Goal: Task Accomplishment & Management: Use online tool/utility

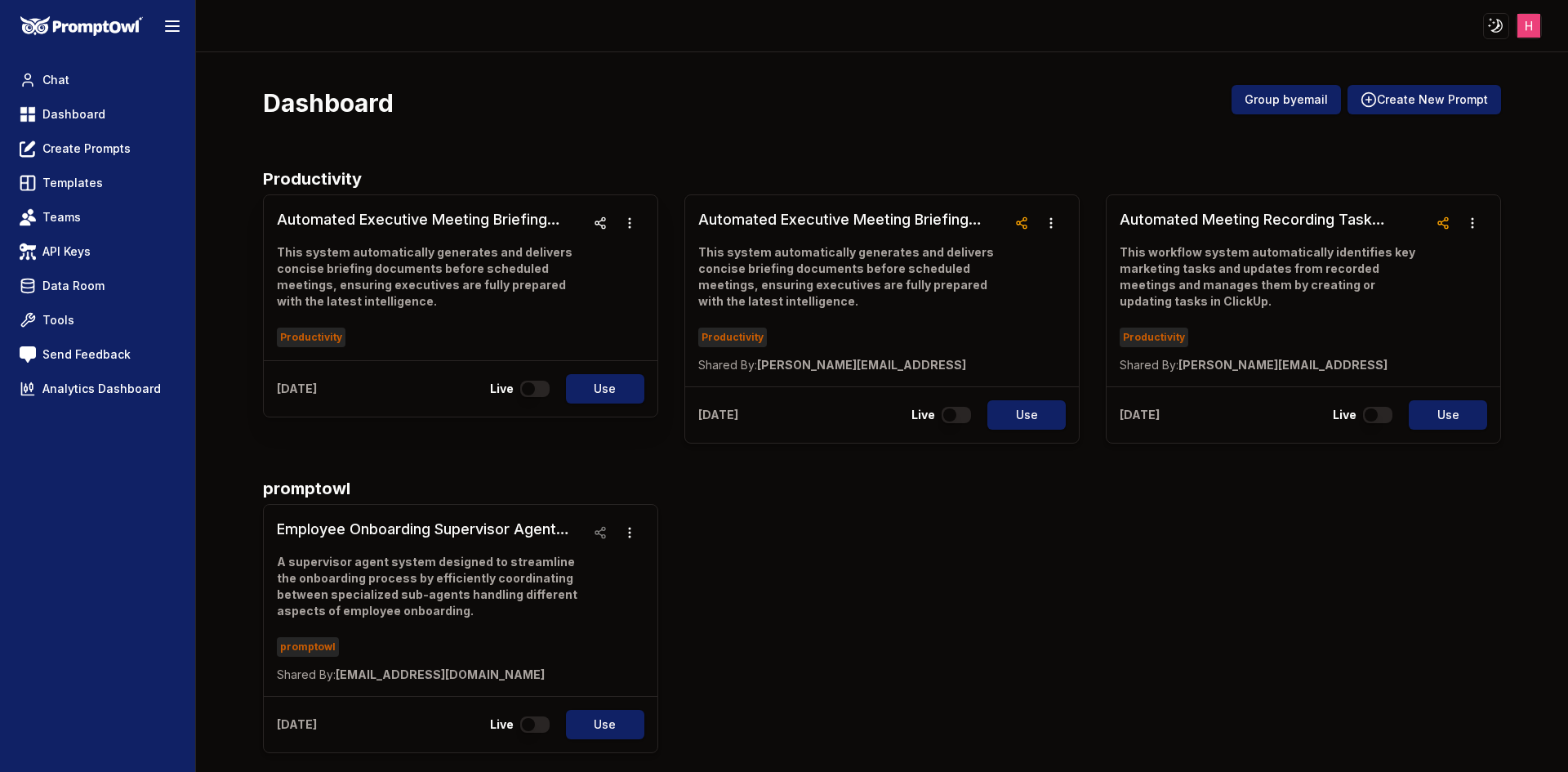
click at [427, 219] on h3 "Automated Executive Meeting Briefing System (1)" at bounding box center [431, 220] width 309 height 23
click at [417, 217] on h3 "Automated Executive Meeting Briefing System (1)" at bounding box center [431, 220] width 309 height 23
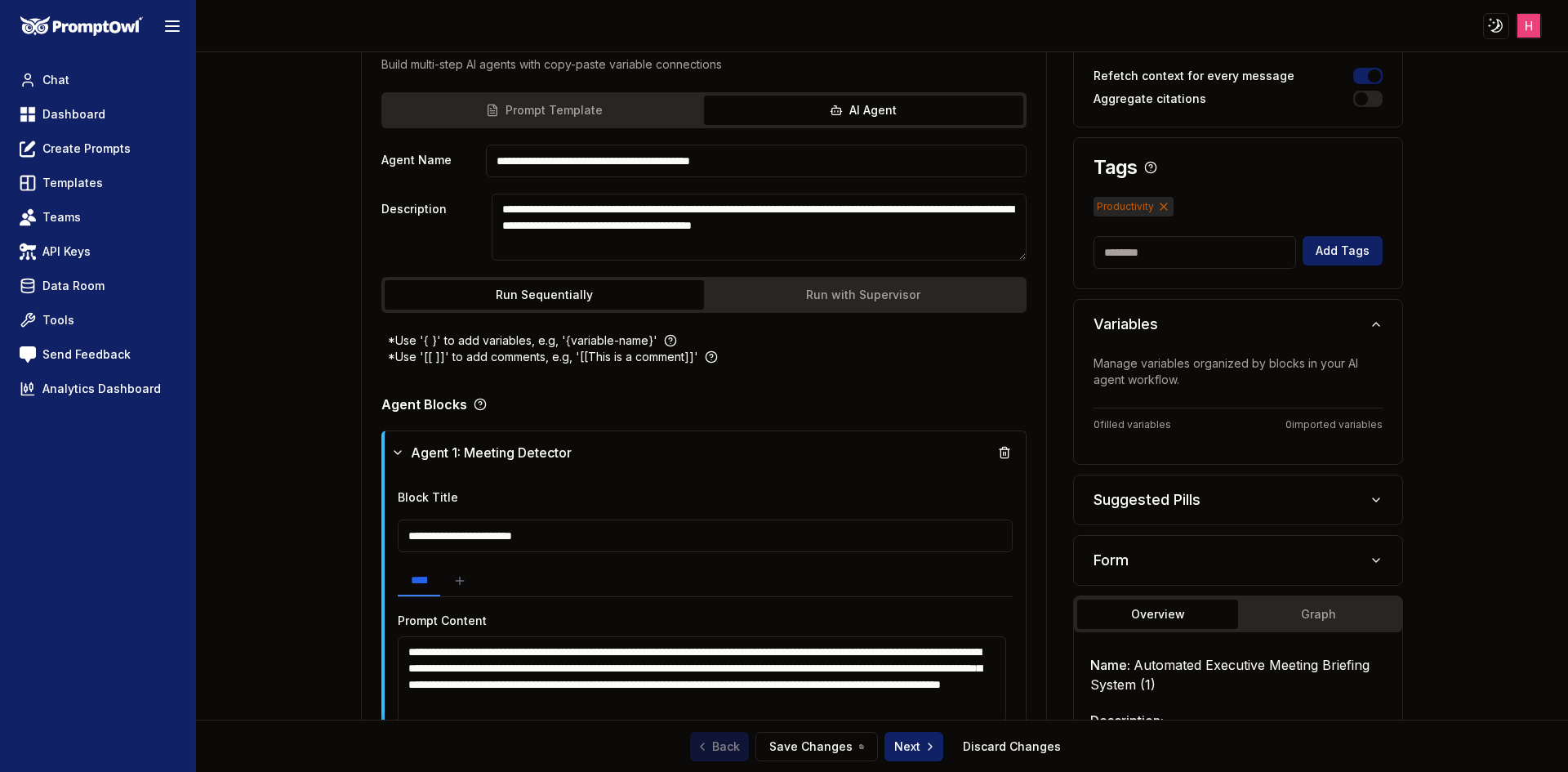
scroll to position [408, 0]
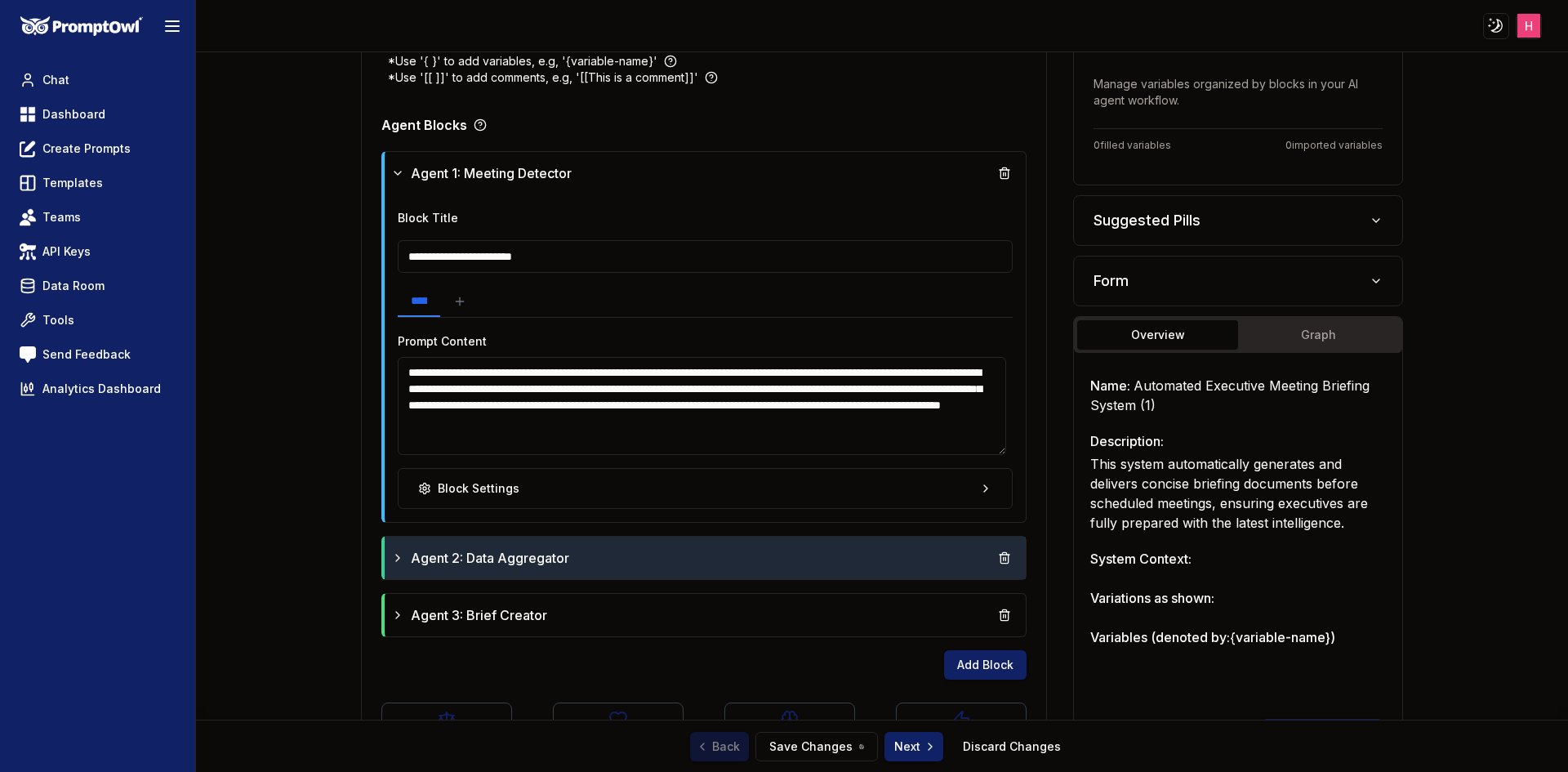
click at [625, 550] on div "Agent 2: Data Aggregator" at bounding box center [706, 558] width 629 height 29
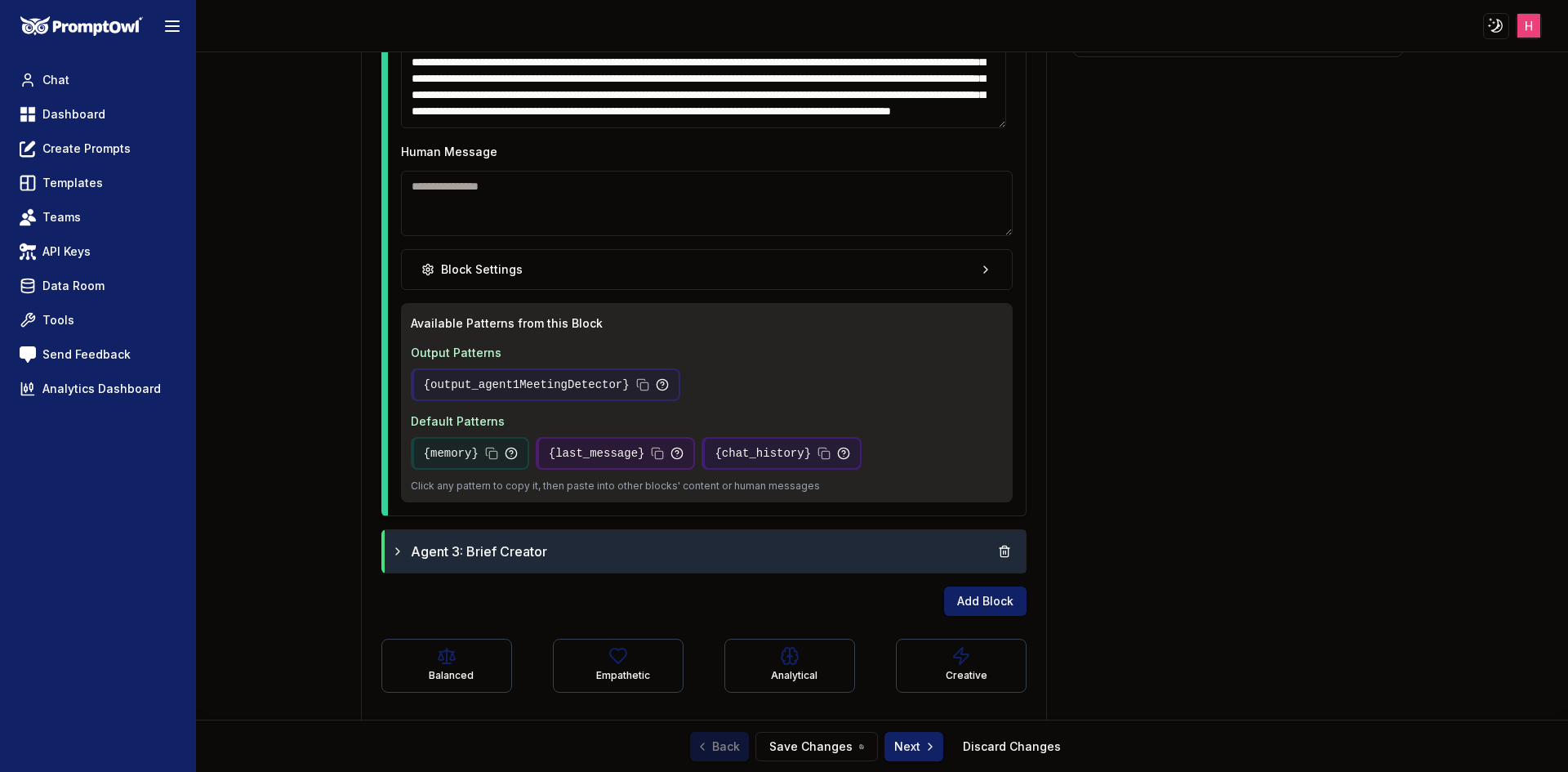
scroll to position [1127, 0]
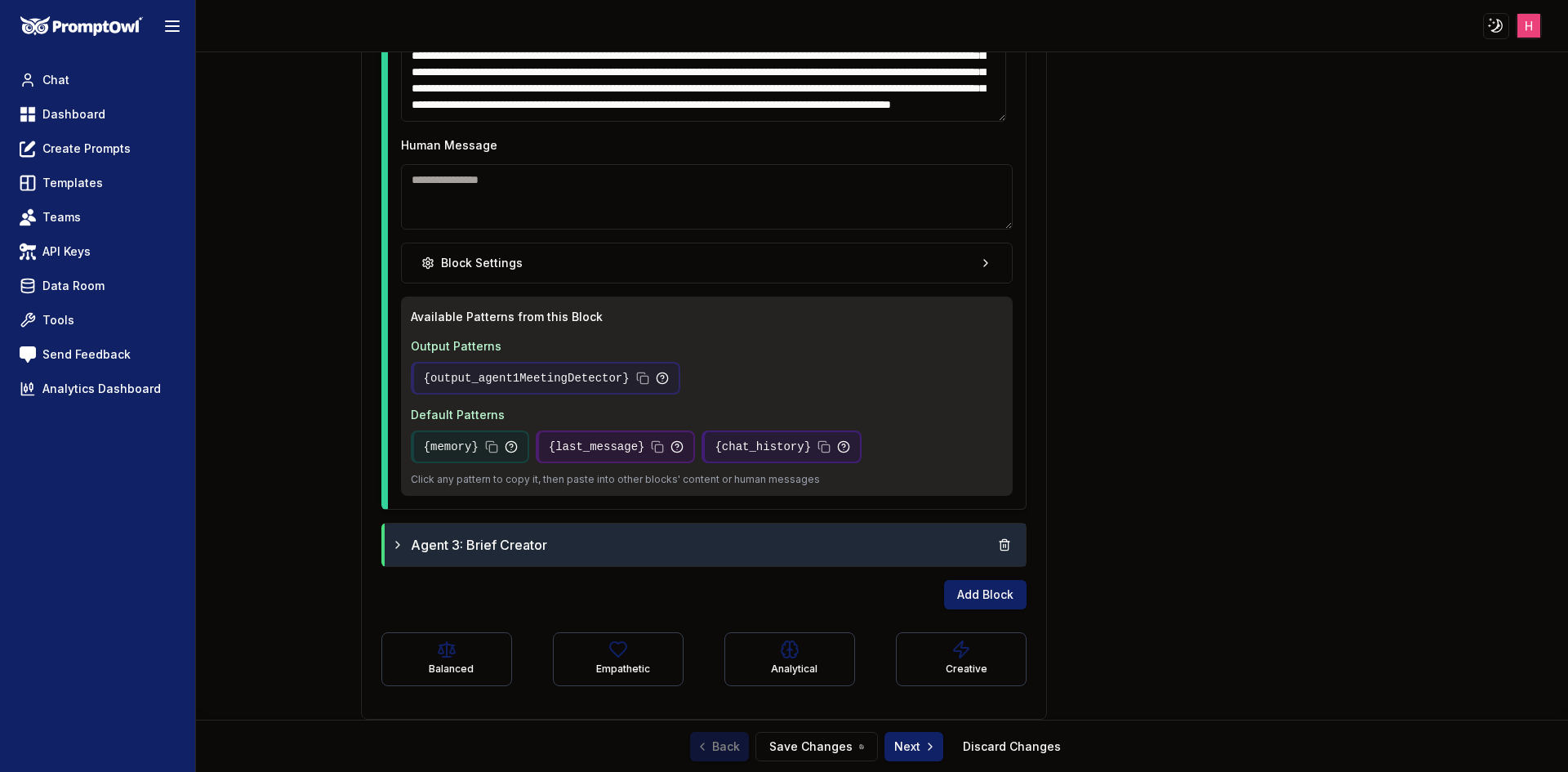
click at [612, 559] on div "Agent 3: Brief Creator" at bounding box center [706, 545] width 642 height 42
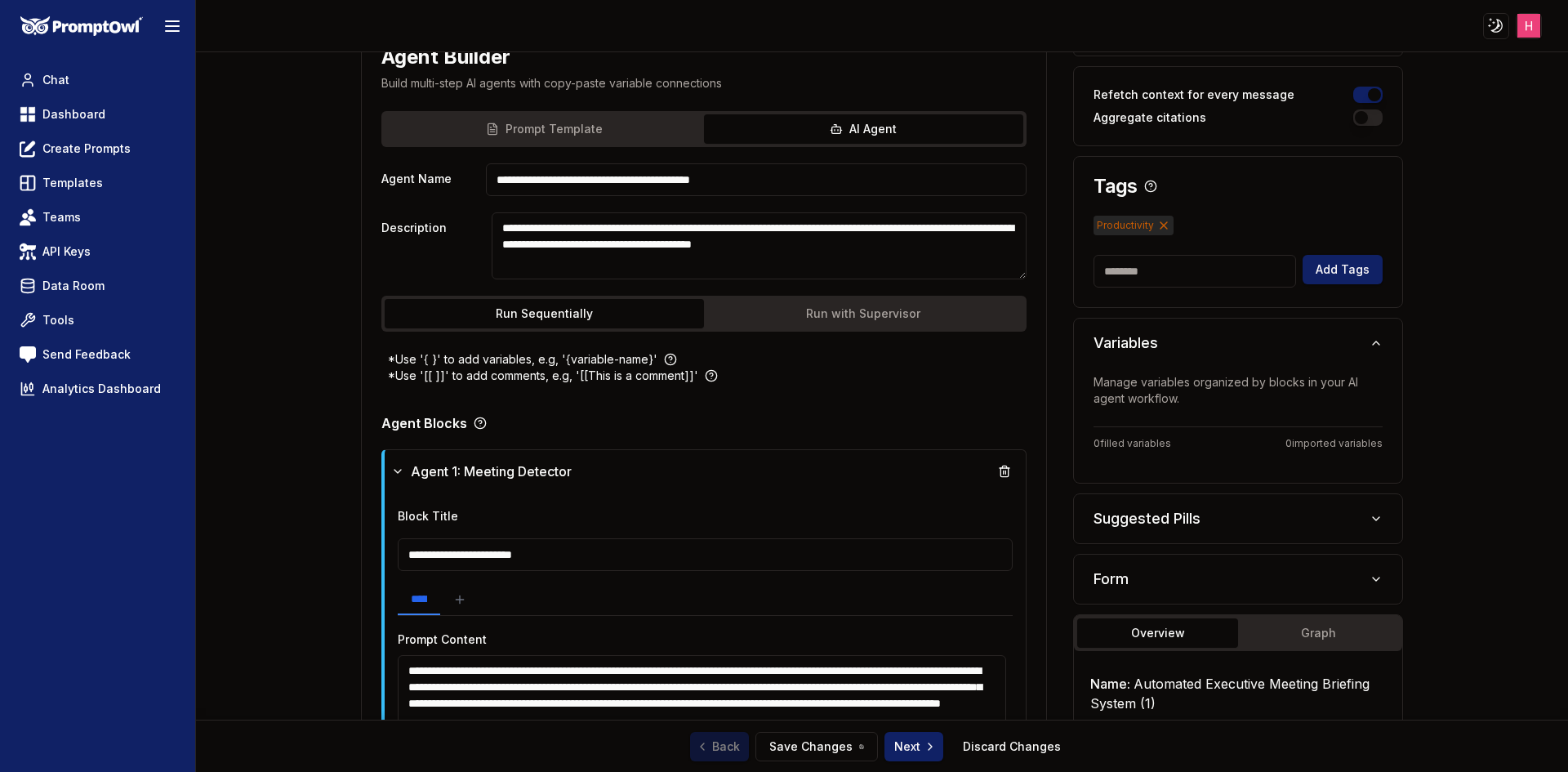
scroll to position [0, 0]
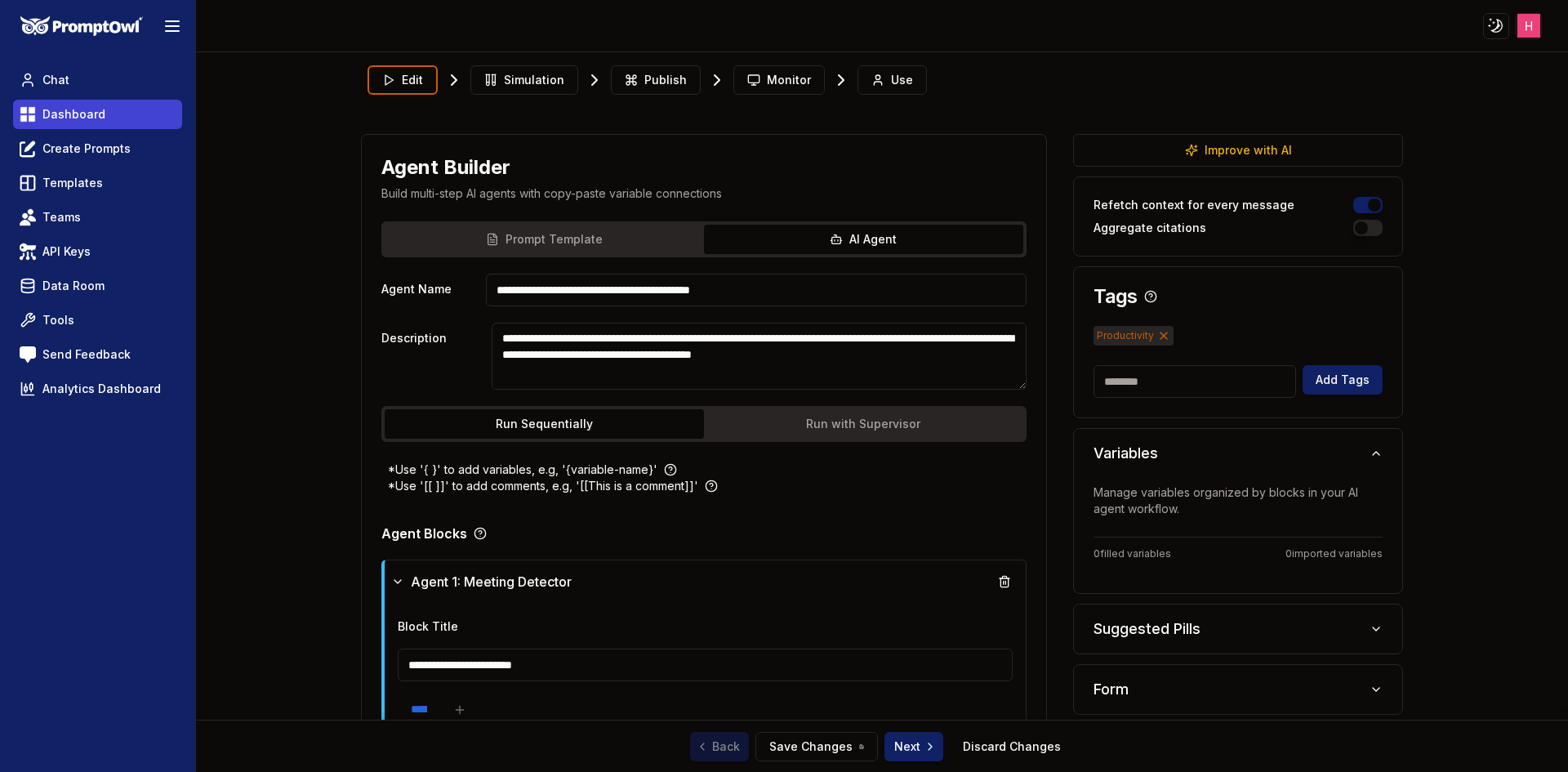
click at [90, 120] on span "Dashboard" at bounding box center [74, 115] width 63 height 17
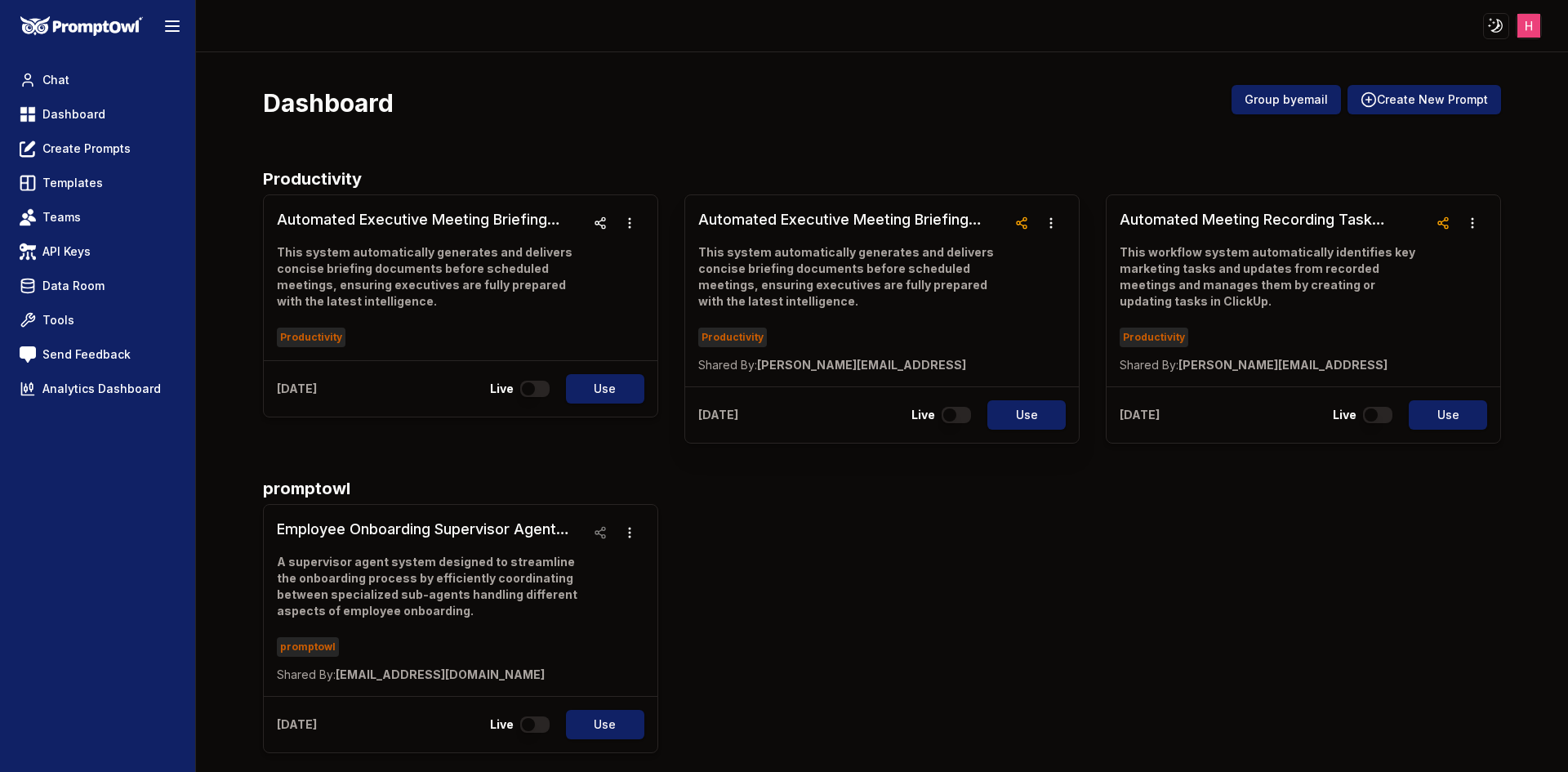
click at [782, 219] on h3 "Automated Executive Meeting Briefing System" at bounding box center [853, 220] width 309 height 23
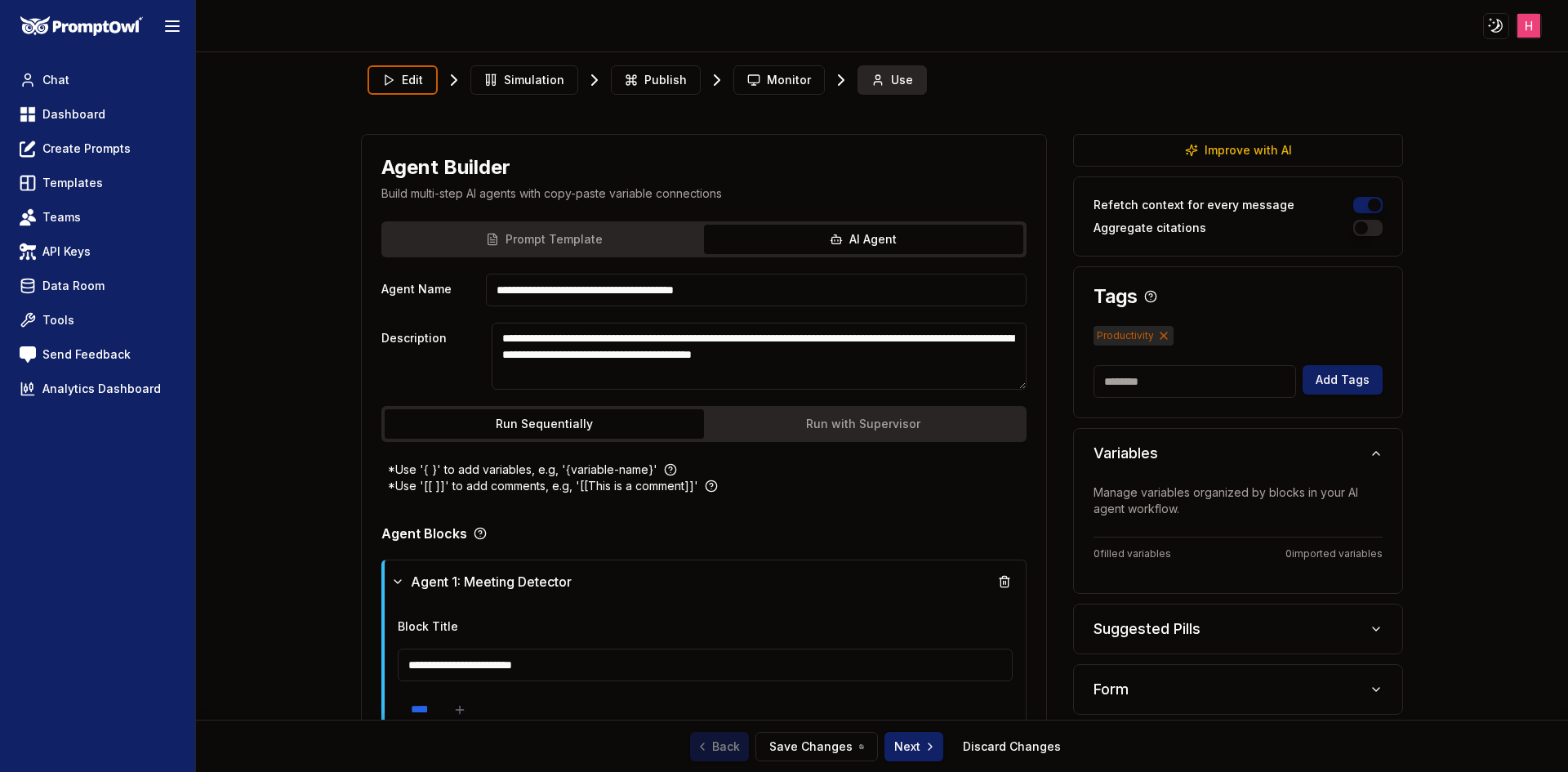
click at [858, 79] on button "Use" at bounding box center [893, 80] width 70 height 29
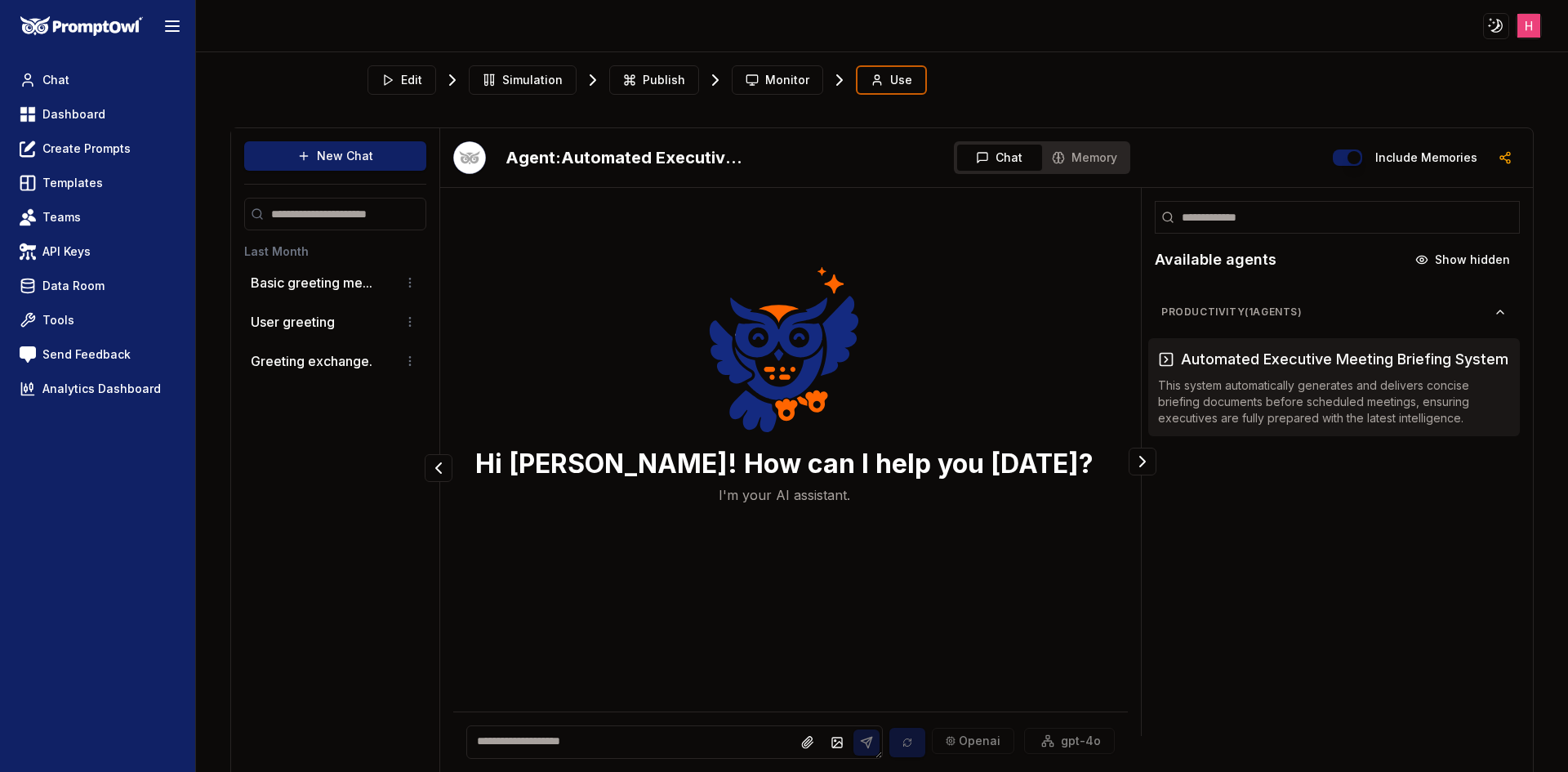
click at [752, 76] on button "Monitor" at bounding box center [777, 80] width 91 height 29
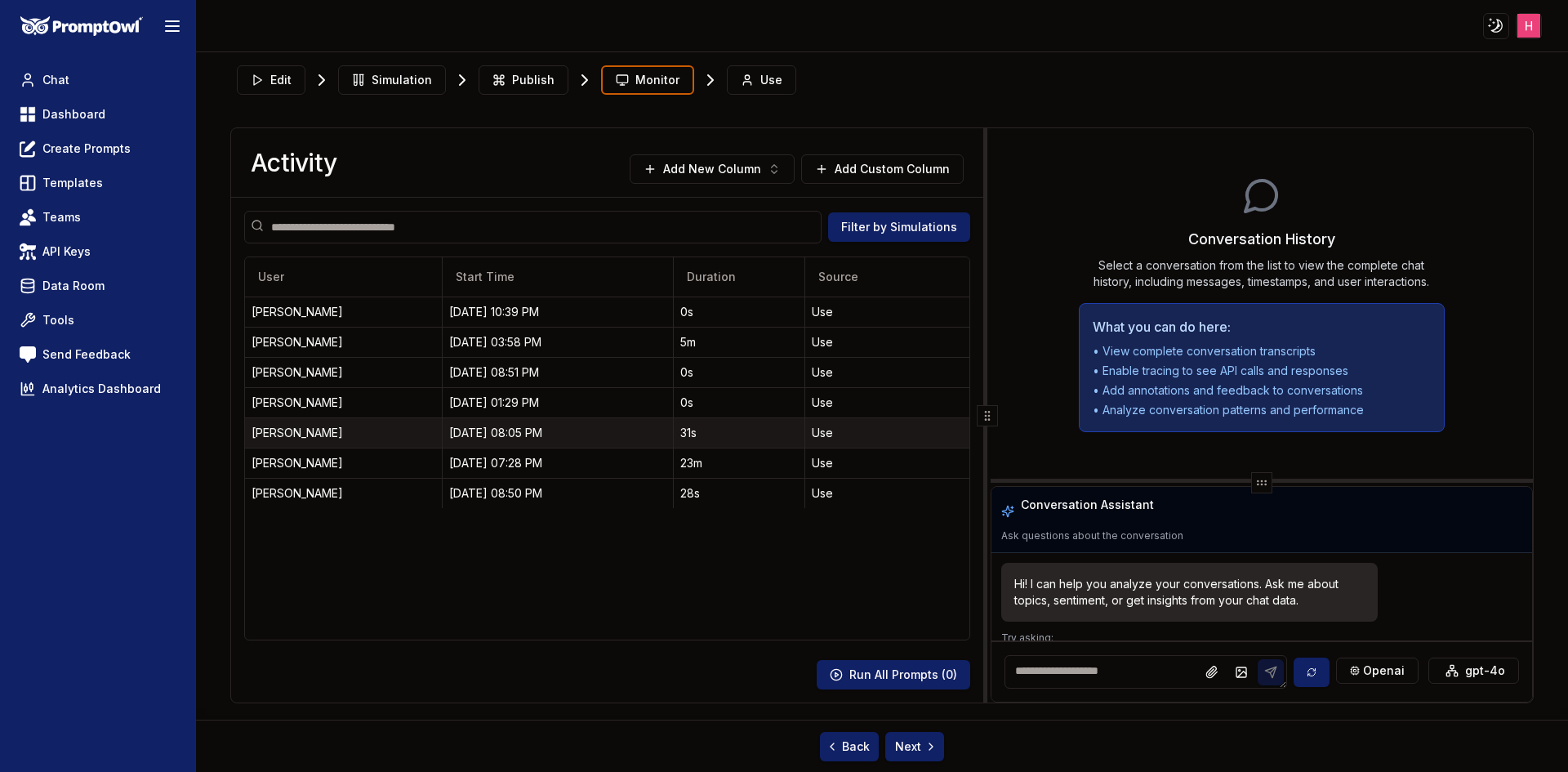
click at [353, 428] on div "[PERSON_NAME]" at bounding box center [343, 433] width 184 height 17
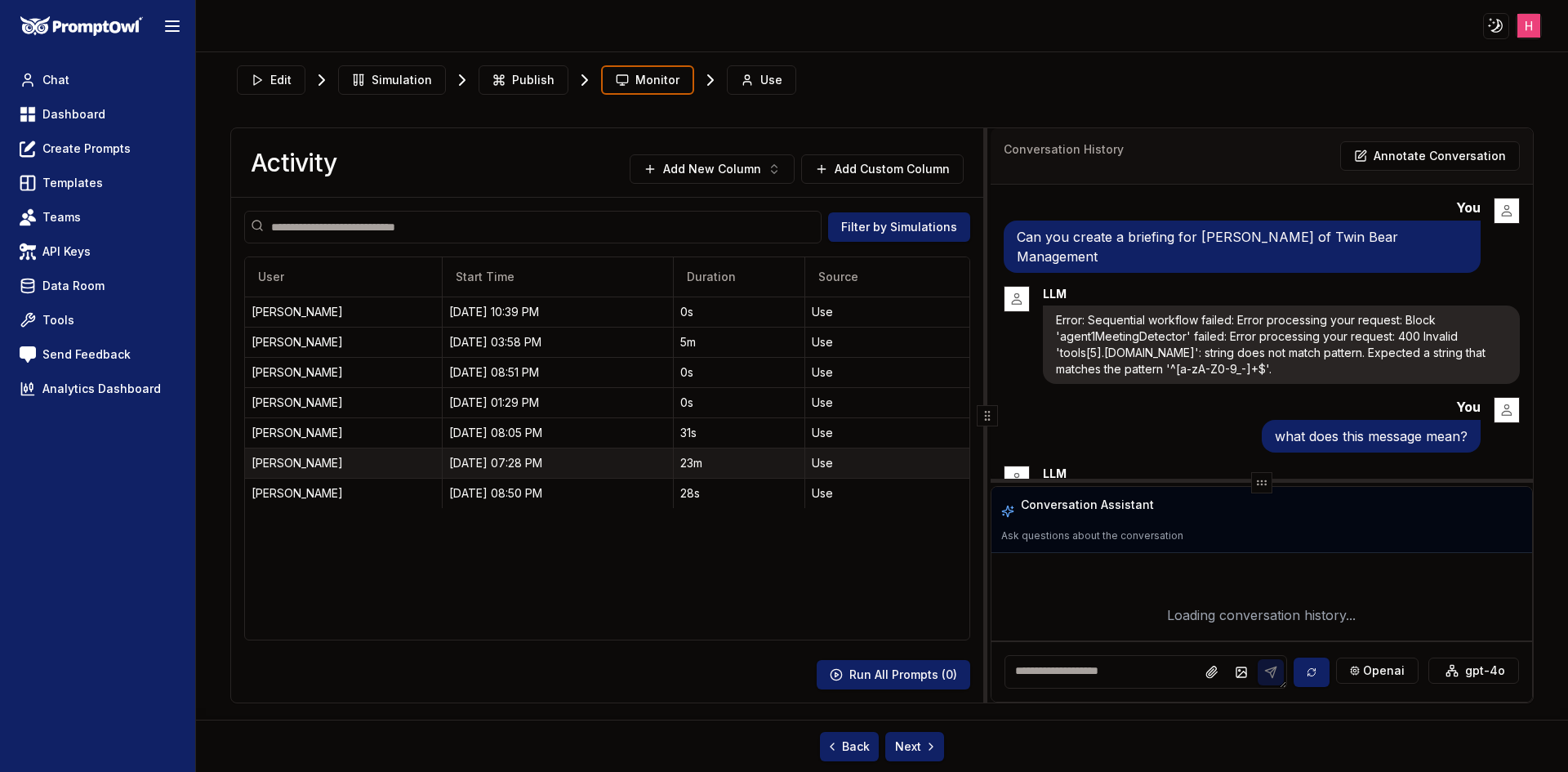
scroll to position [79, 0]
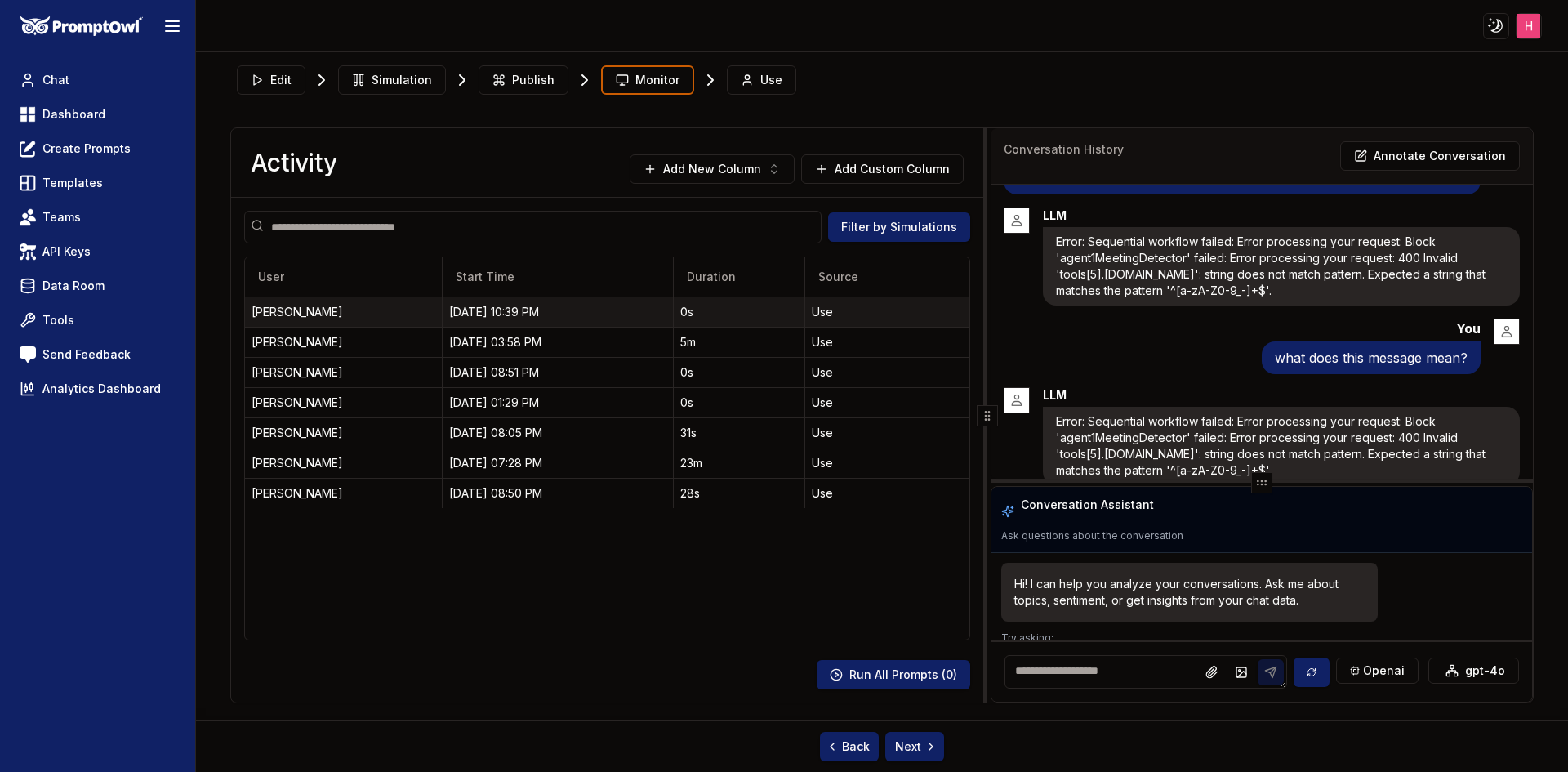
click at [481, 297] on td "[DATE] 10:39 PM" at bounding box center [558, 311] width 231 height 30
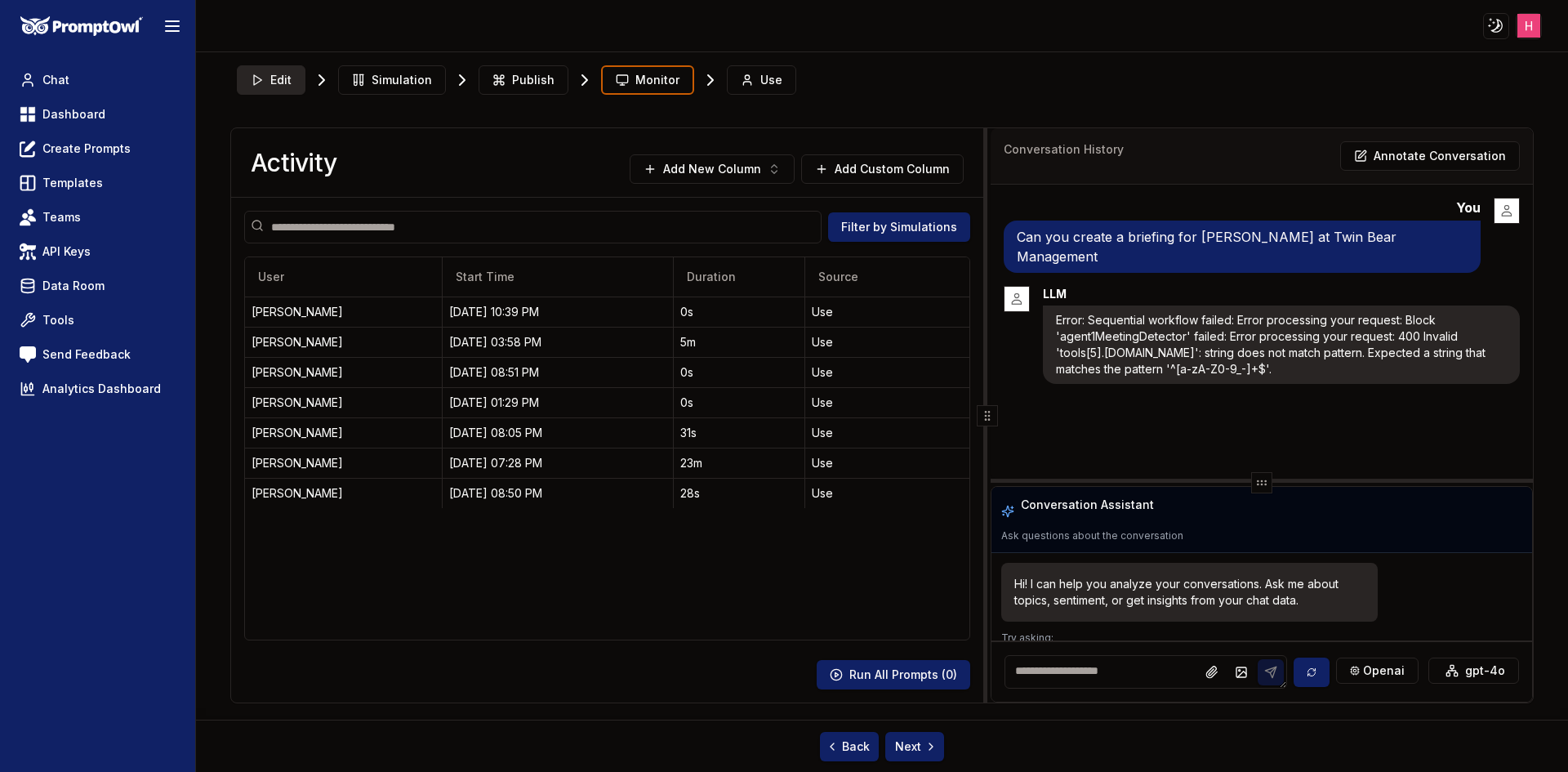
click at [278, 76] on span "Edit" at bounding box center [281, 81] width 22 height 17
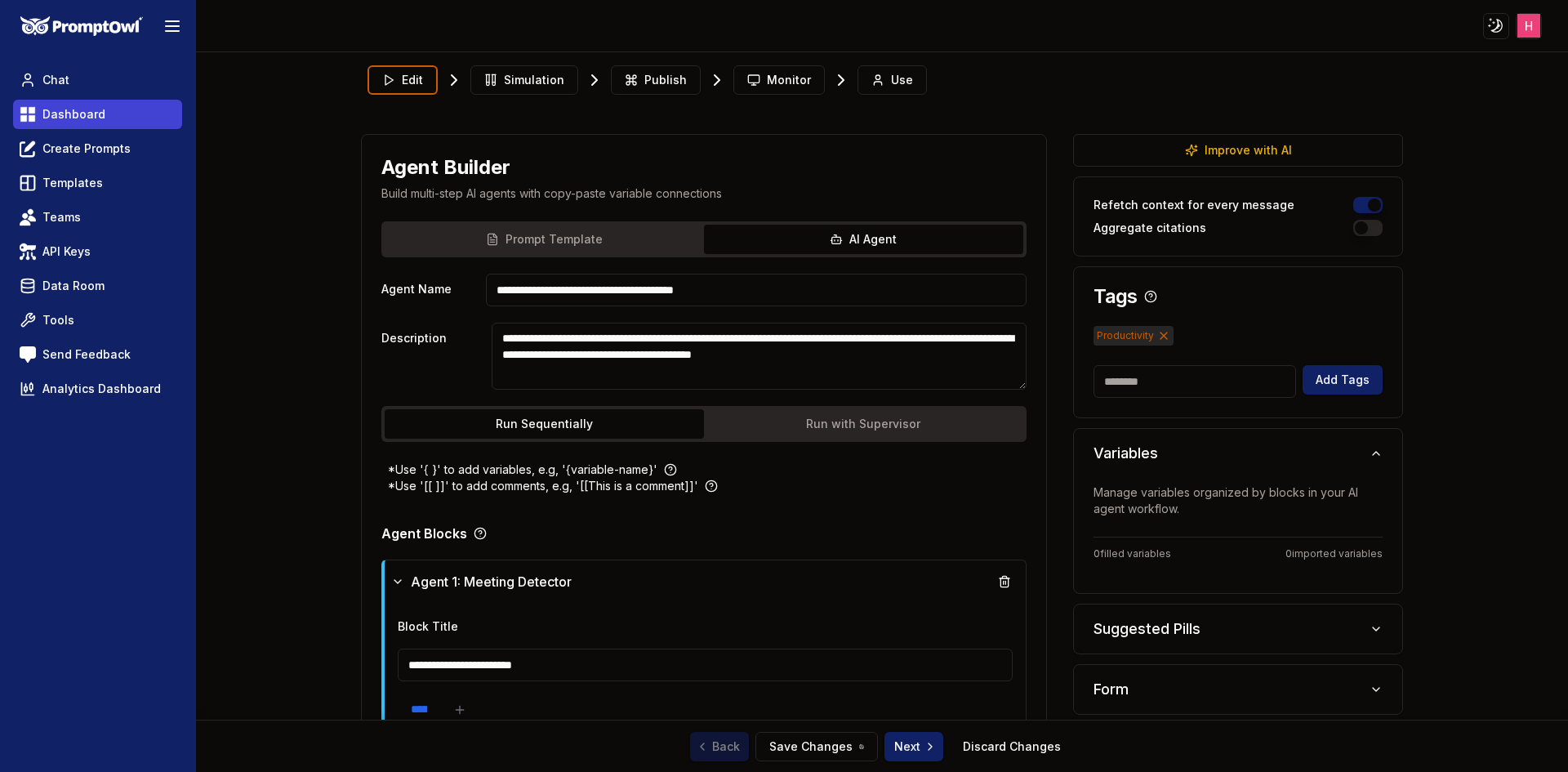
click at [104, 119] on link "Dashboard" at bounding box center [98, 114] width 169 height 29
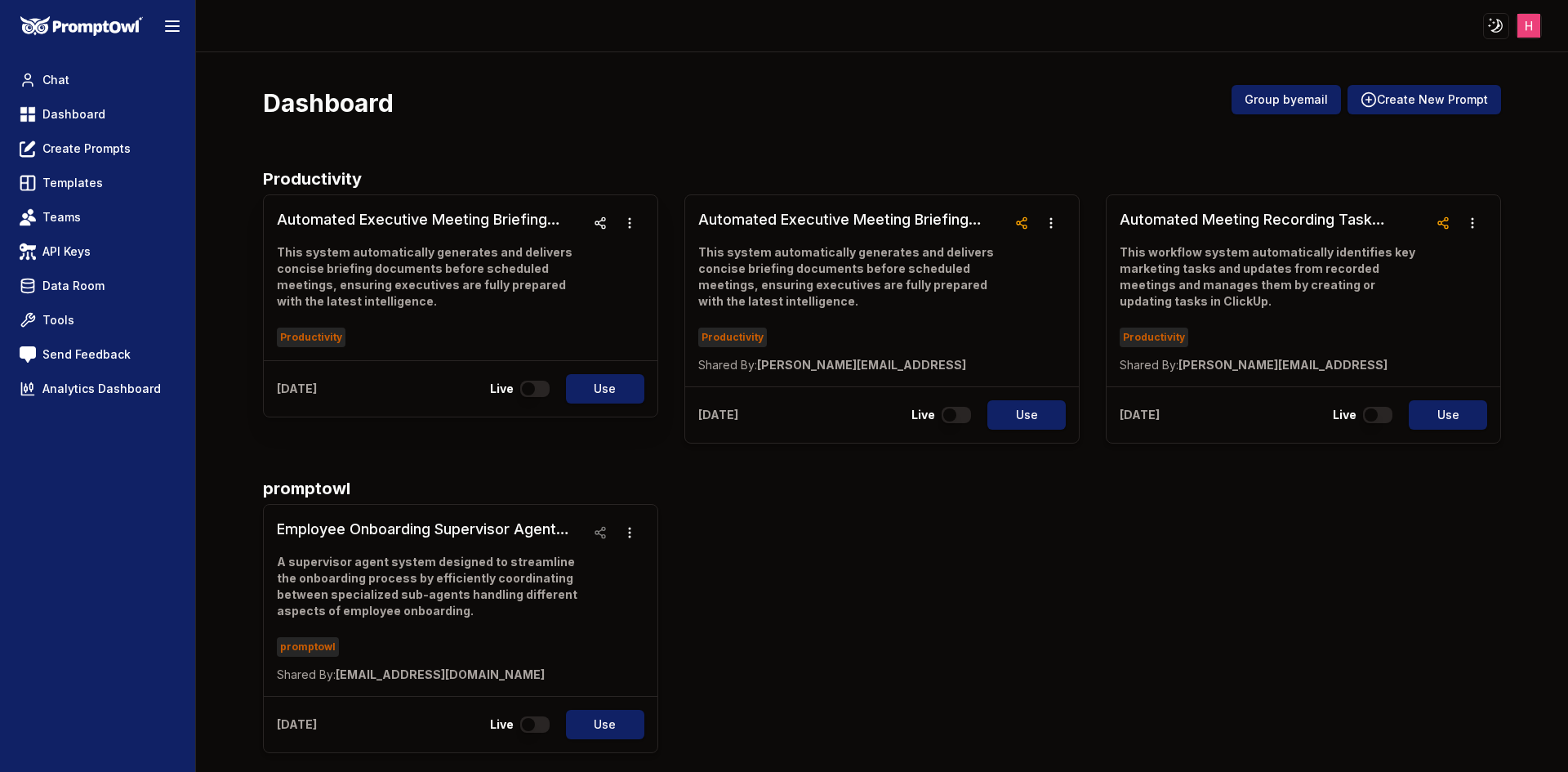
click at [407, 217] on h3 "Automated Executive Meeting Briefing System (1)" at bounding box center [431, 220] width 309 height 23
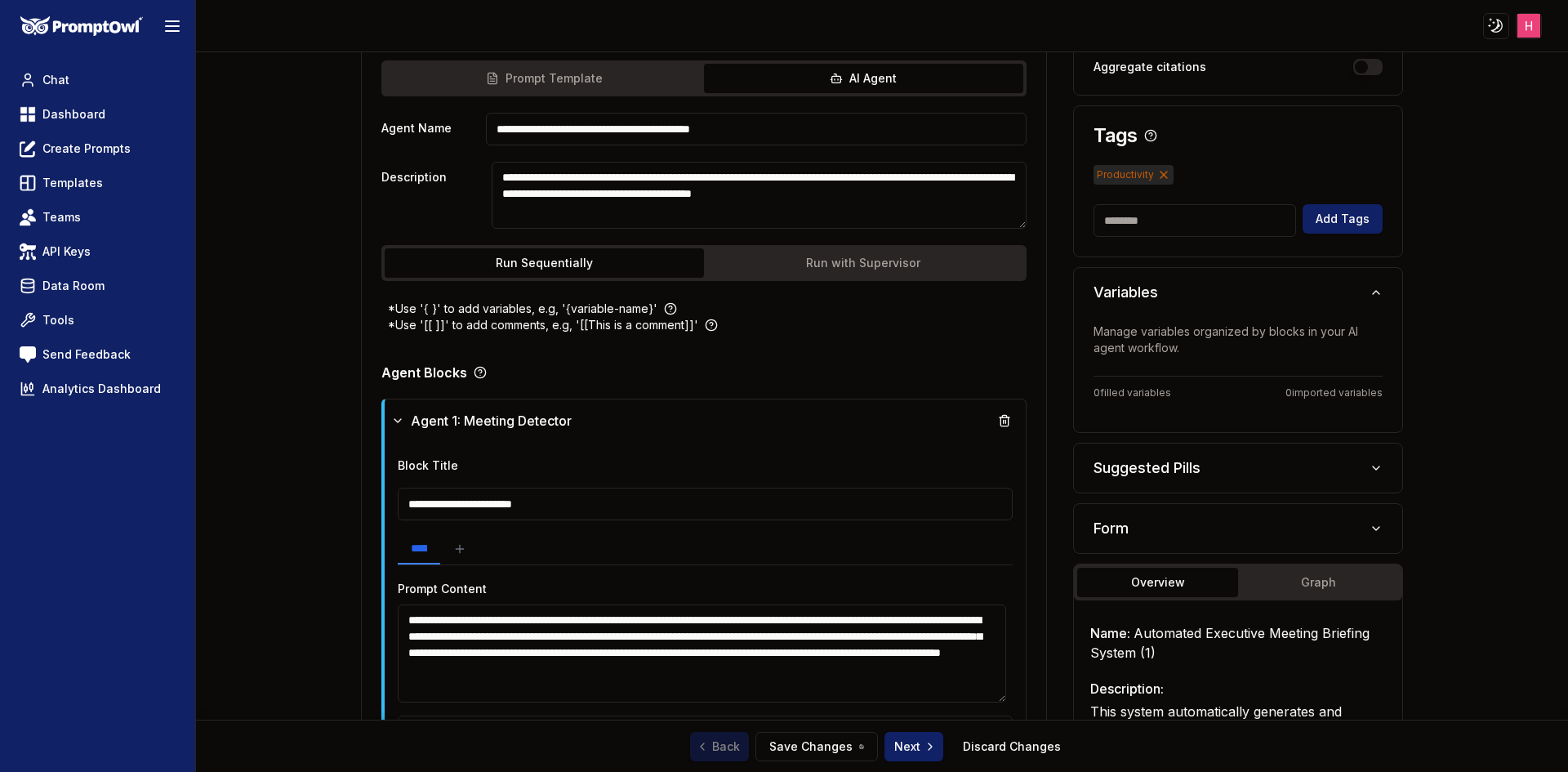
scroll to position [479, 0]
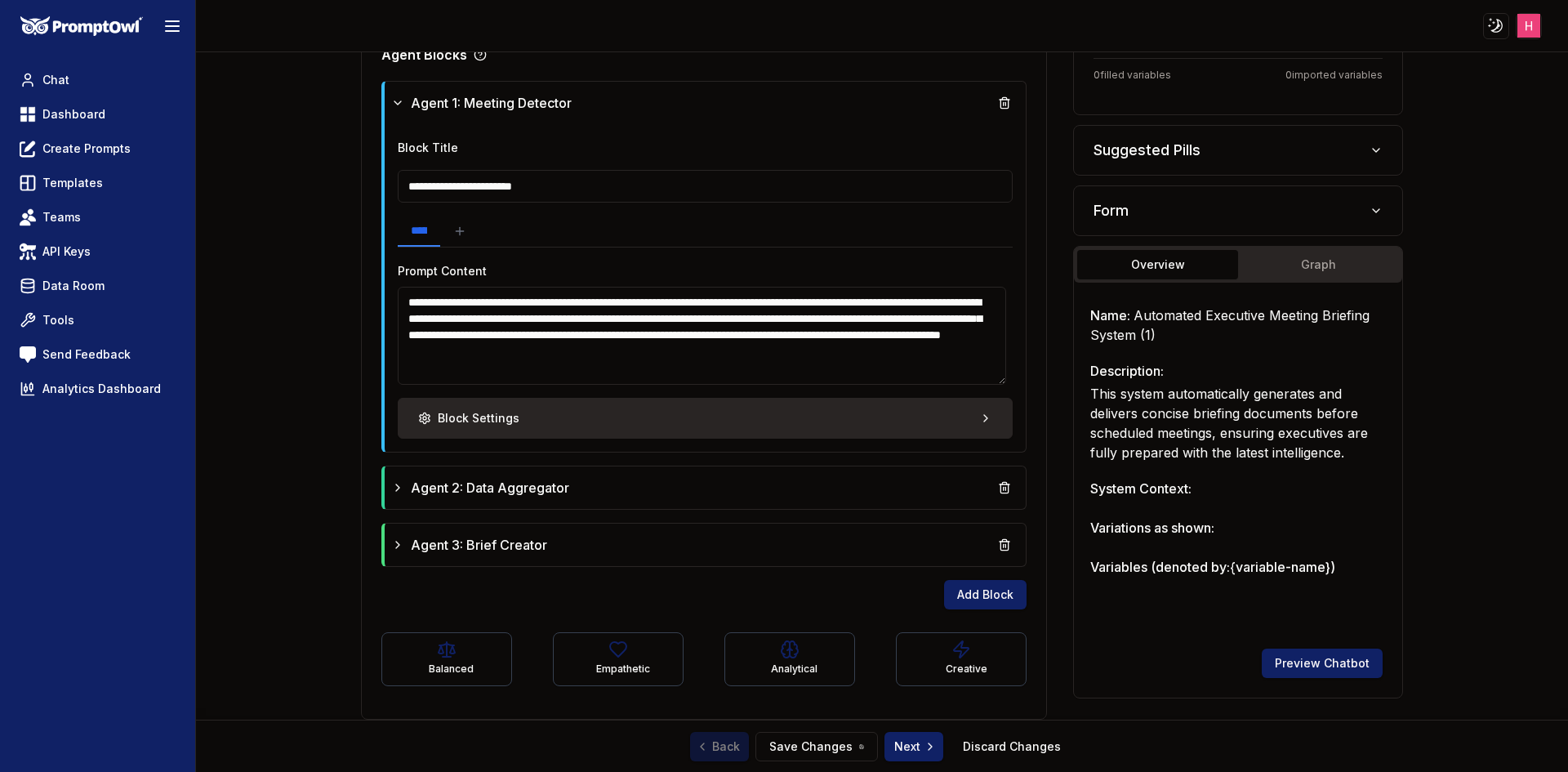
click at [801, 433] on button "Block Settings" at bounding box center [705, 418] width 616 height 41
click at [877, 425] on button "Block Settings" at bounding box center [707, 418] width 612 height 41
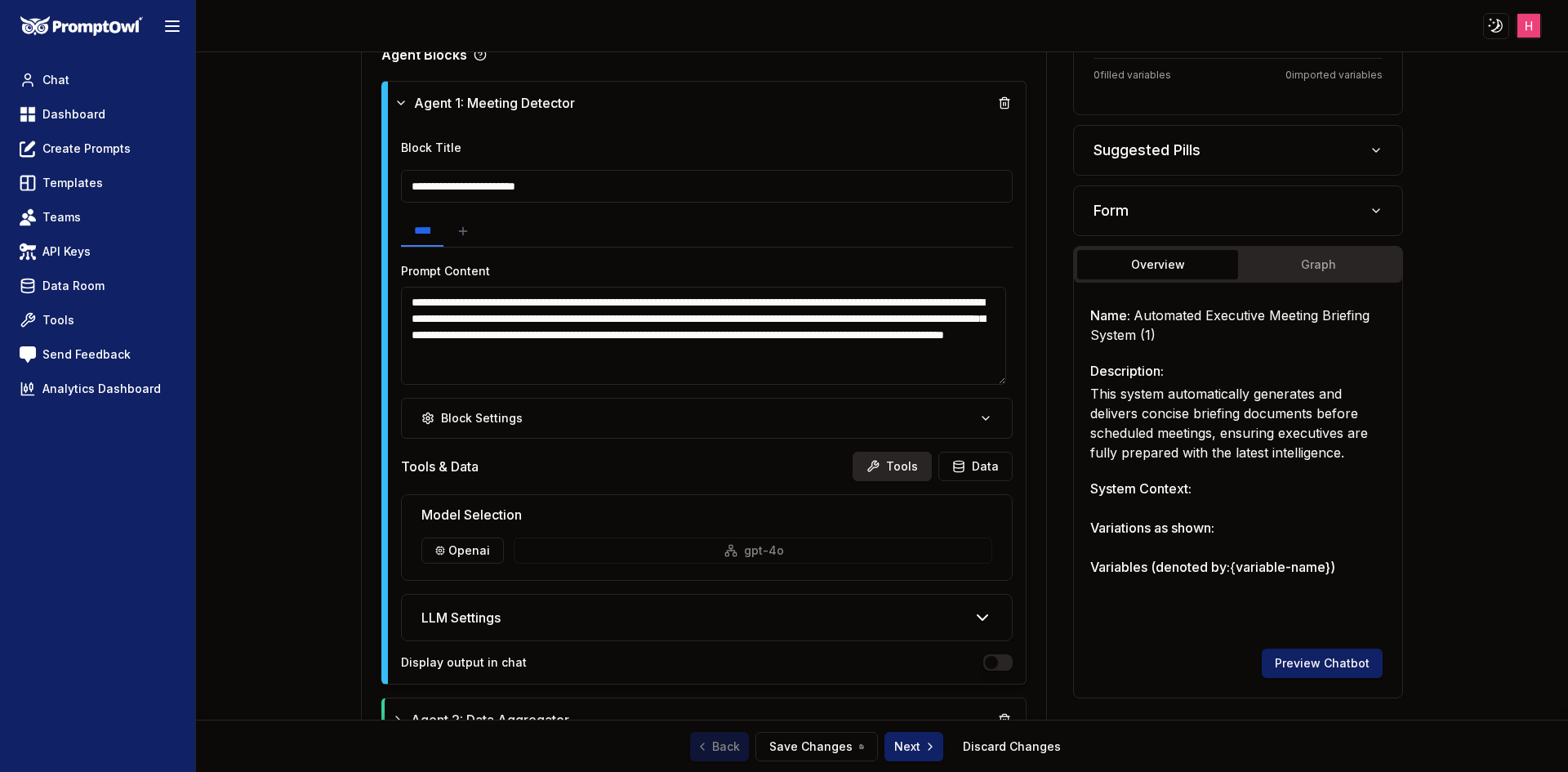
click at [878, 464] on button "Tools" at bounding box center [892, 466] width 79 height 29
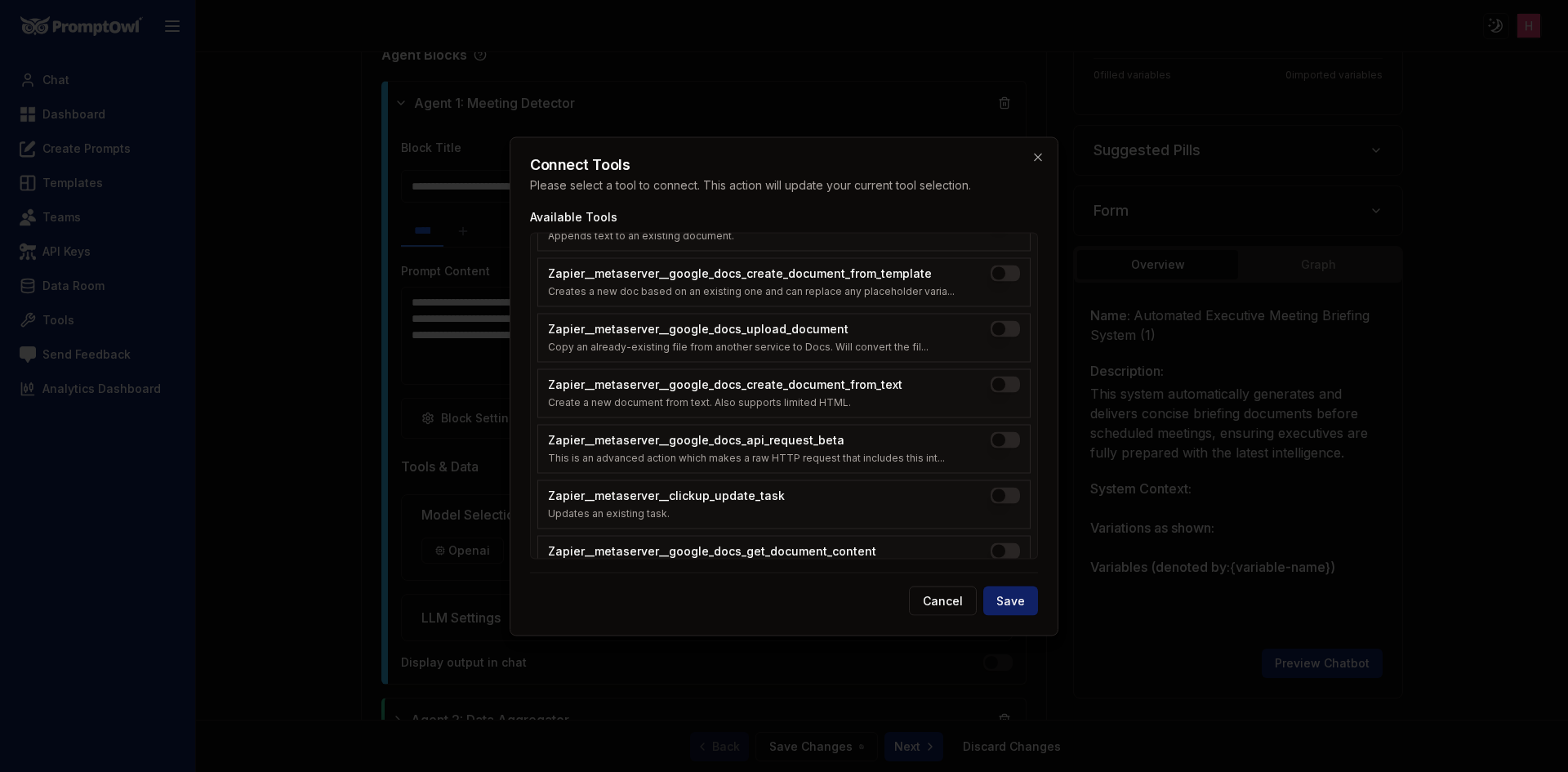
scroll to position [2068, 0]
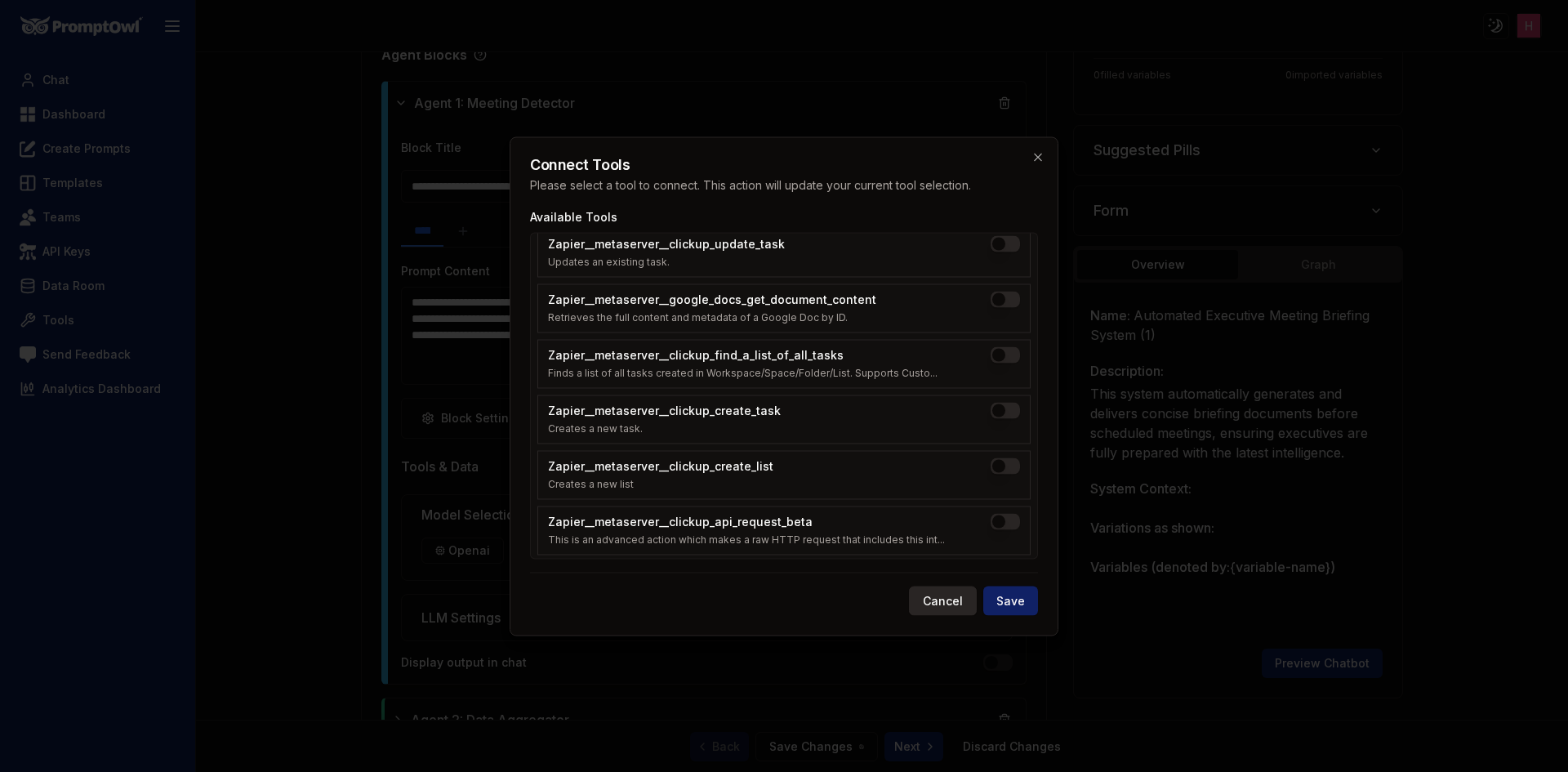
click at [928, 598] on button "Cancel" at bounding box center [943, 600] width 68 height 29
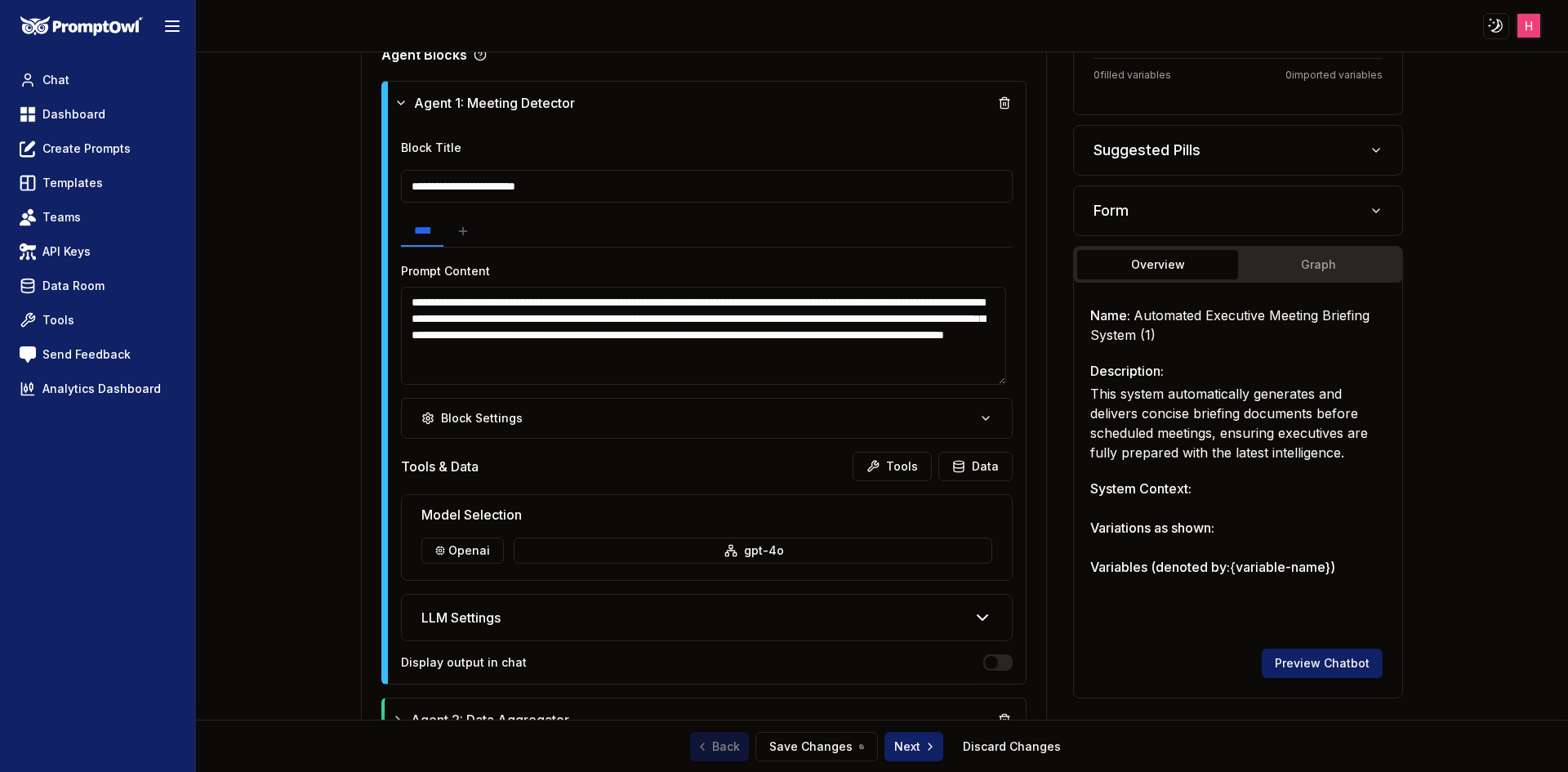
scroll to position [711, 0]
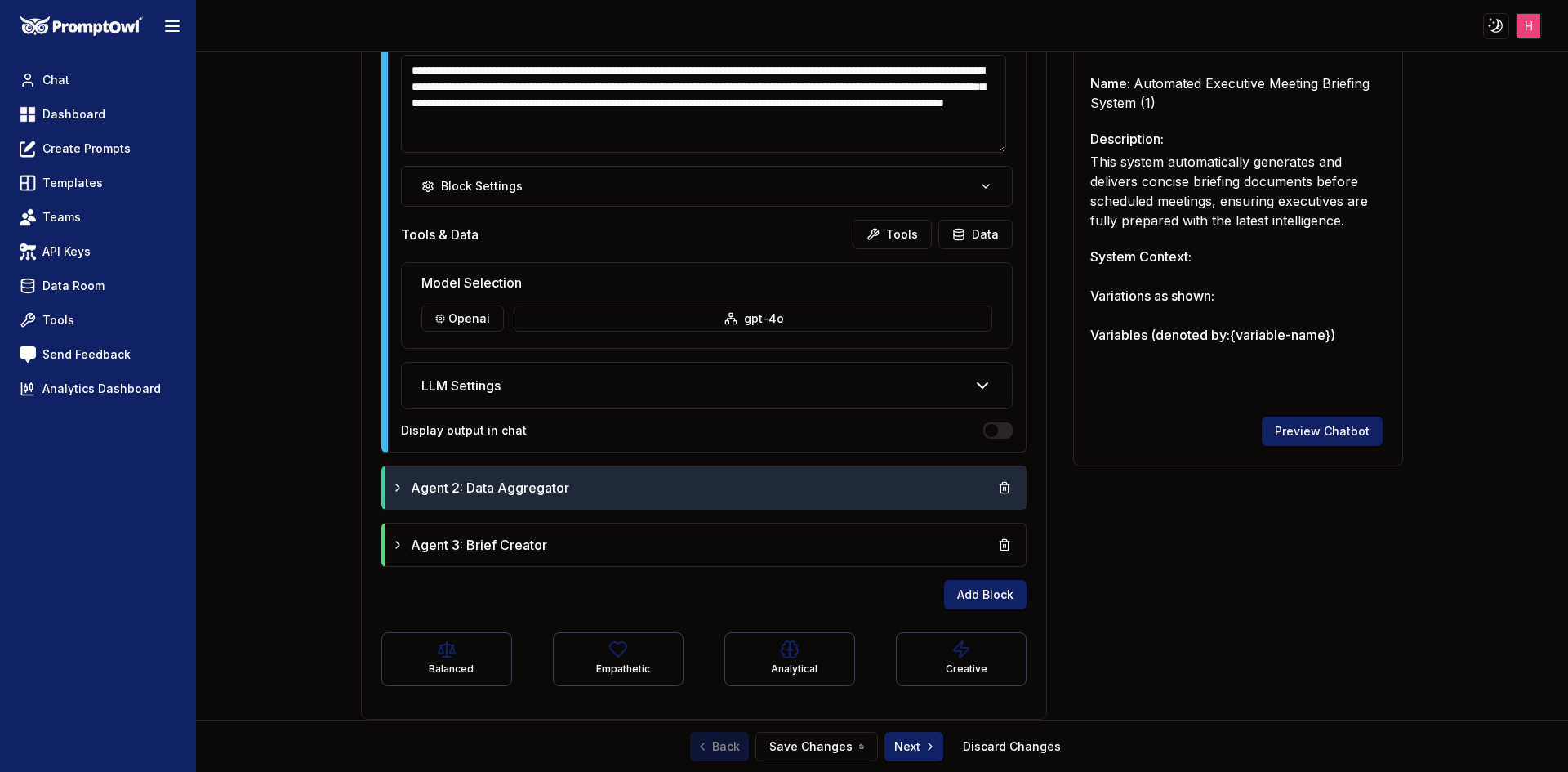
click at [633, 486] on div "Agent 2: Data Aggregator" at bounding box center [706, 487] width 629 height 29
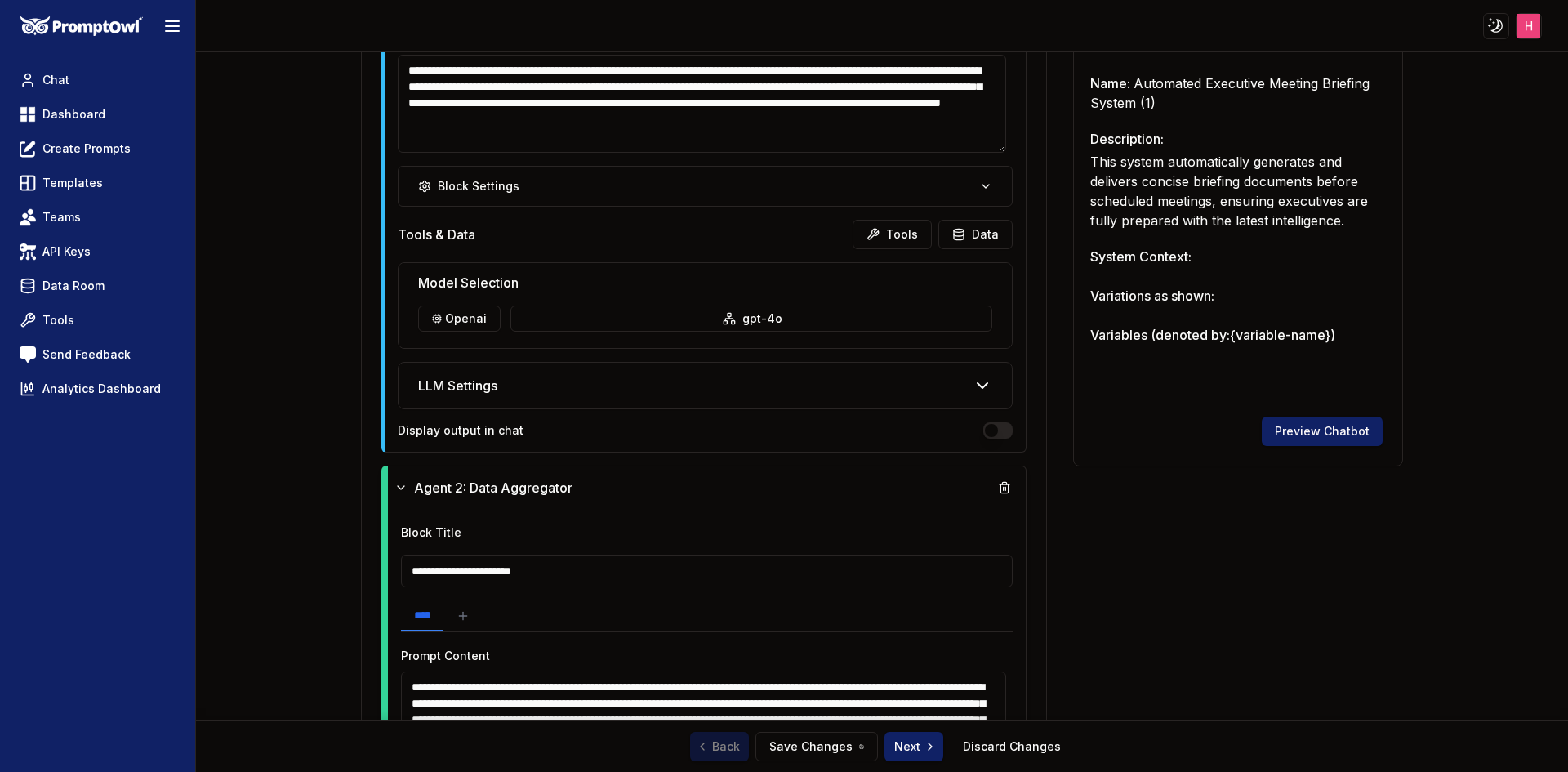
scroll to position [1201, 0]
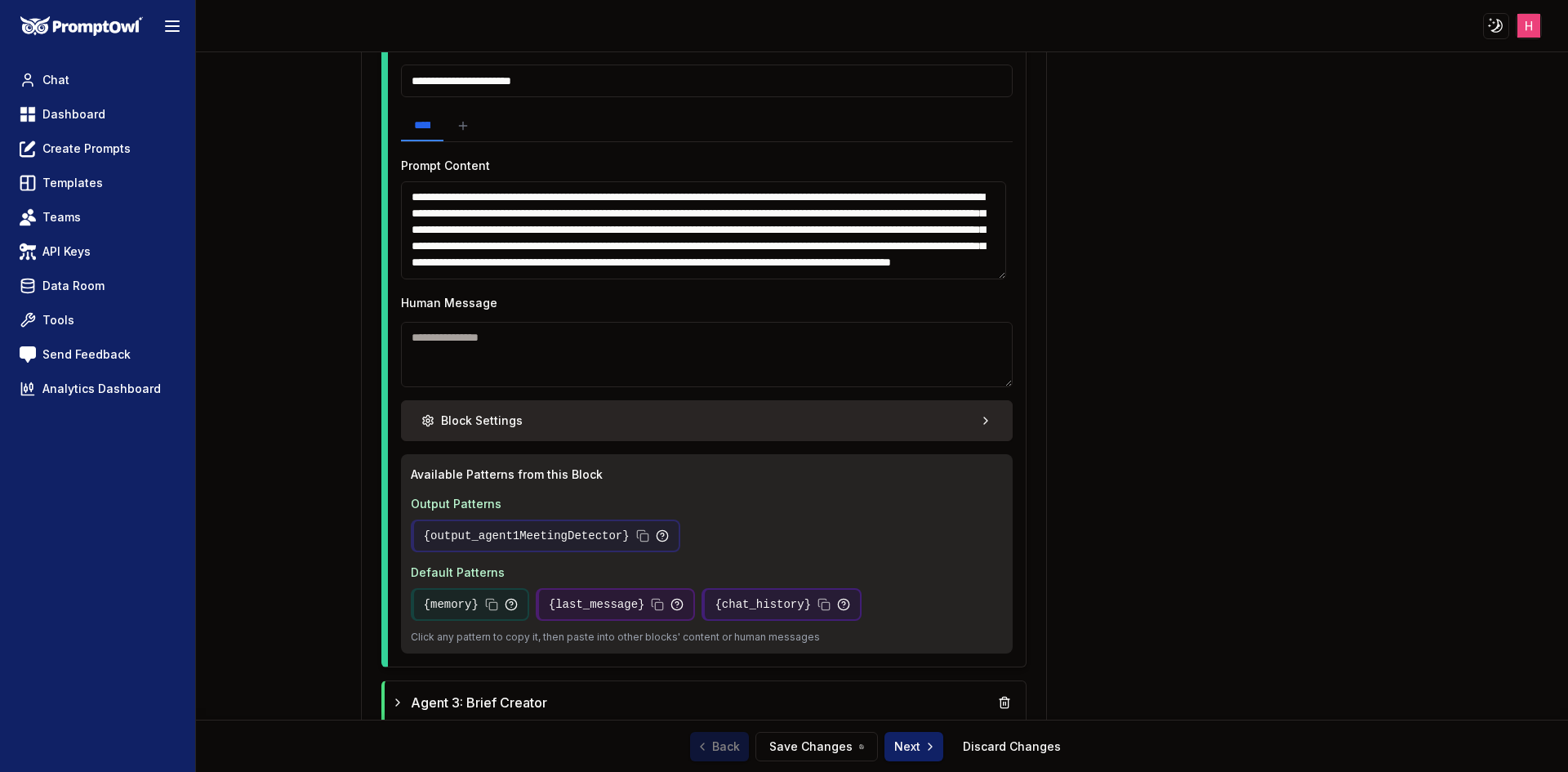
click at [860, 423] on button "Block Settings" at bounding box center [707, 420] width 612 height 41
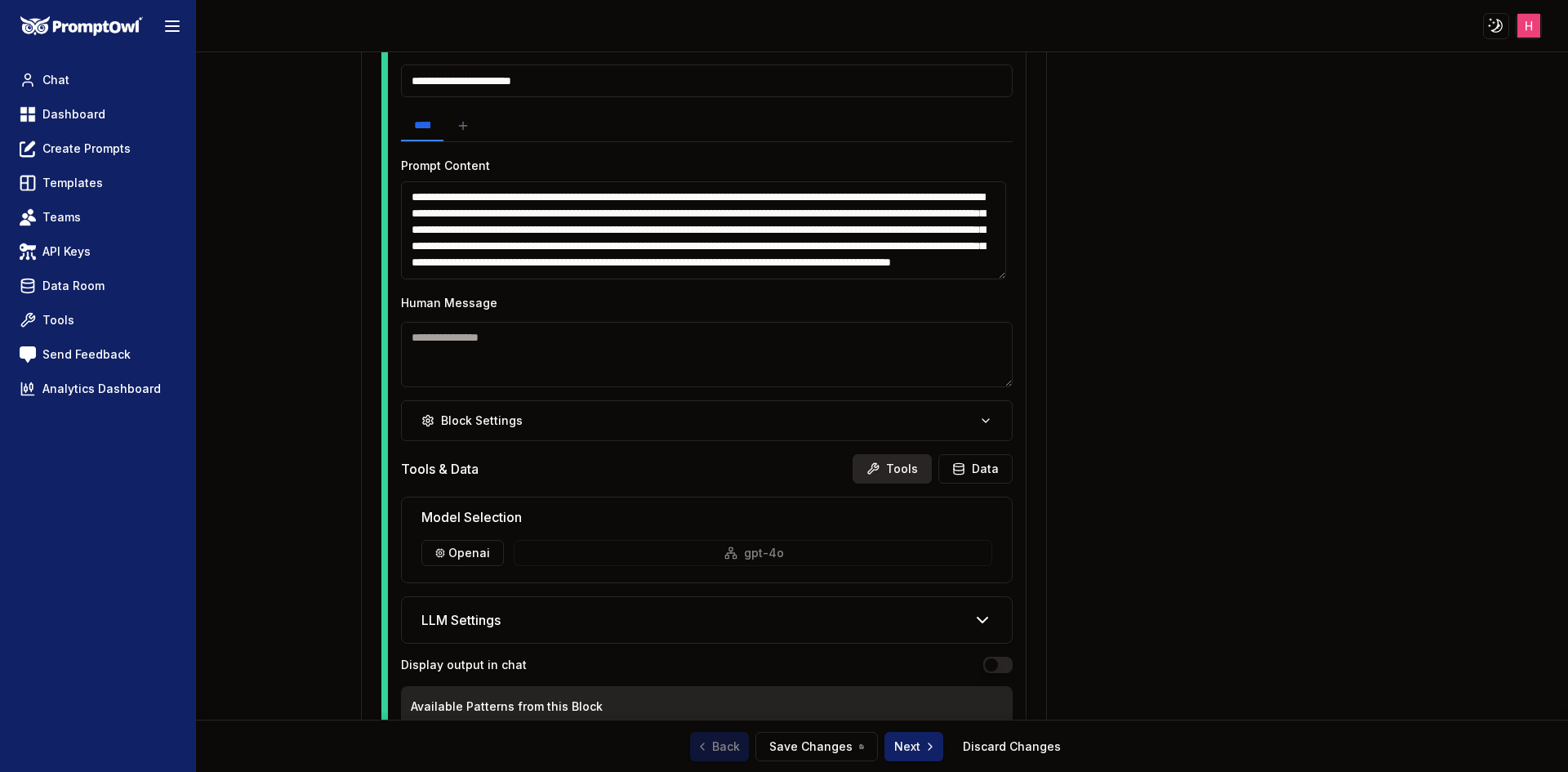
click at [887, 460] on button "Tools" at bounding box center [892, 468] width 79 height 29
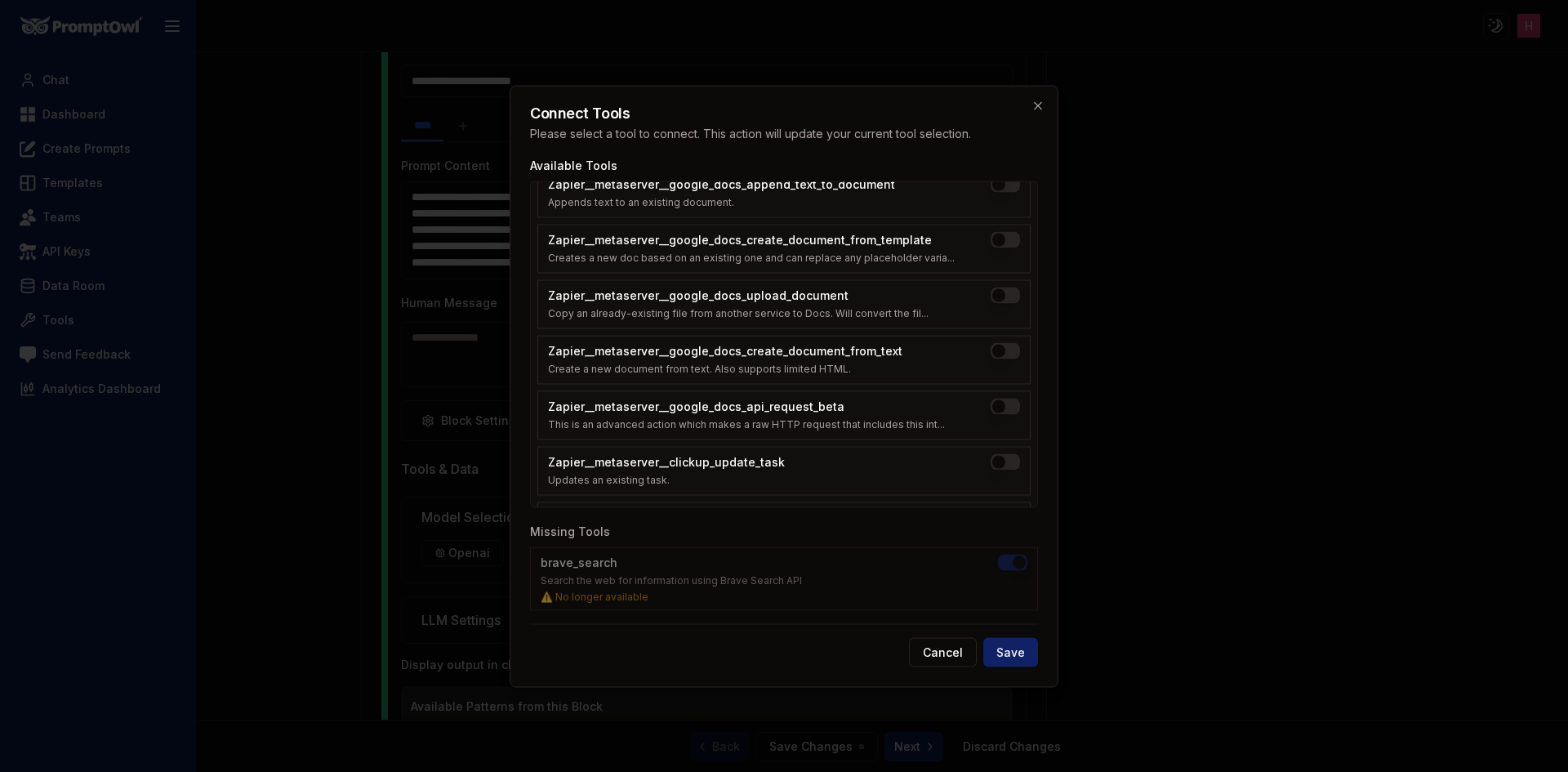
scroll to position [2068, 0]
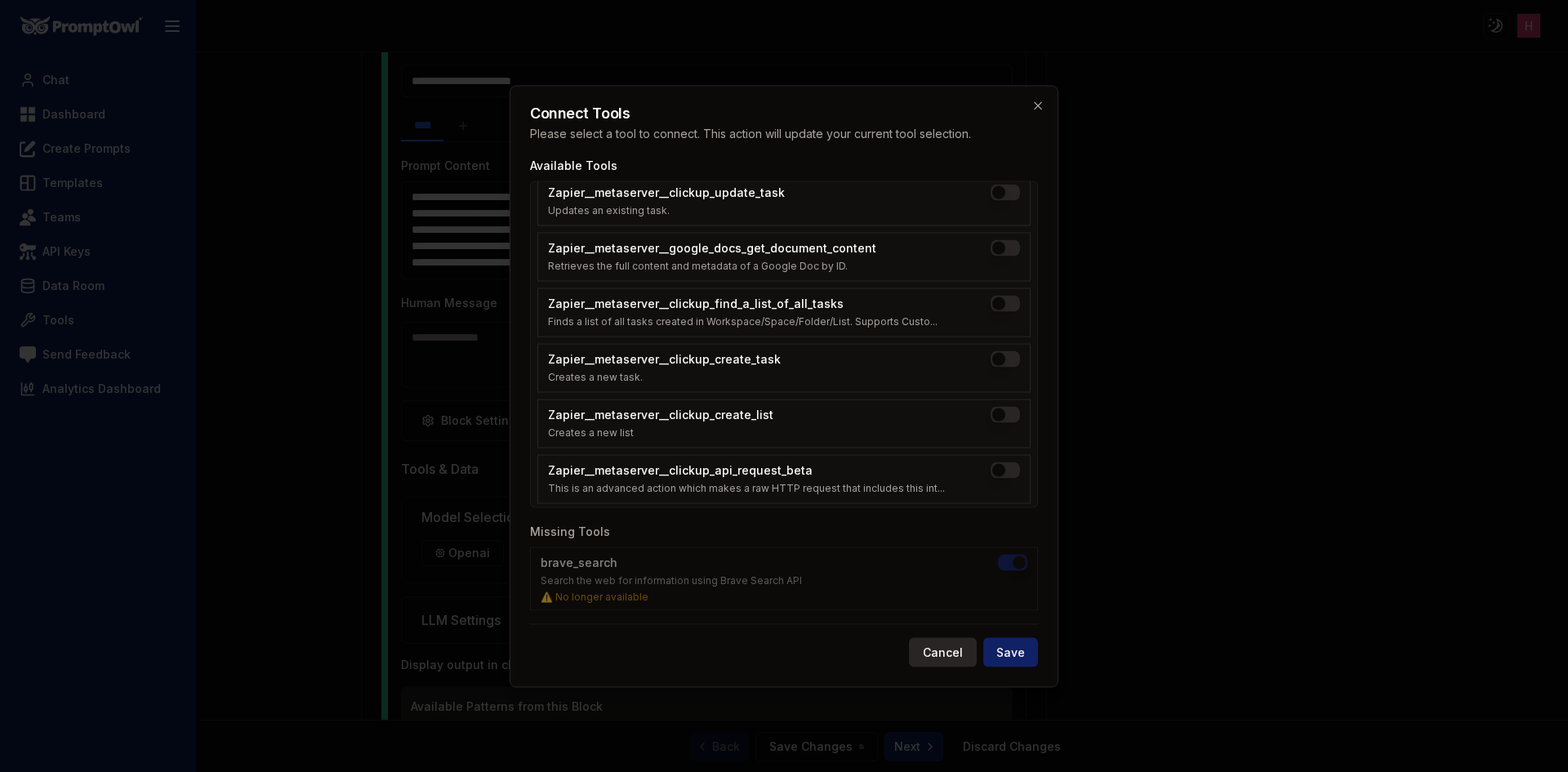
click at [939, 645] on button "Cancel" at bounding box center [943, 652] width 68 height 29
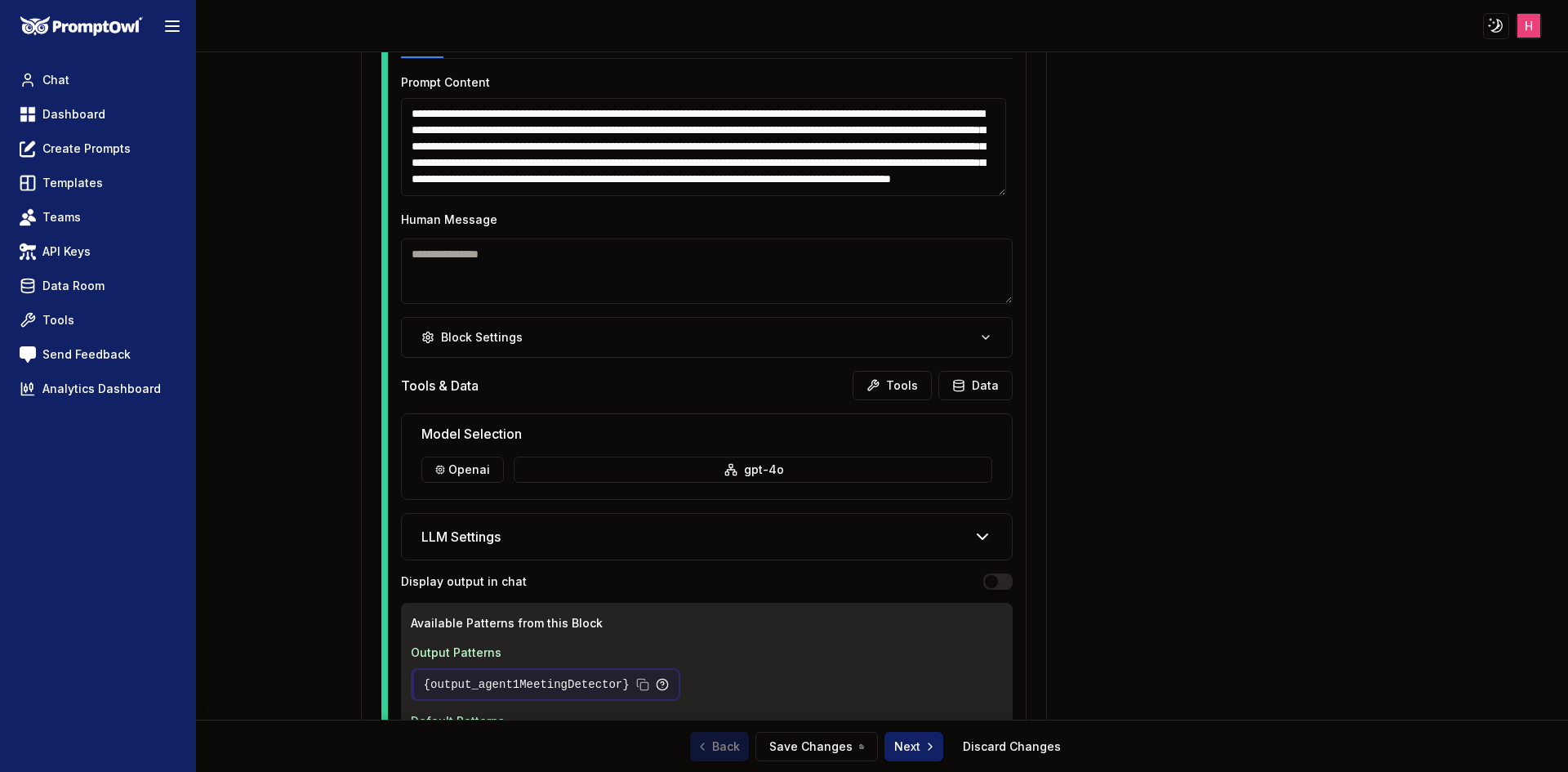
scroll to position [1591, 0]
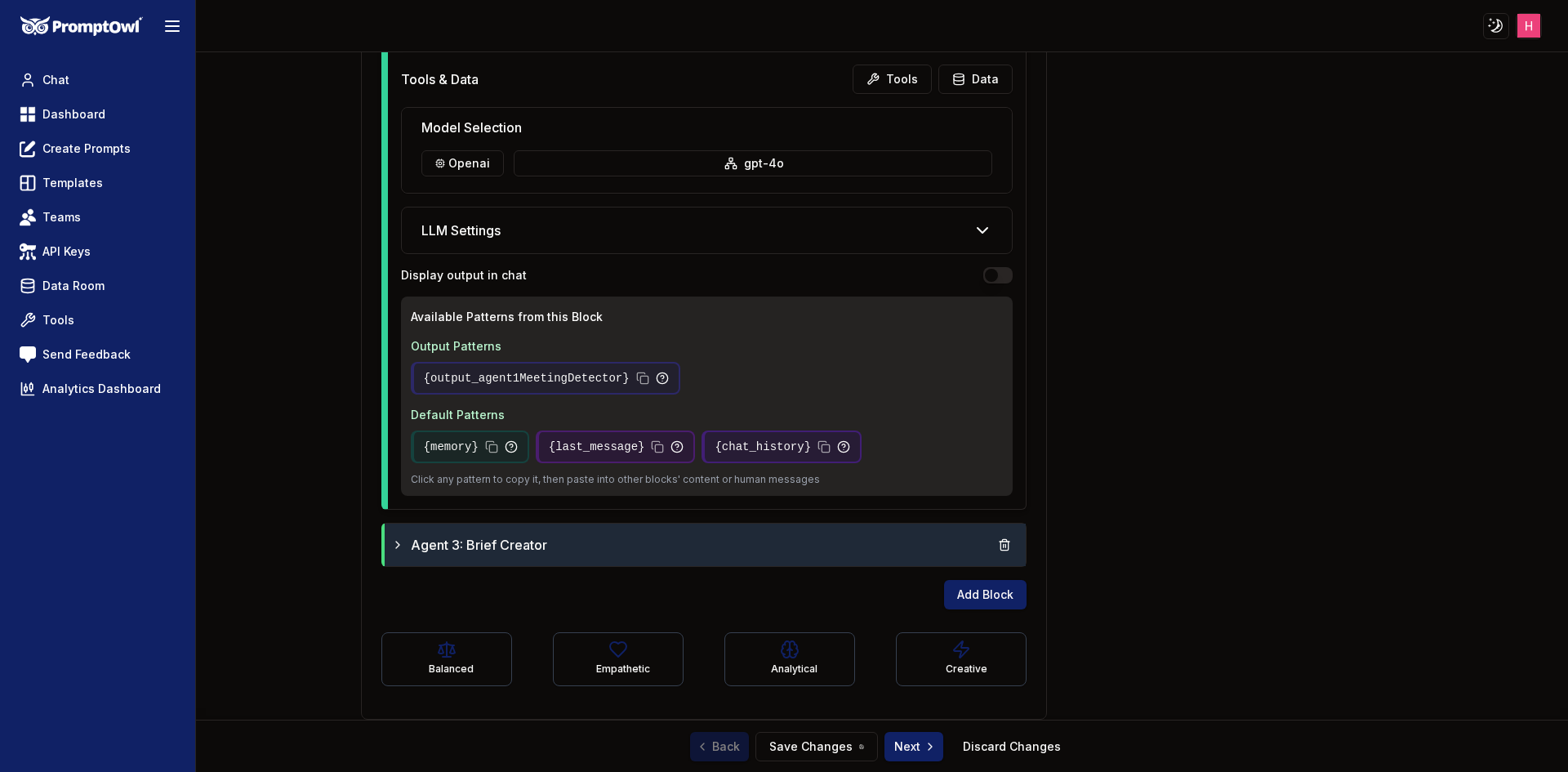
click at [896, 554] on div "Agent 3: Brief Creator" at bounding box center [706, 545] width 629 height 29
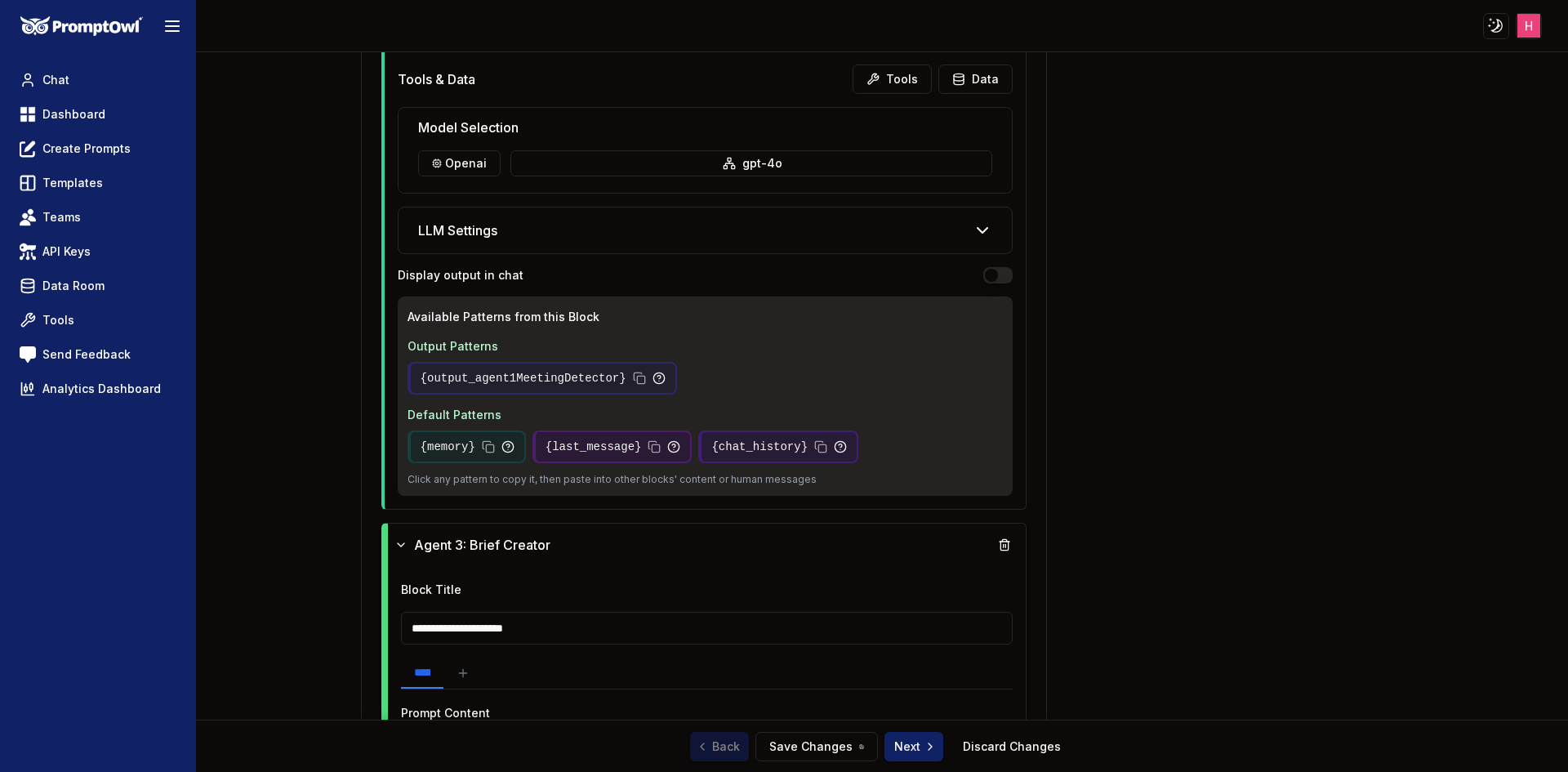
scroll to position [2081, 0]
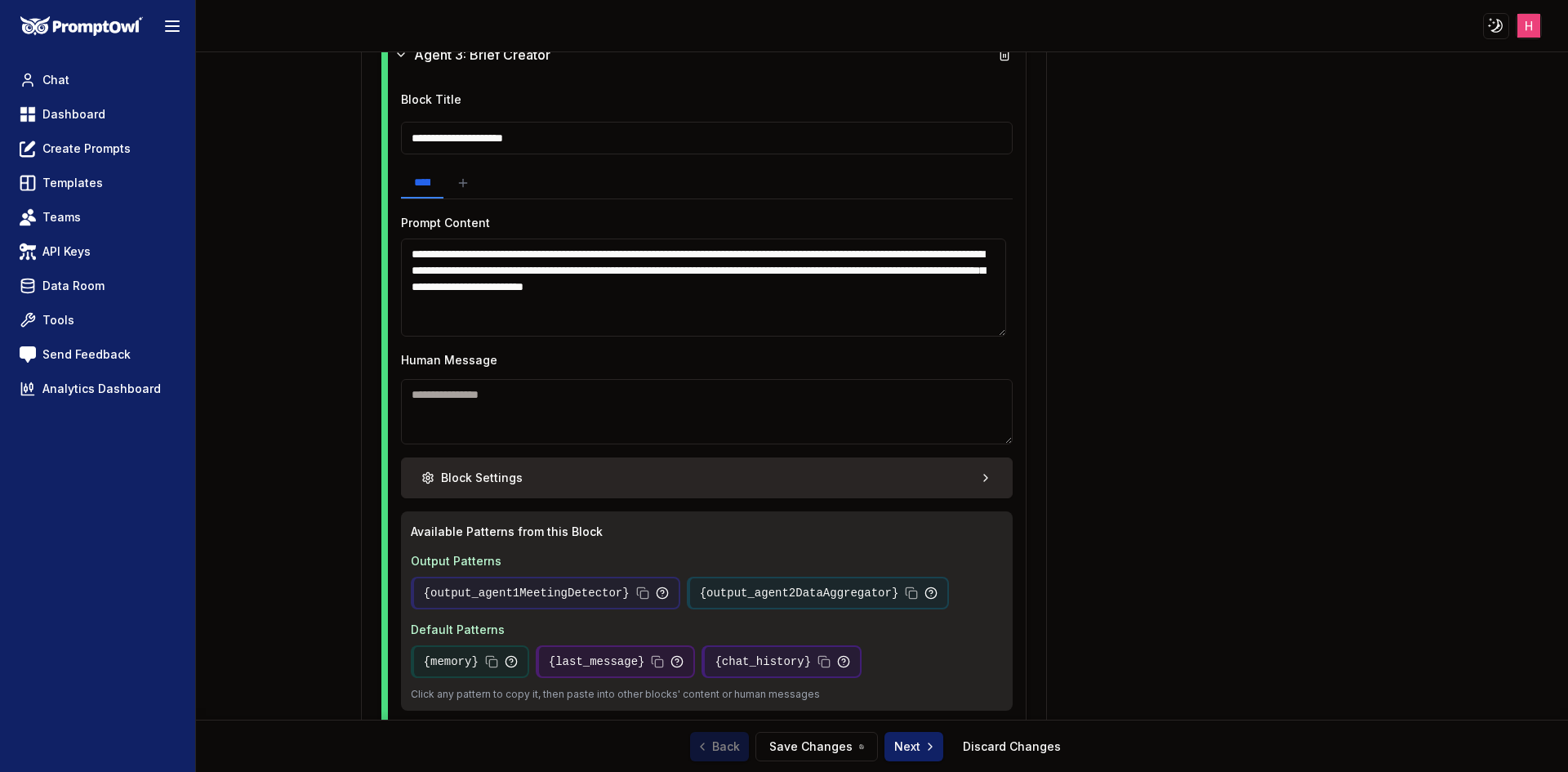
click at [910, 486] on button "Block Settings" at bounding box center [707, 477] width 612 height 41
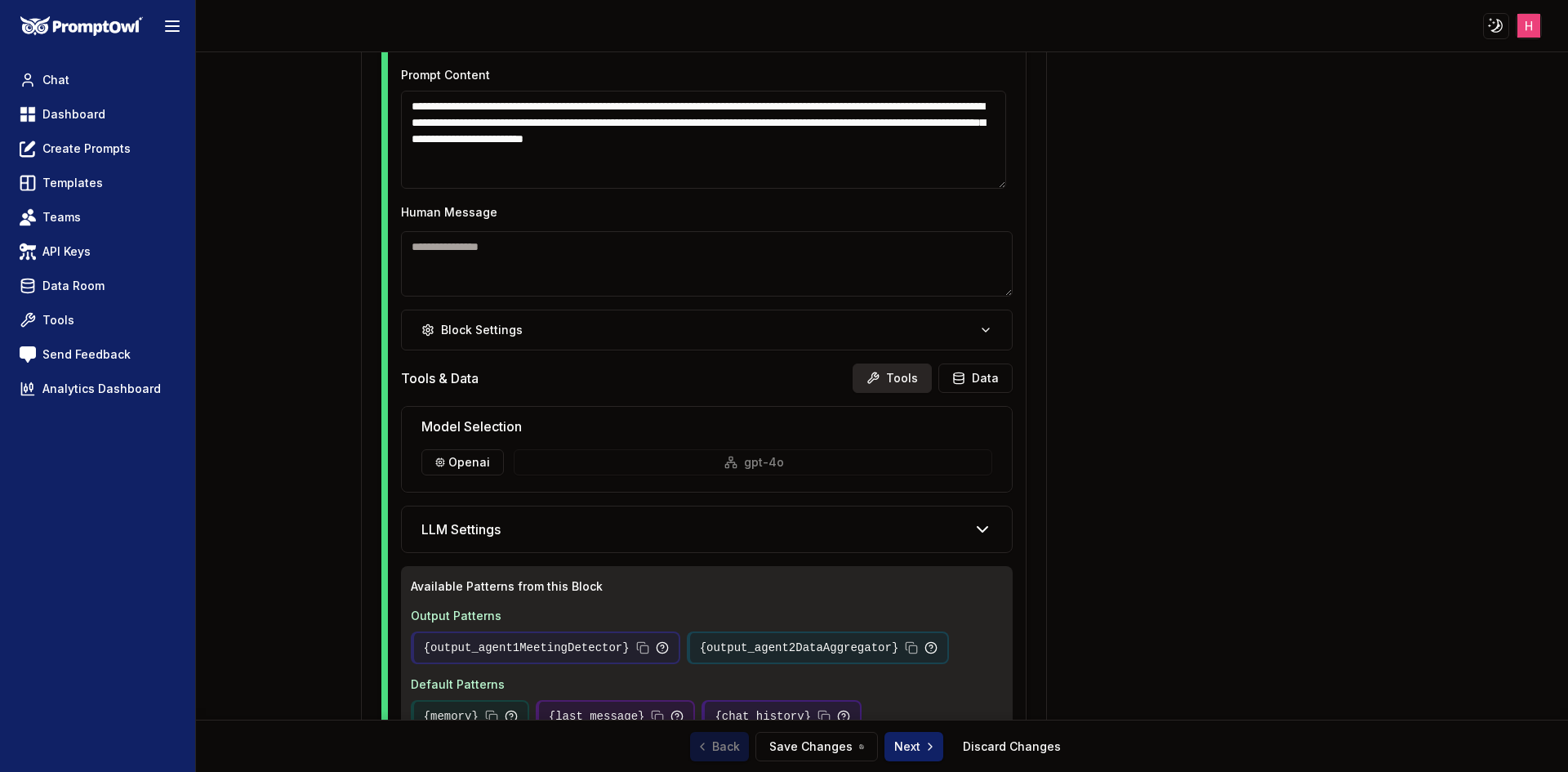
scroll to position [2442, 0]
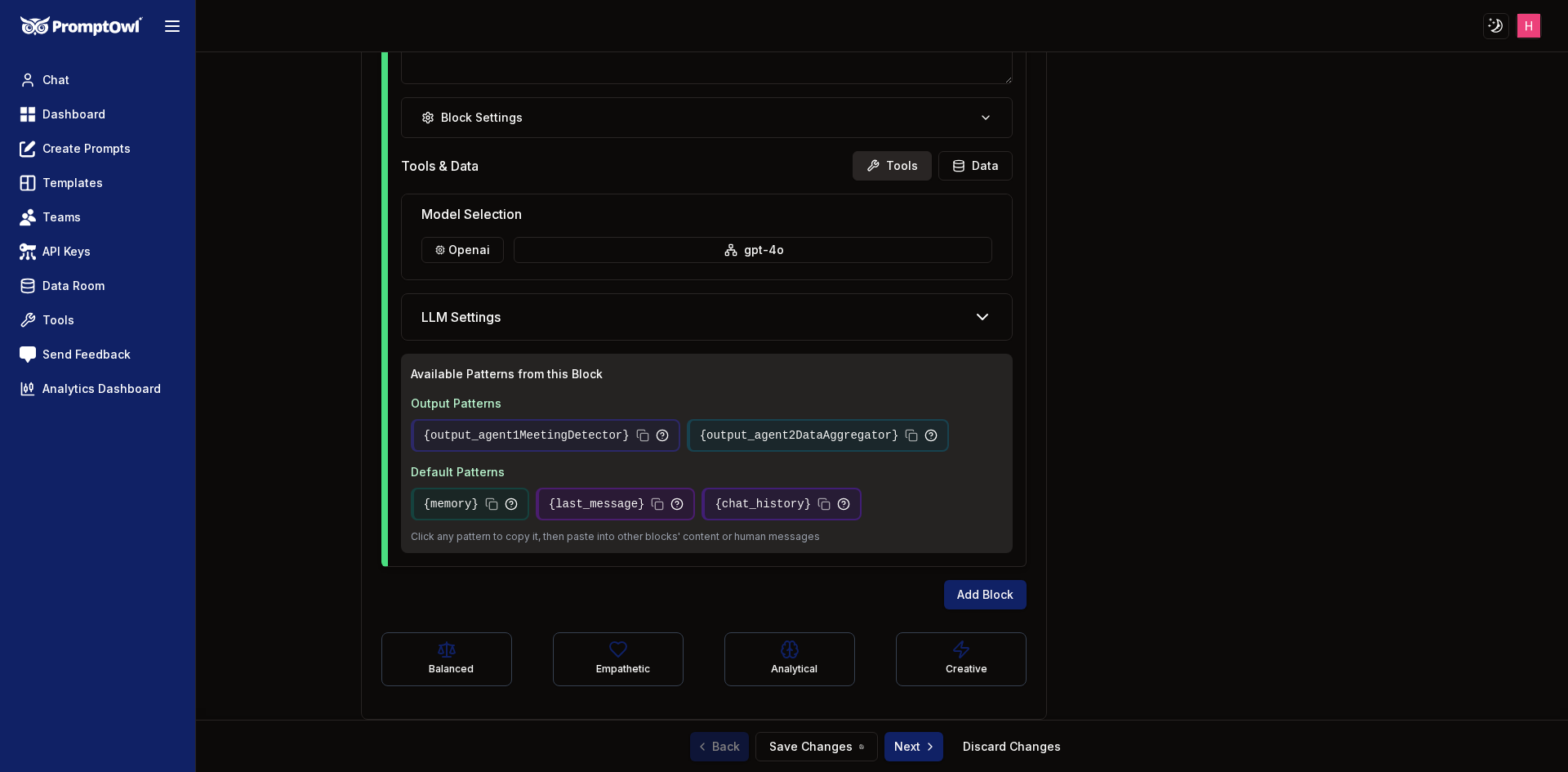
click at [888, 170] on button "Tools" at bounding box center [892, 165] width 79 height 29
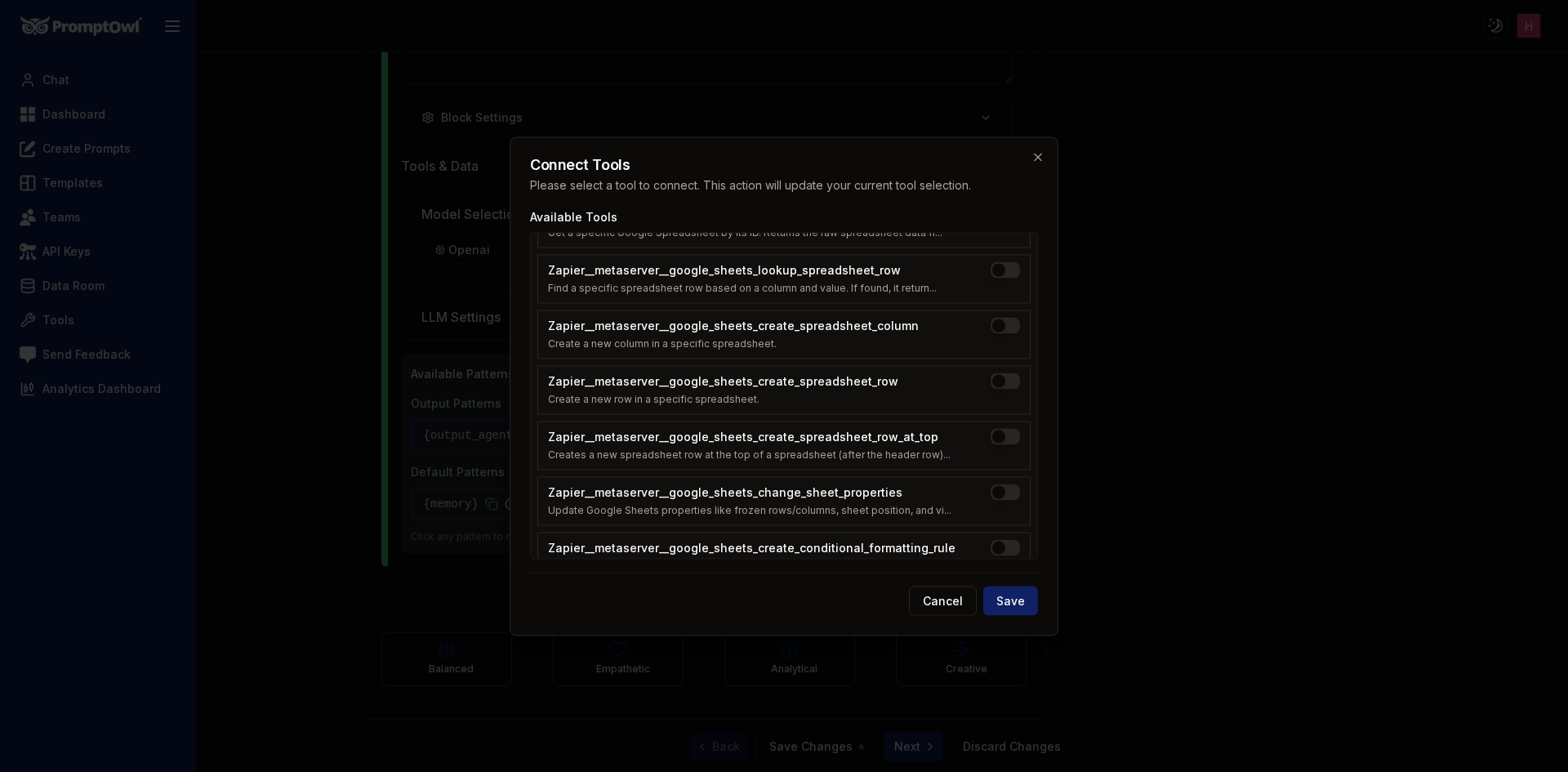
scroll to position [0, 0]
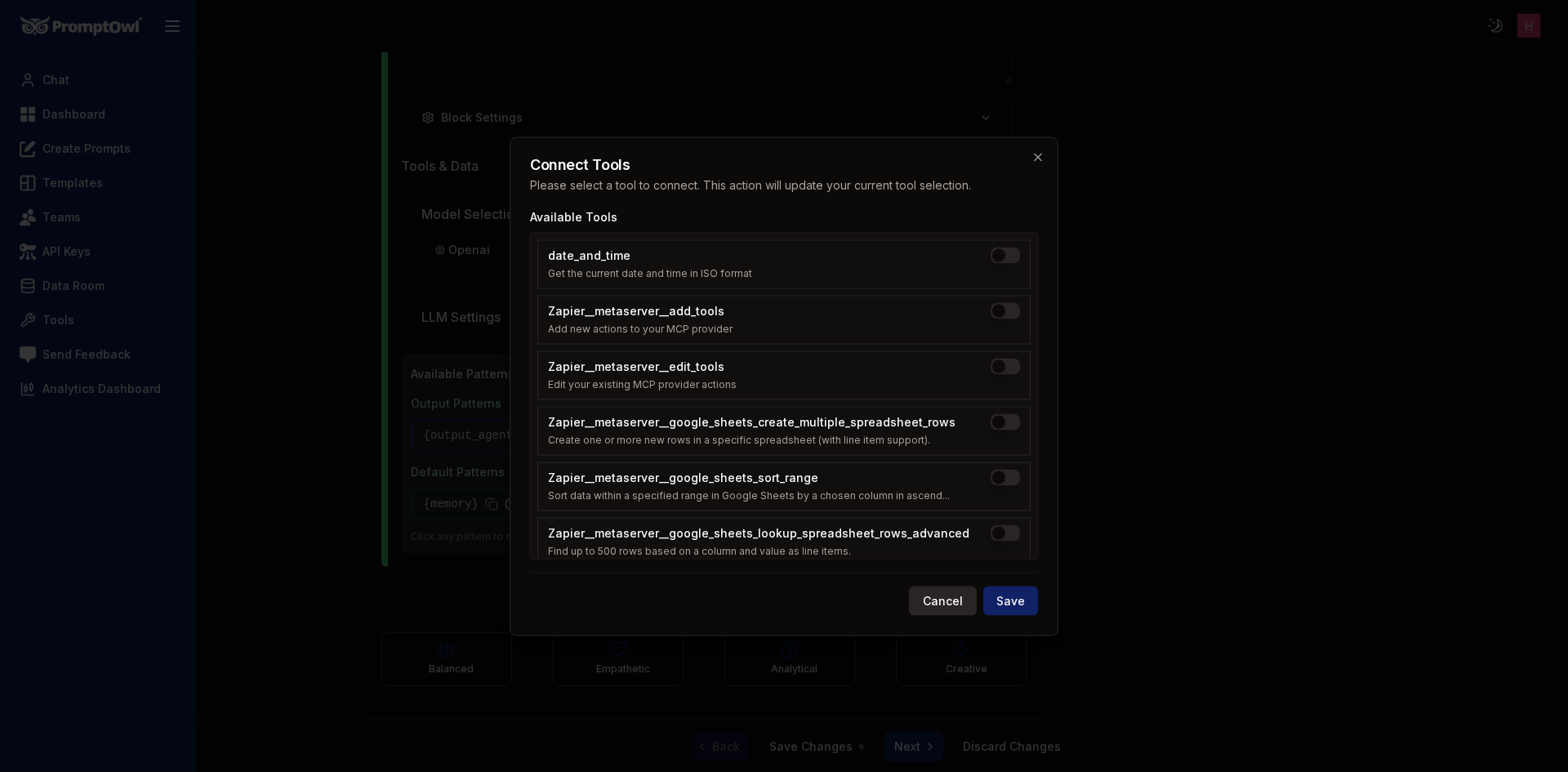
click at [950, 594] on button "Cancel" at bounding box center [943, 600] width 68 height 29
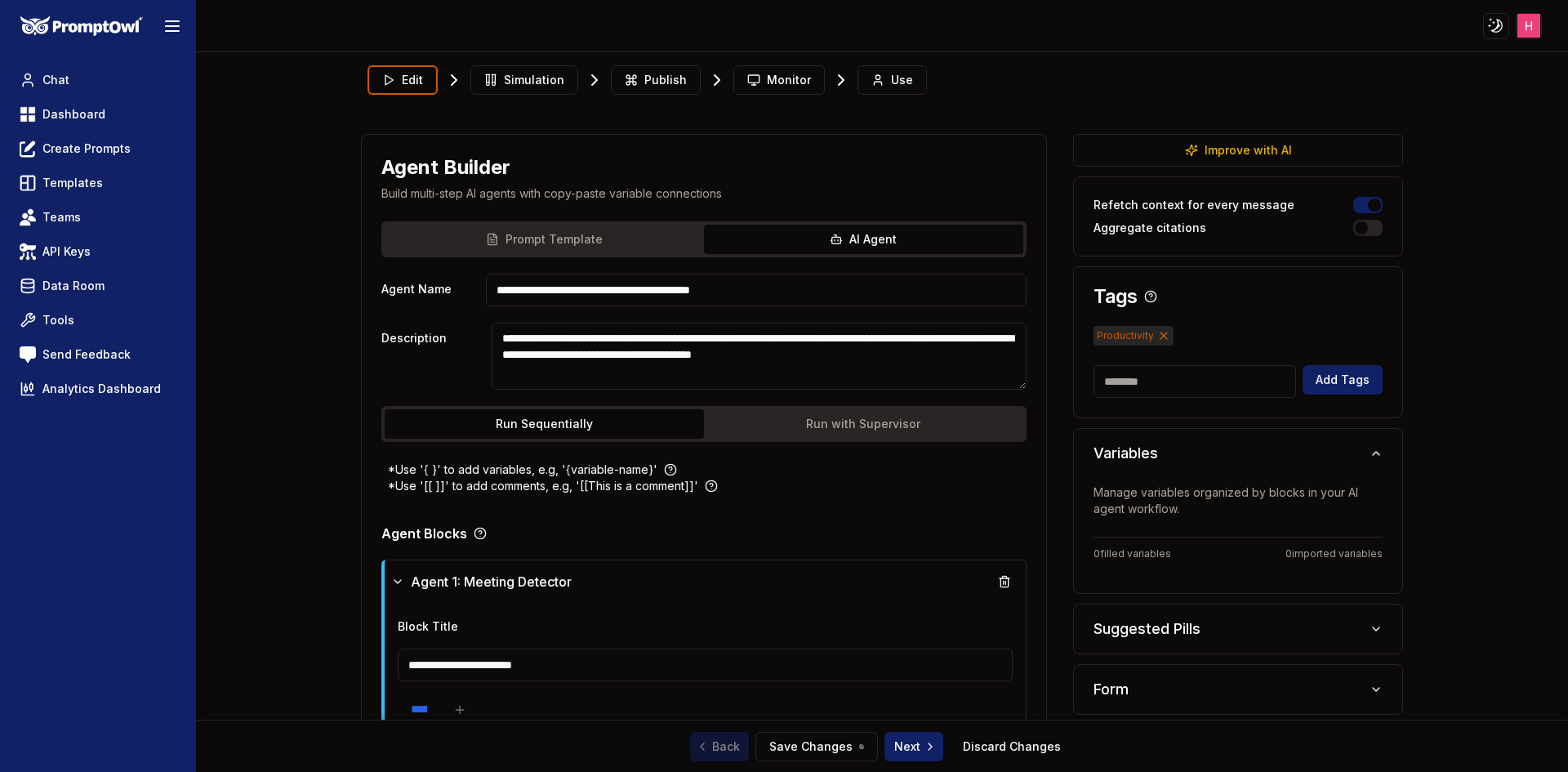
click at [722, 371] on textarea "**********" at bounding box center [759, 356] width 535 height 67
click at [721, 371] on textarea "**********" at bounding box center [759, 356] width 535 height 67
click at [720, 370] on textarea "**********" at bounding box center [759, 356] width 535 height 67
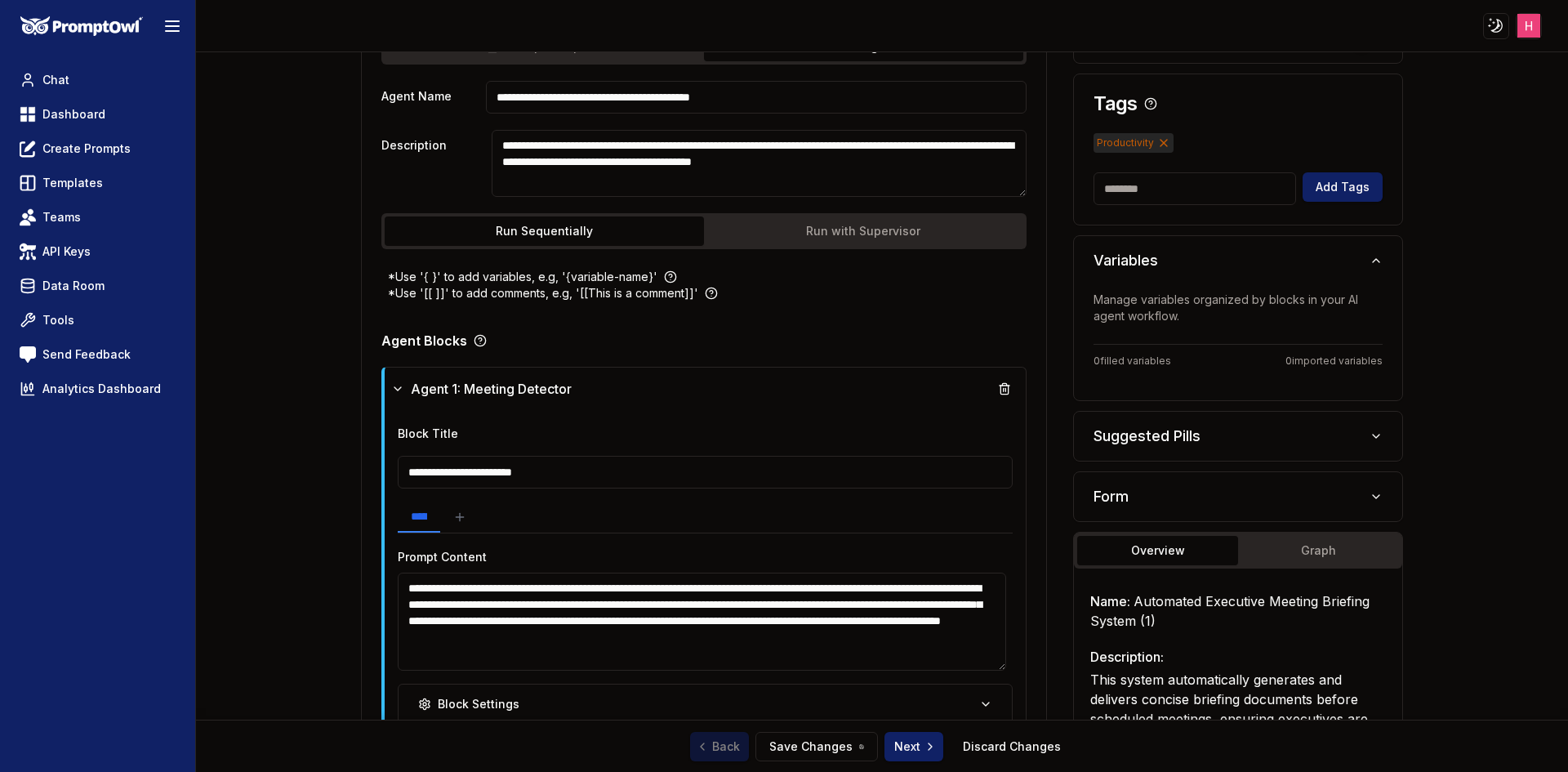
scroll to position [408, 0]
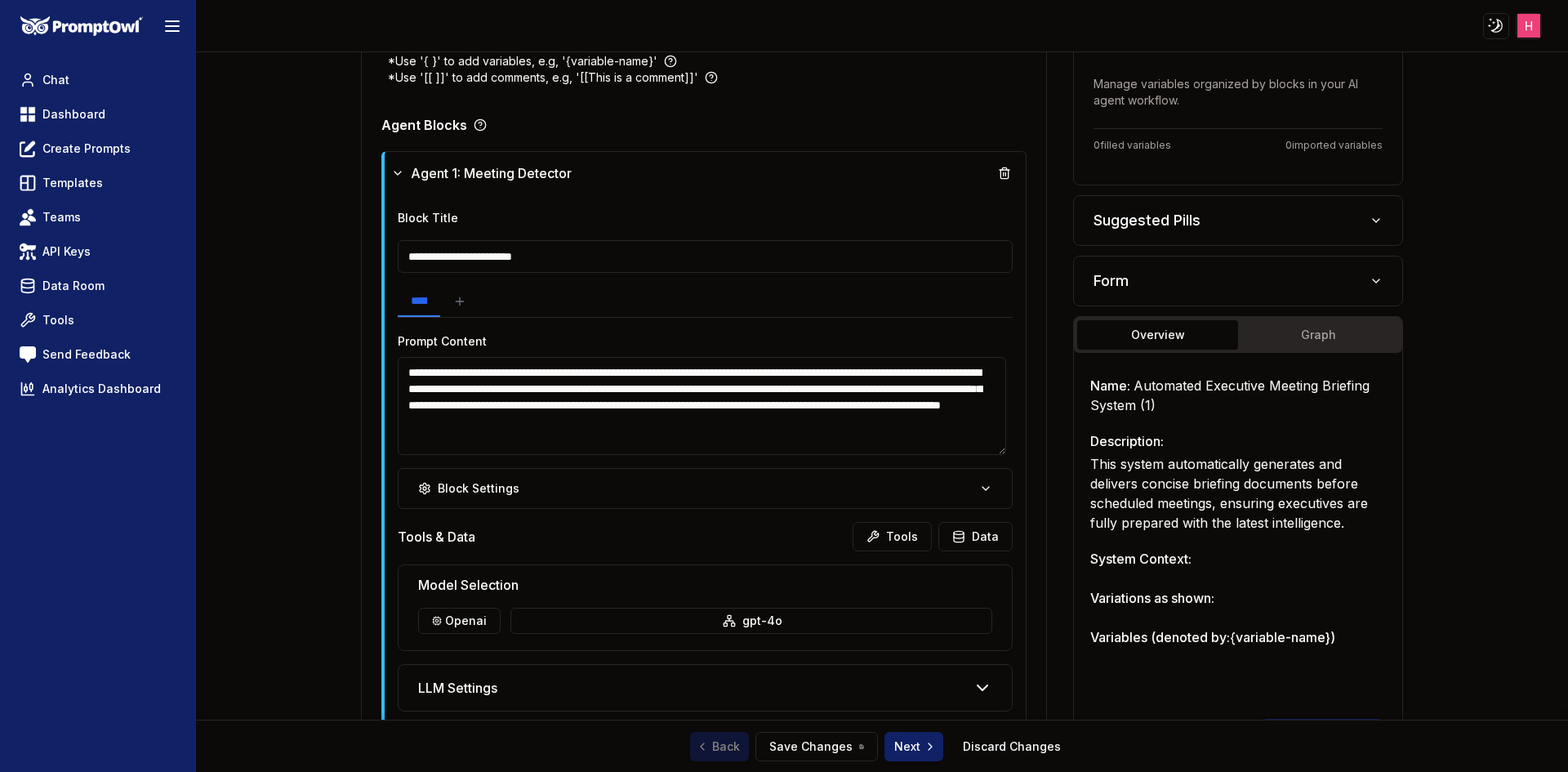
click at [814, 439] on textarea "**********" at bounding box center [702, 406] width 609 height 98
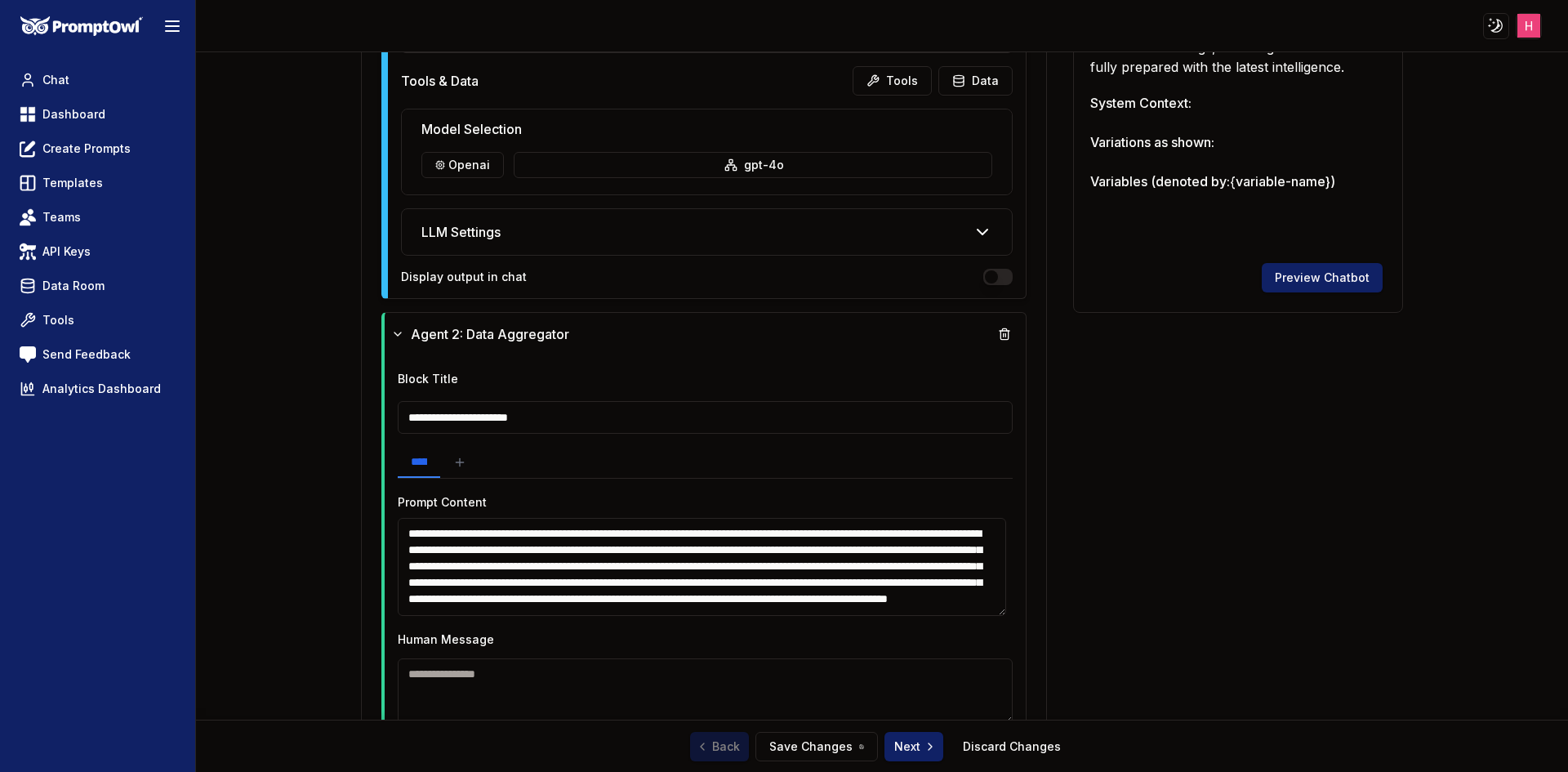
scroll to position [899, 0]
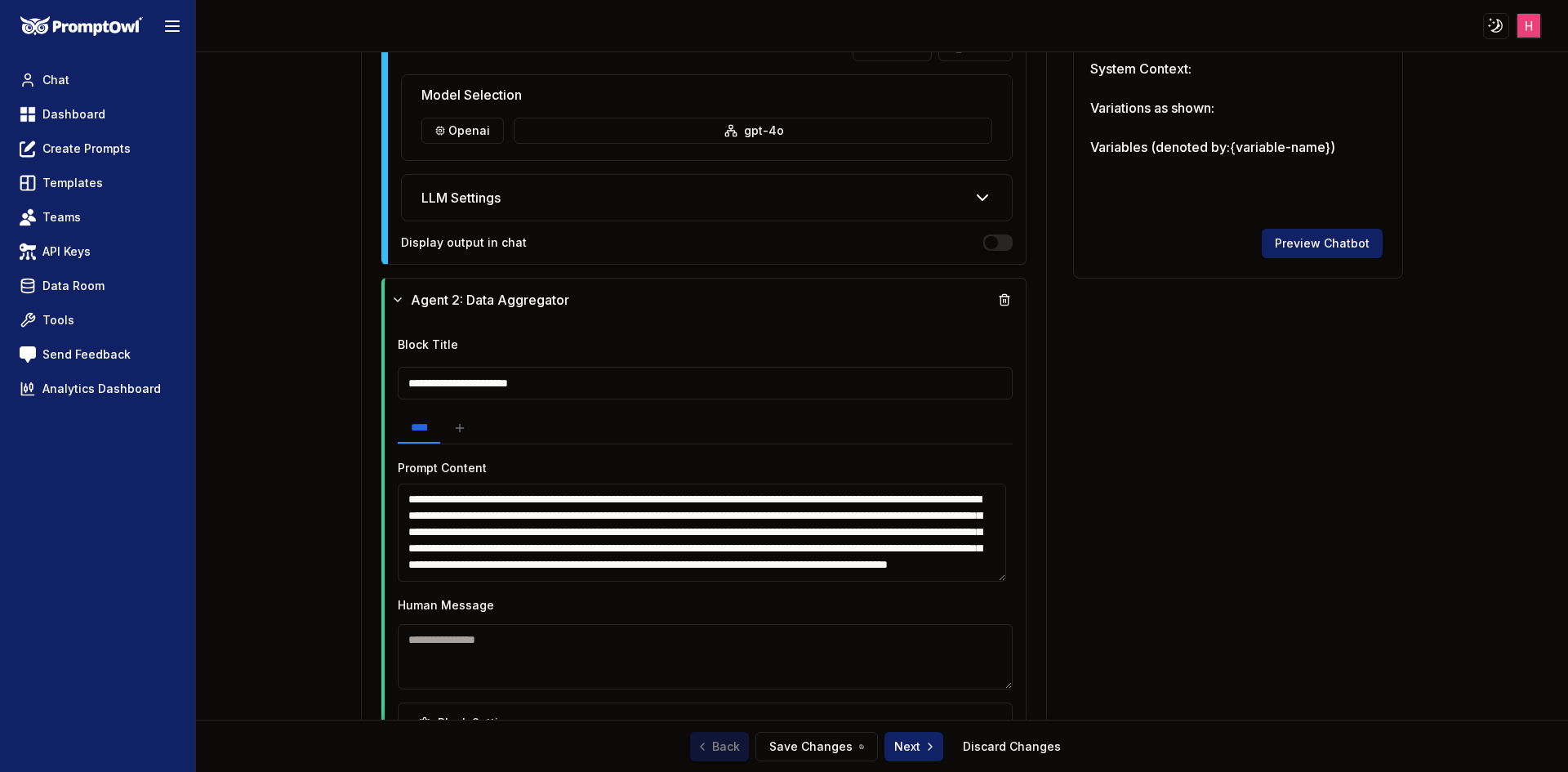
click at [713, 542] on textarea "**********" at bounding box center [702, 533] width 609 height 98
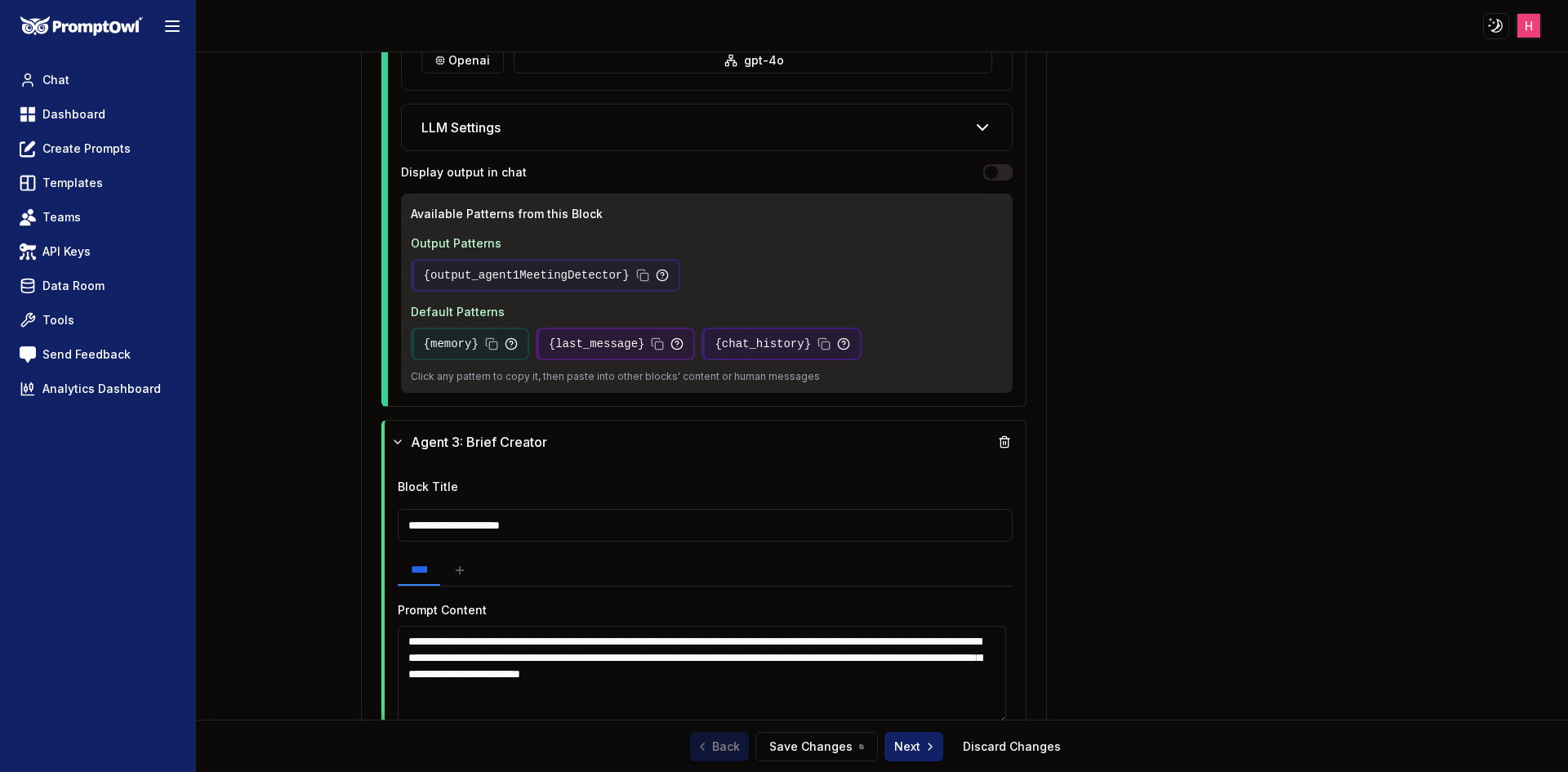
scroll to position [1962, 0]
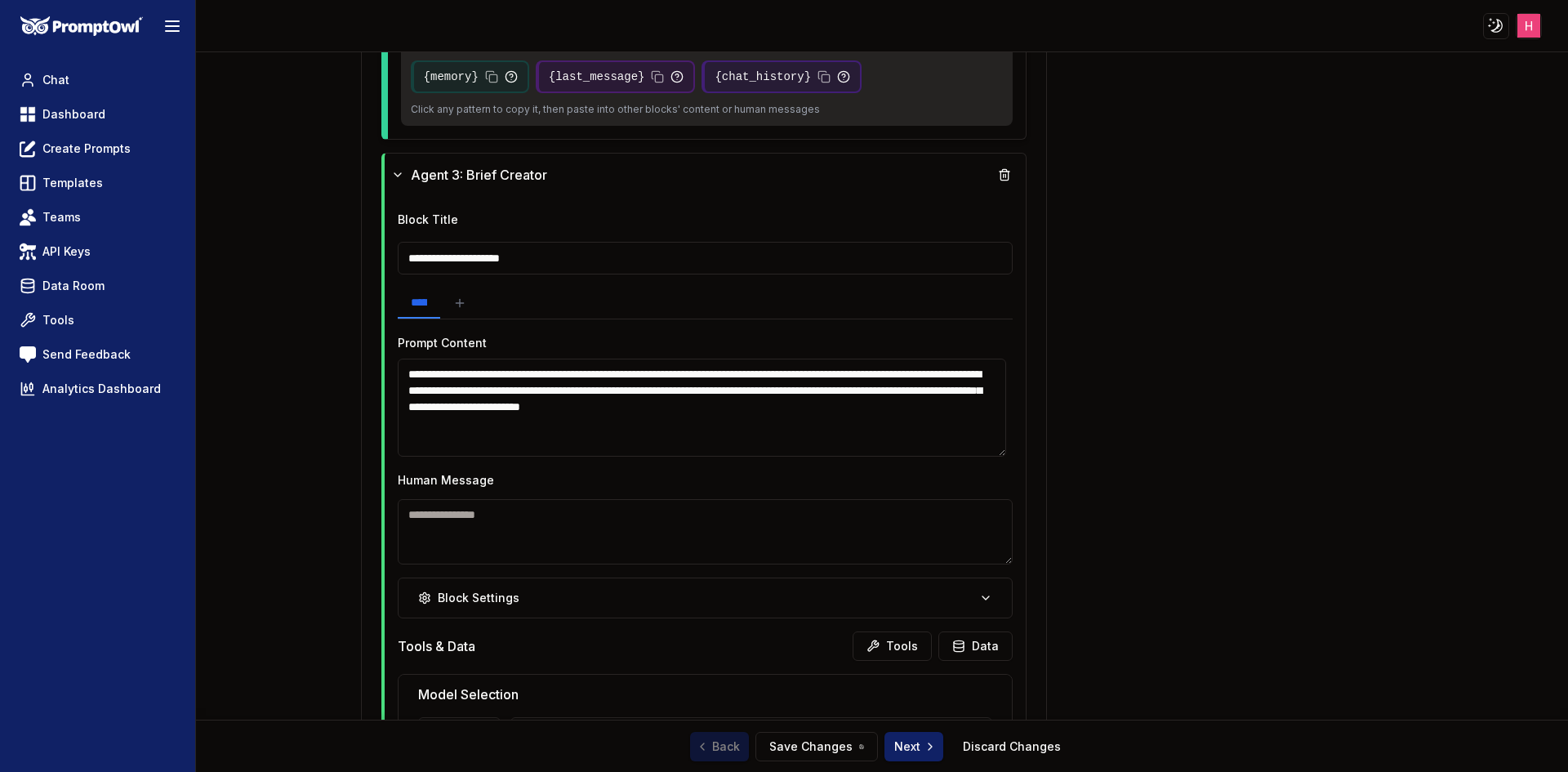
click at [684, 391] on textarea "**********" at bounding box center [702, 408] width 609 height 98
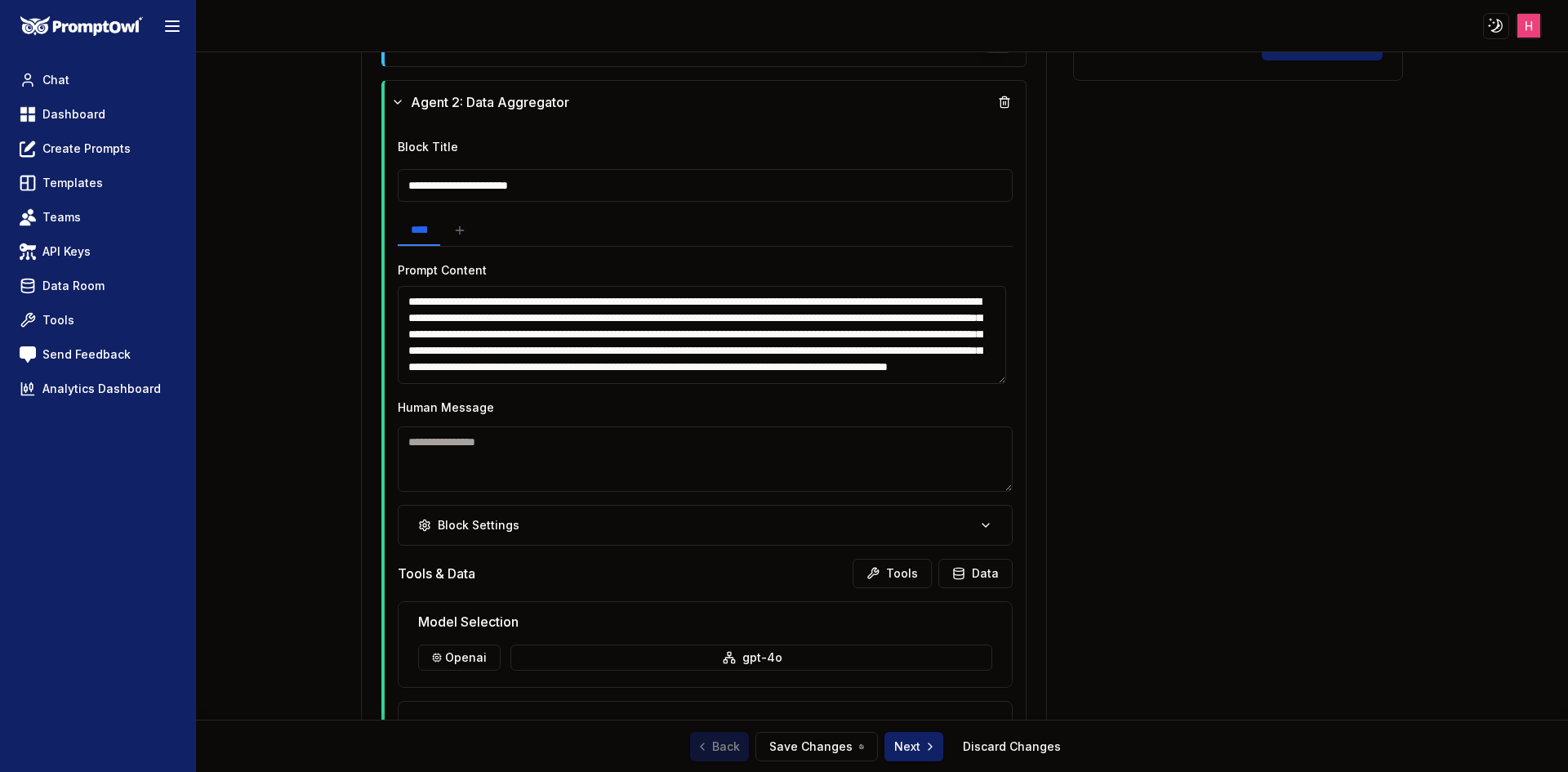
scroll to position [1063, 0]
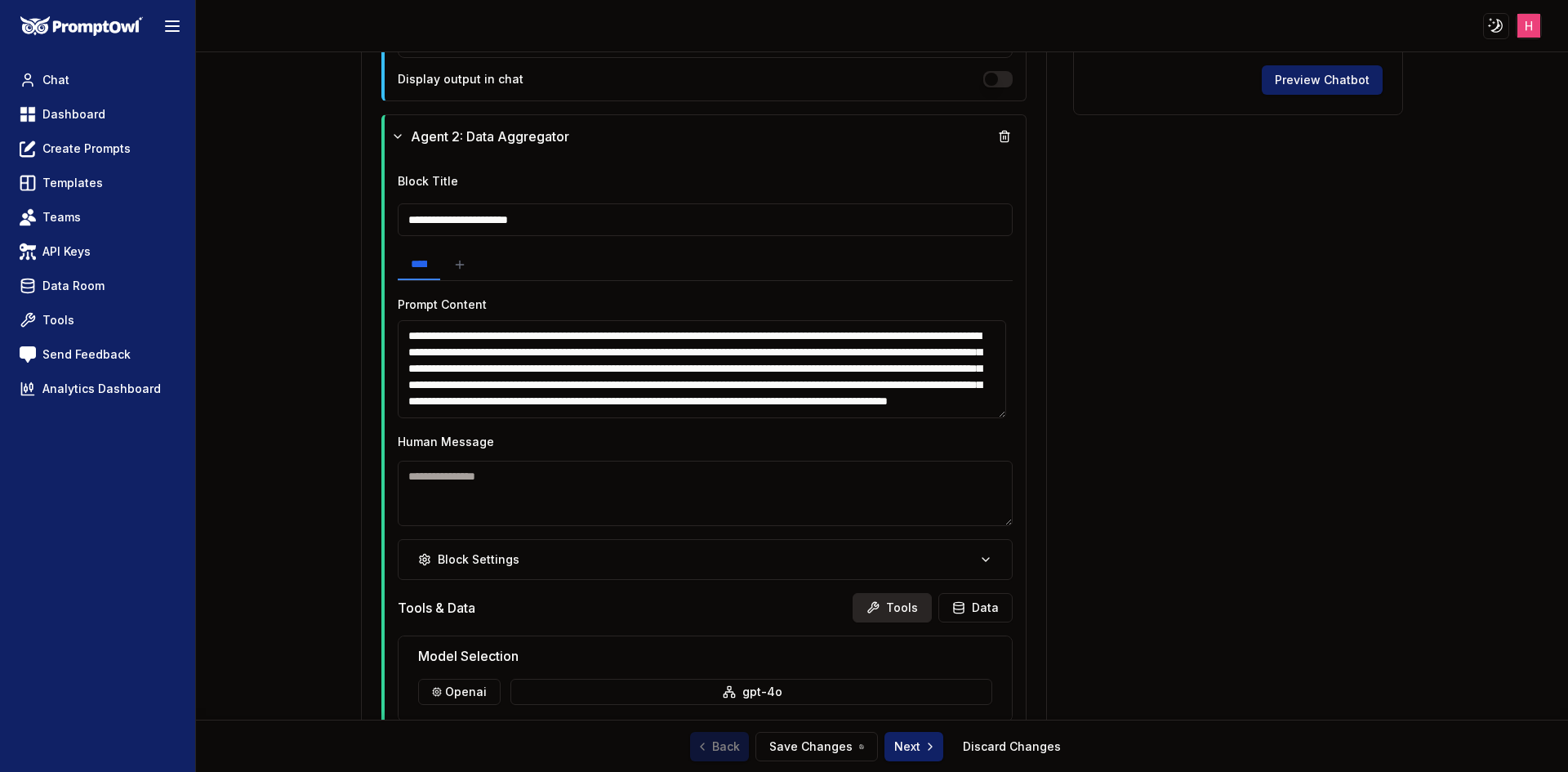
click at [910, 612] on button "Tools" at bounding box center [892, 608] width 79 height 29
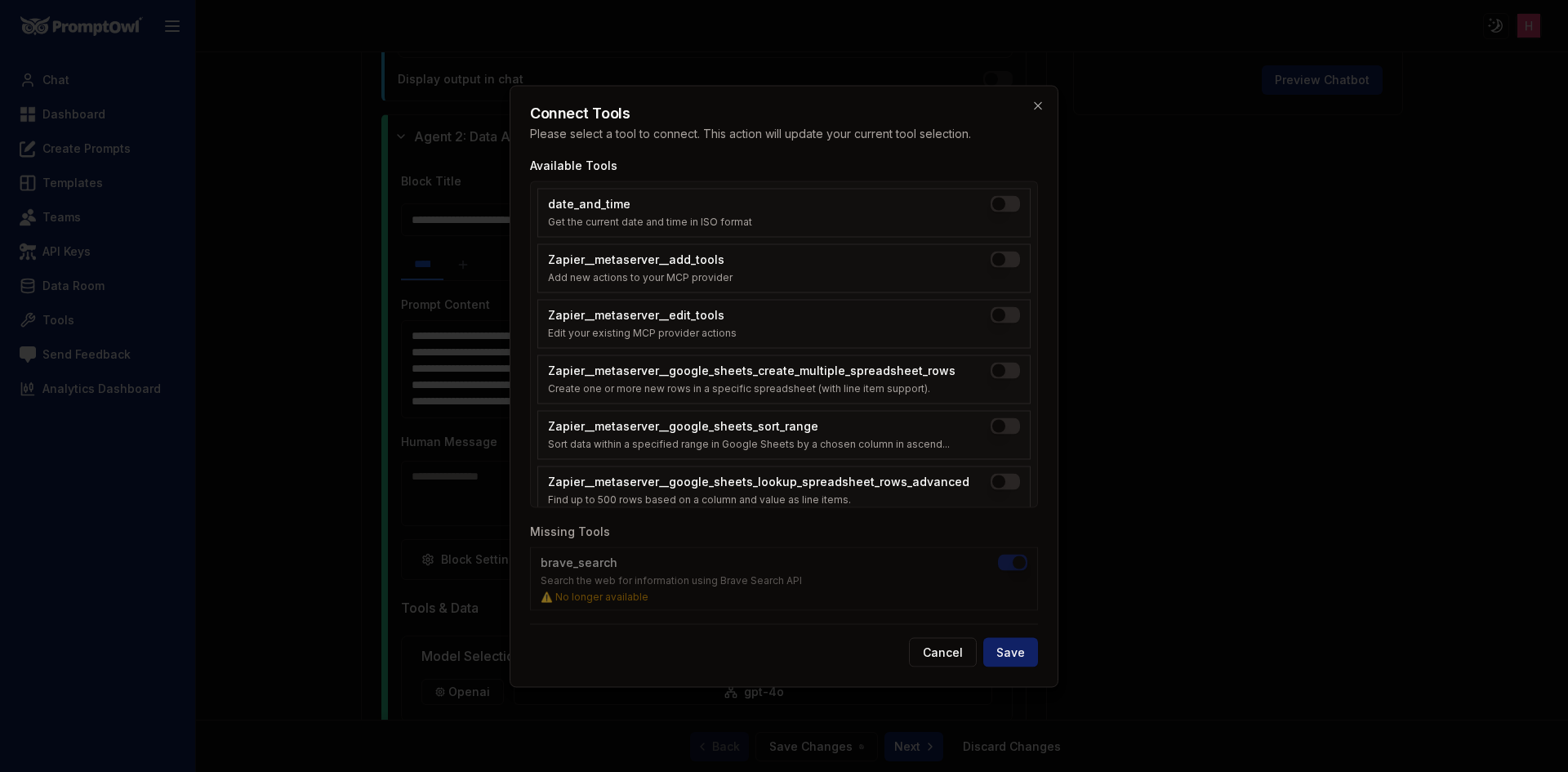
click at [1155, 545] on div at bounding box center [784, 386] width 1568 height 772
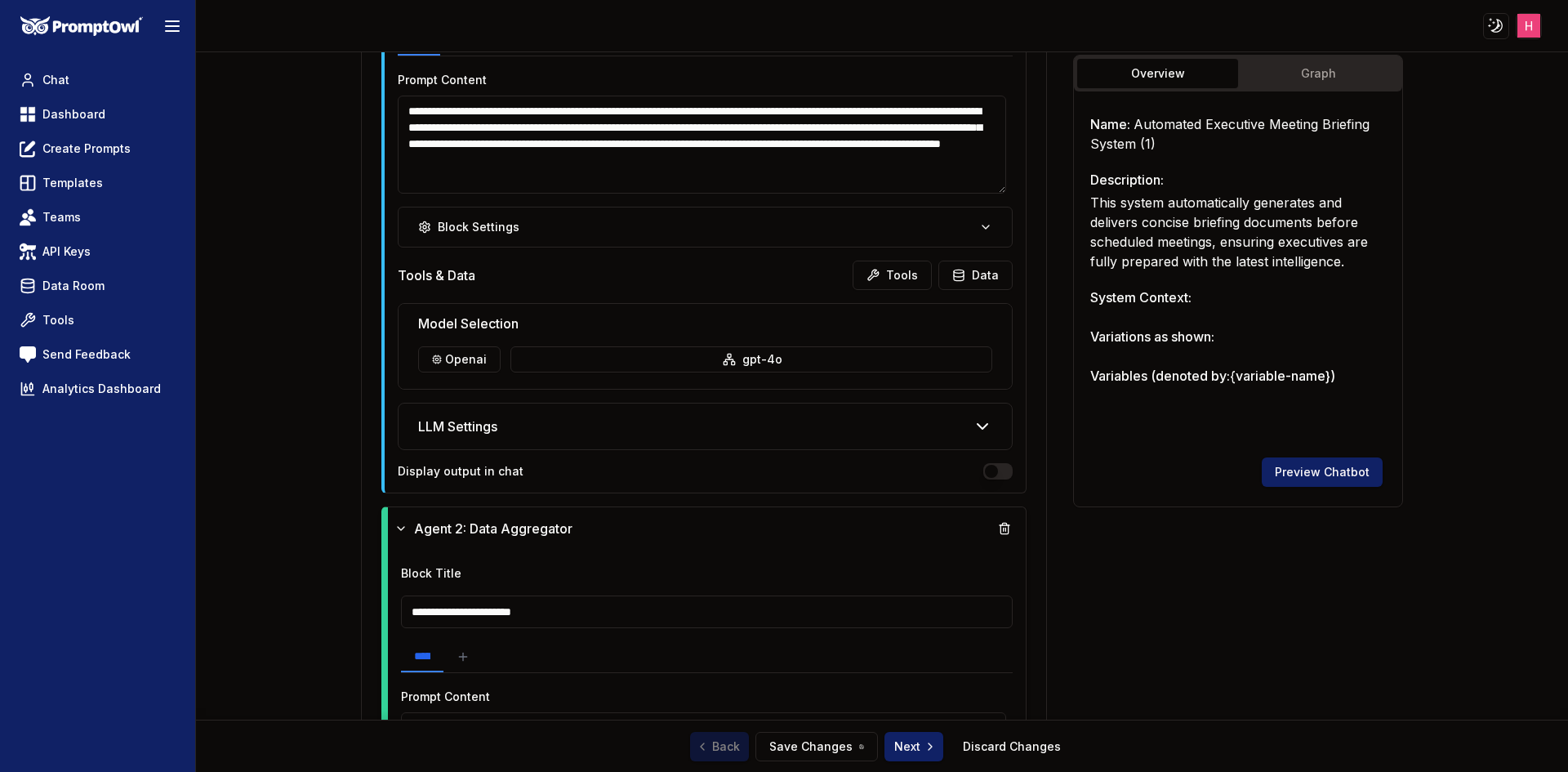
scroll to position [491, 0]
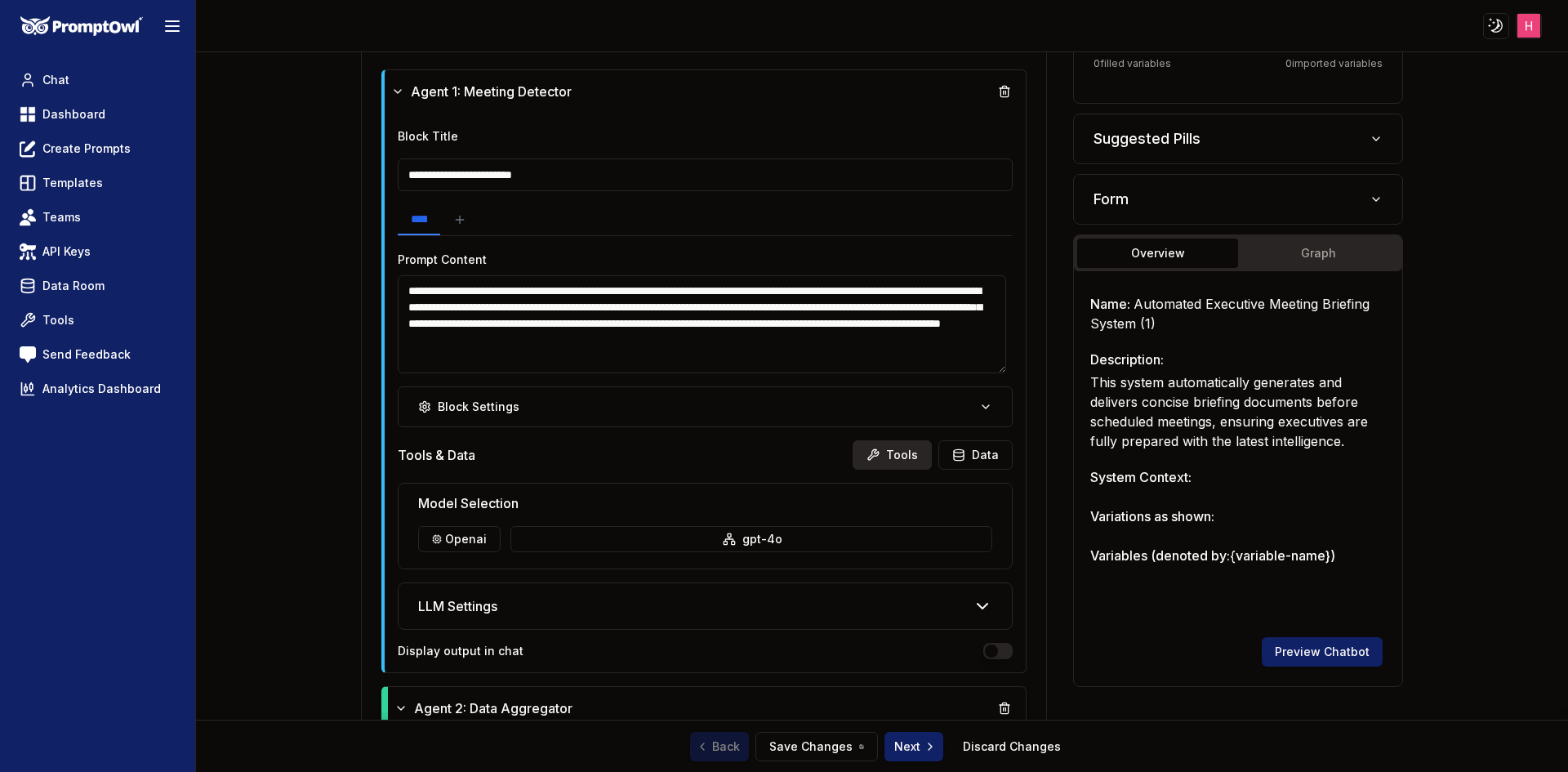
click at [895, 461] on button "Tools" at bounding box center [892, 455] width 79 height 29
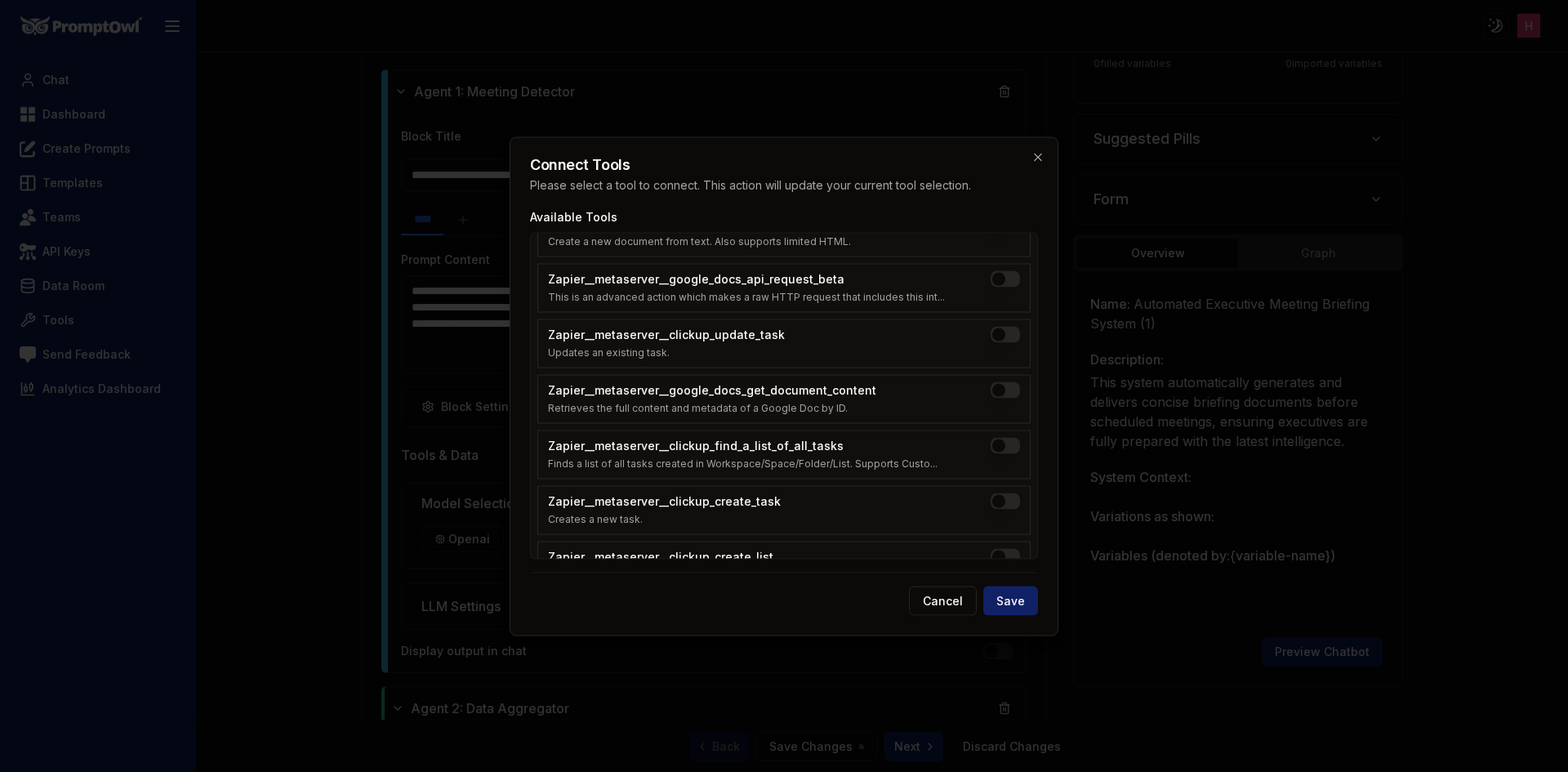
scroll to position [2068, 0]
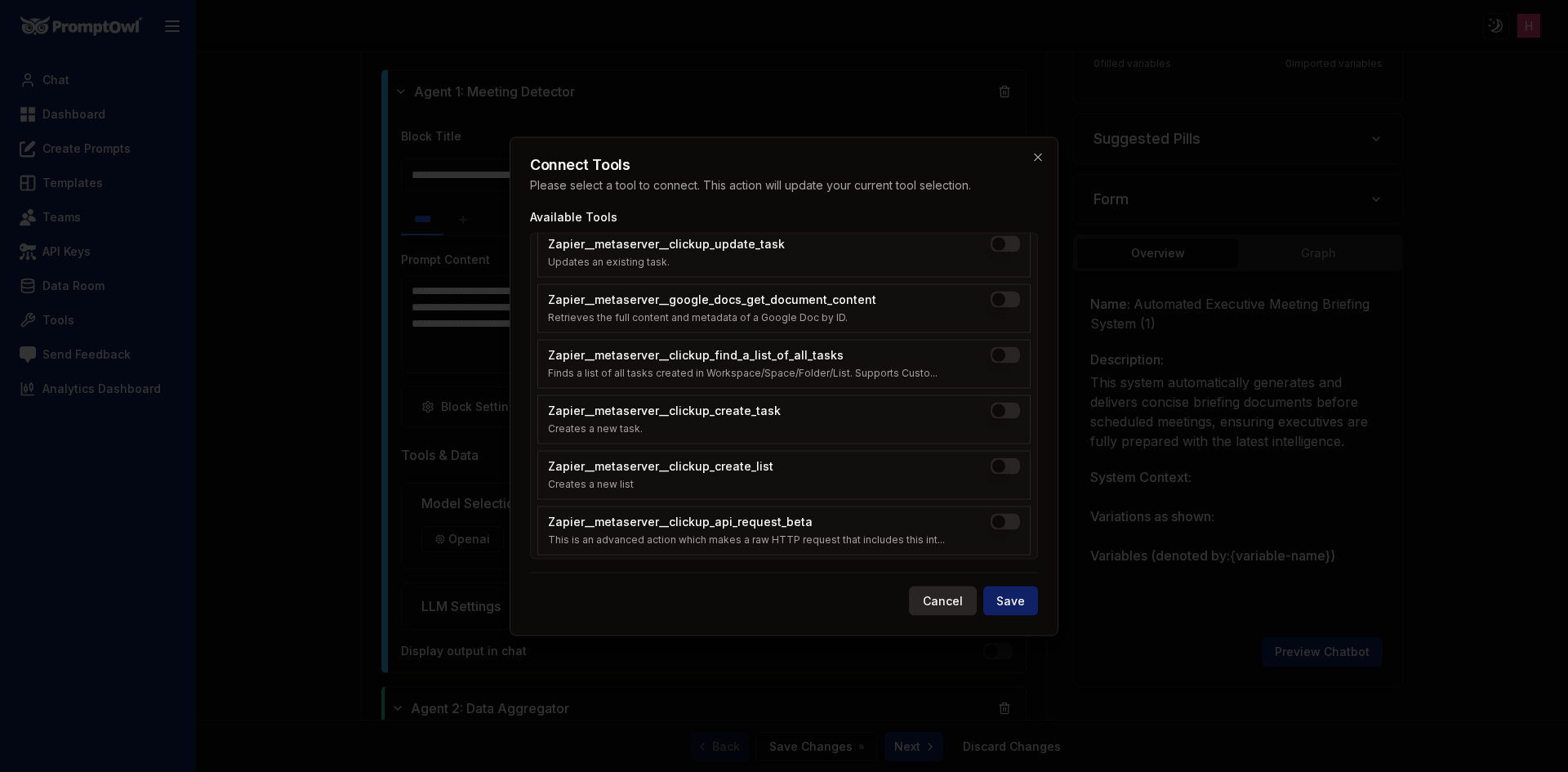
click at [931, 607] on button "Cancel" at bounding box center [943, 600] width 68 height 29
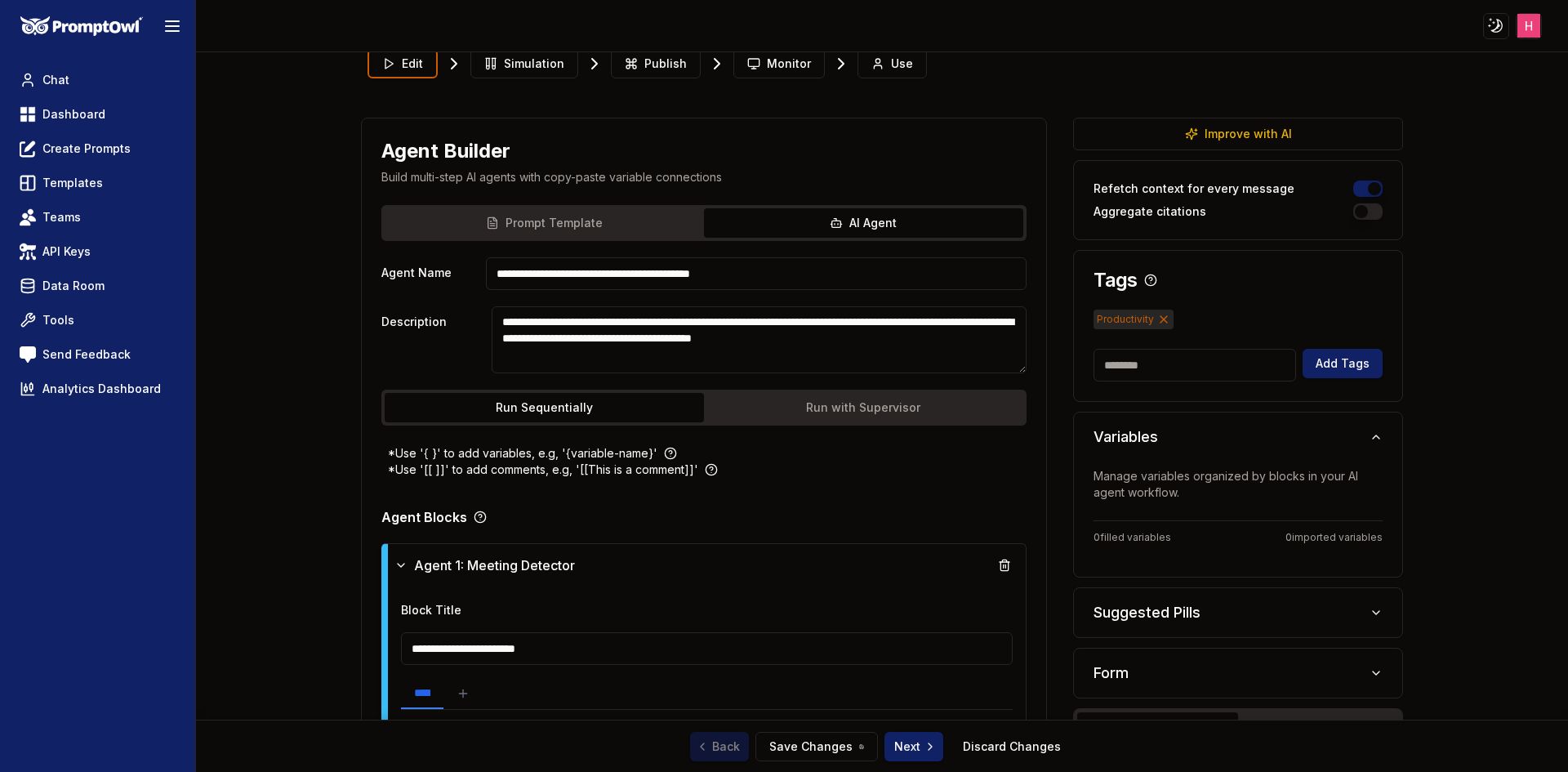
scroll to position [0, 0]
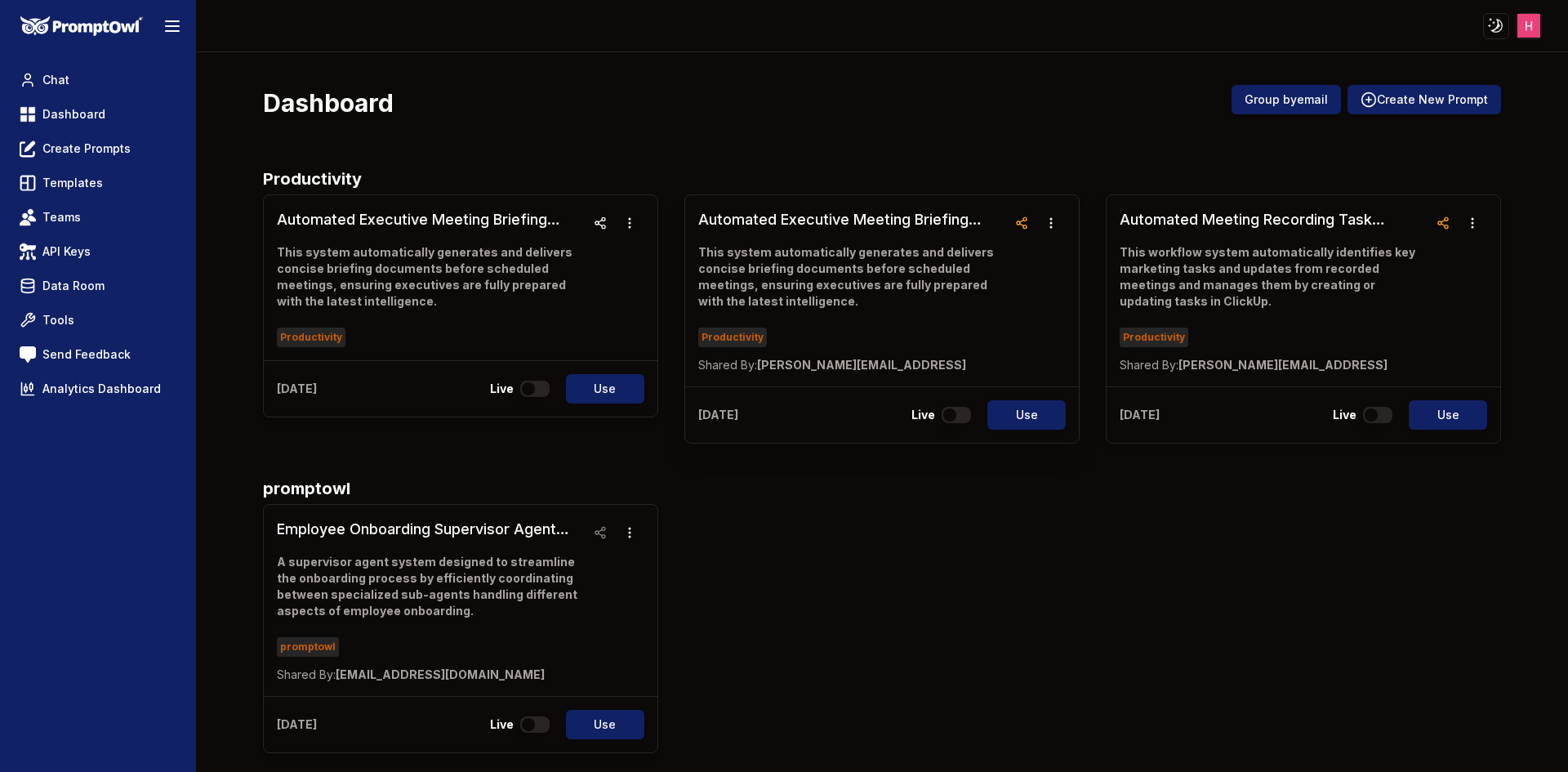
click at [914, 221] on h3 "Automated Executive Meeting Briefing System" at bounding box center [853, 220] width 309 height 23
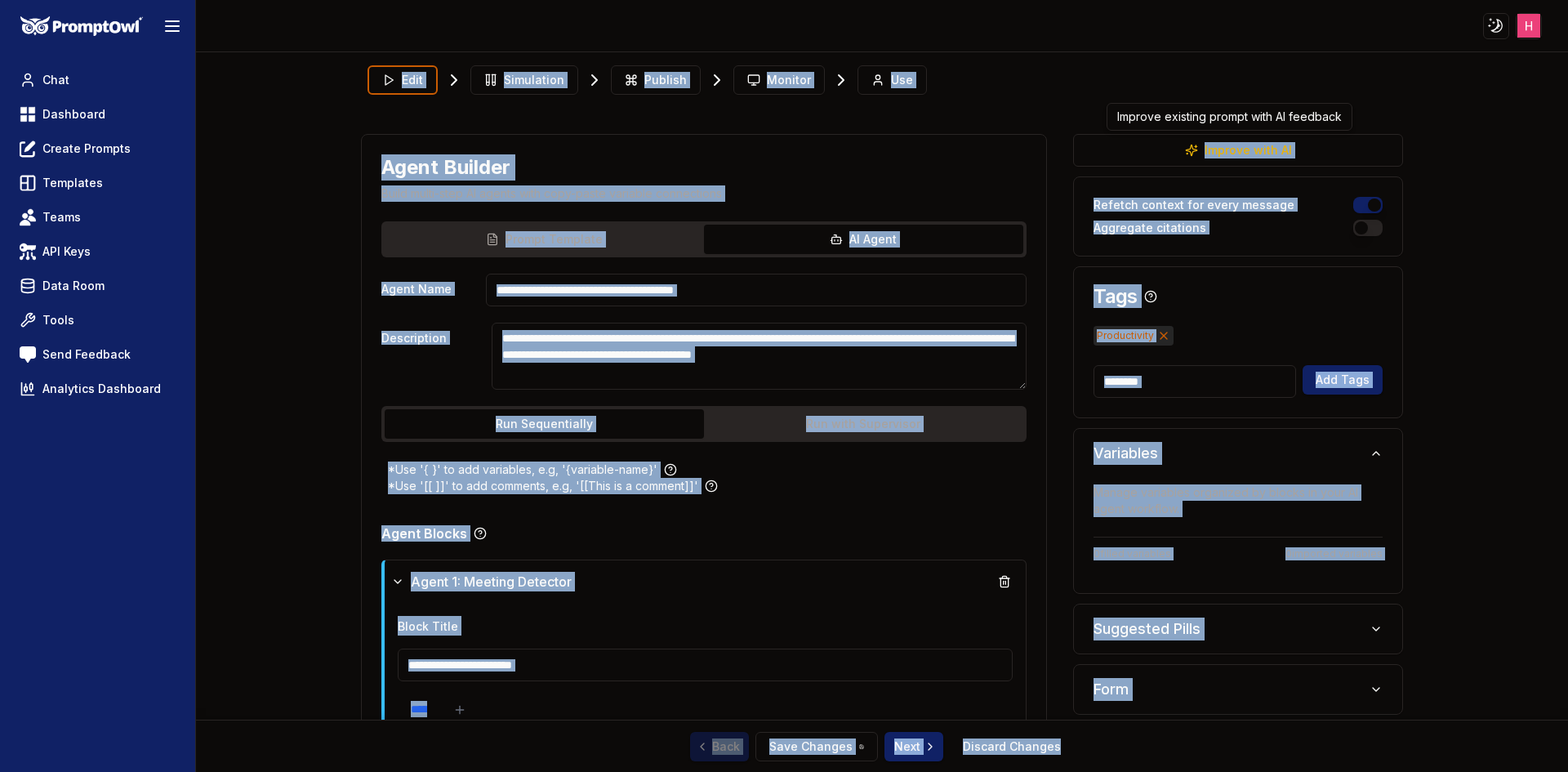
click at [1044, 97] on div "Edit Simulation Publish Monitor Use" at bounding box center [882, 80] width 1043 height 42
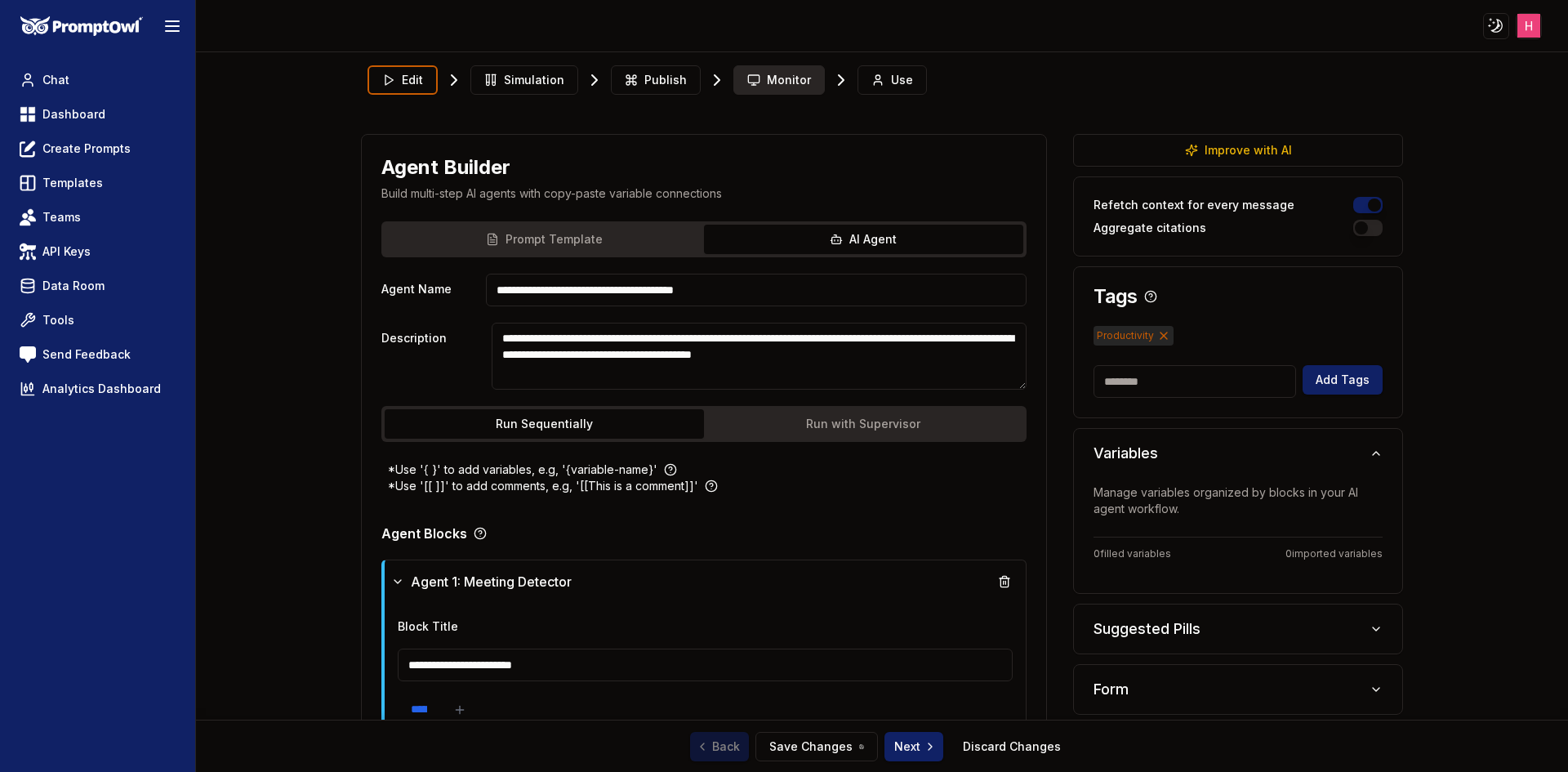
click at [767, 81] on span "Monitor" at bounding box center [788, 81] width 44 height 17
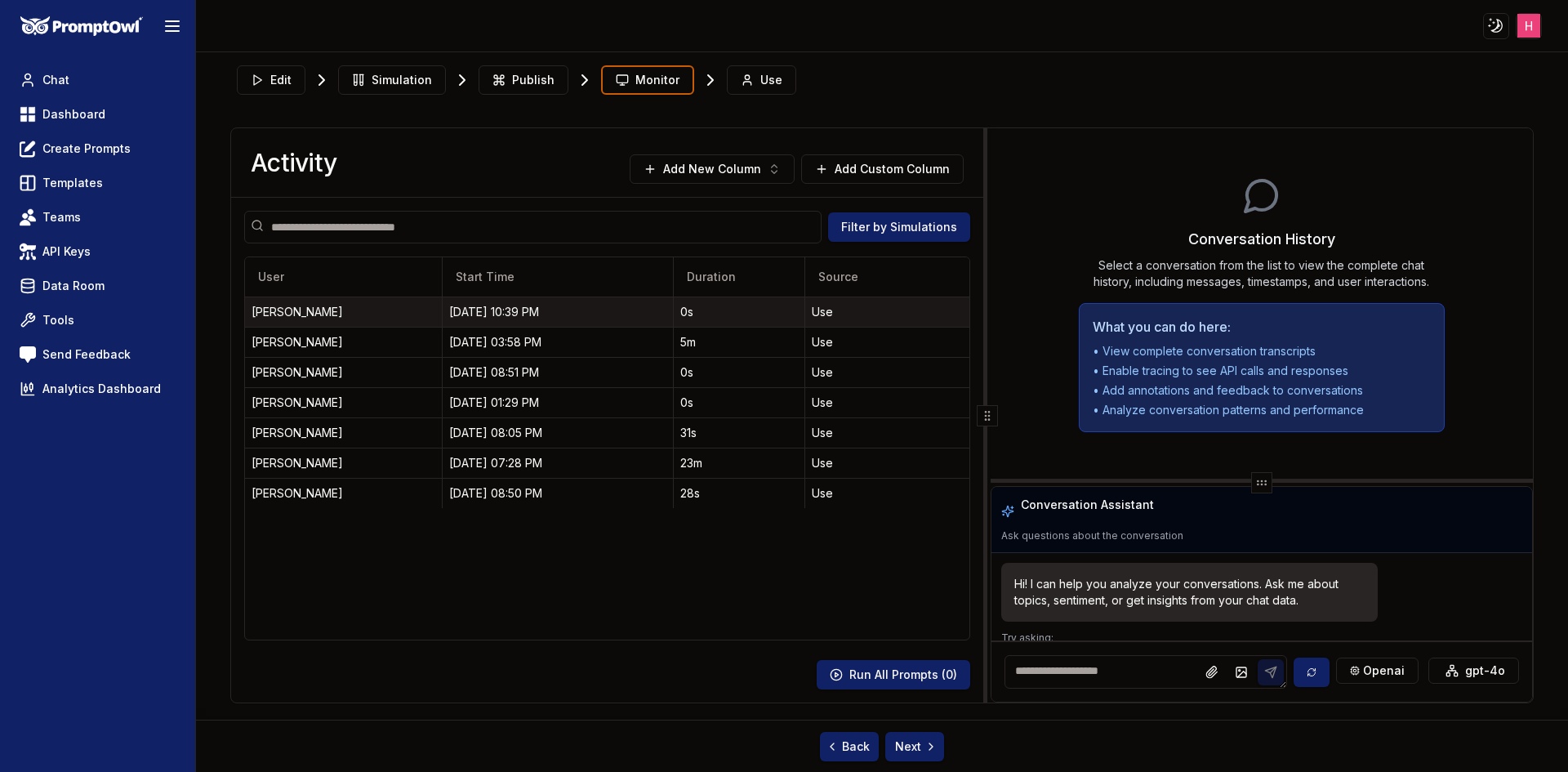
click at [532, 314] on div "[DATE] 10:39 PM" at bounding box center [557, 312] width 217 height 17
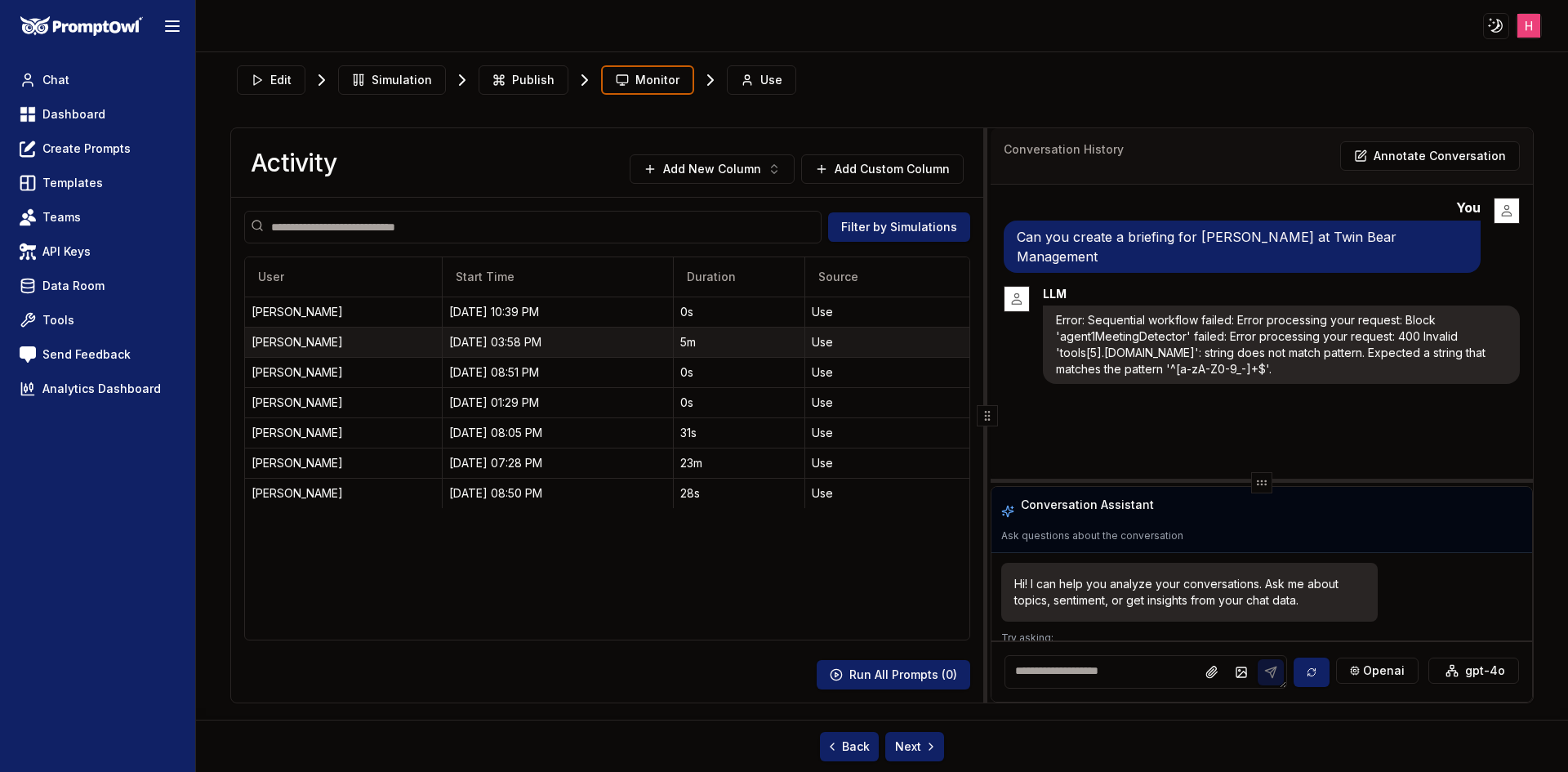
click at [649, 348] on div "[DATE] 03:58 PM" at bounding box center [557, 343] width 217 height 17
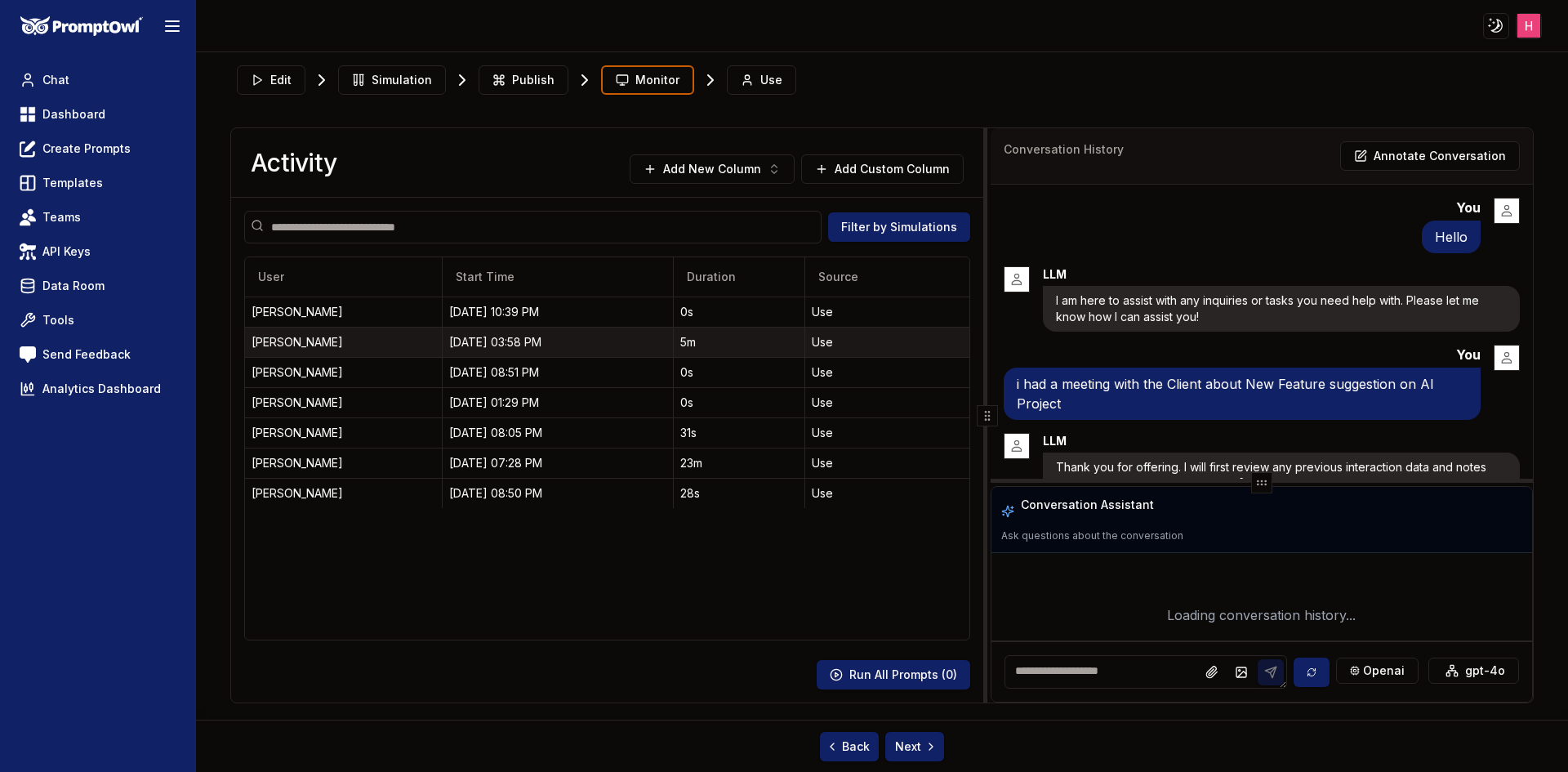
click at [649, 348] on div "[DATE] 03:58 PM" at bounding box center [557, 343] width 217 height 17
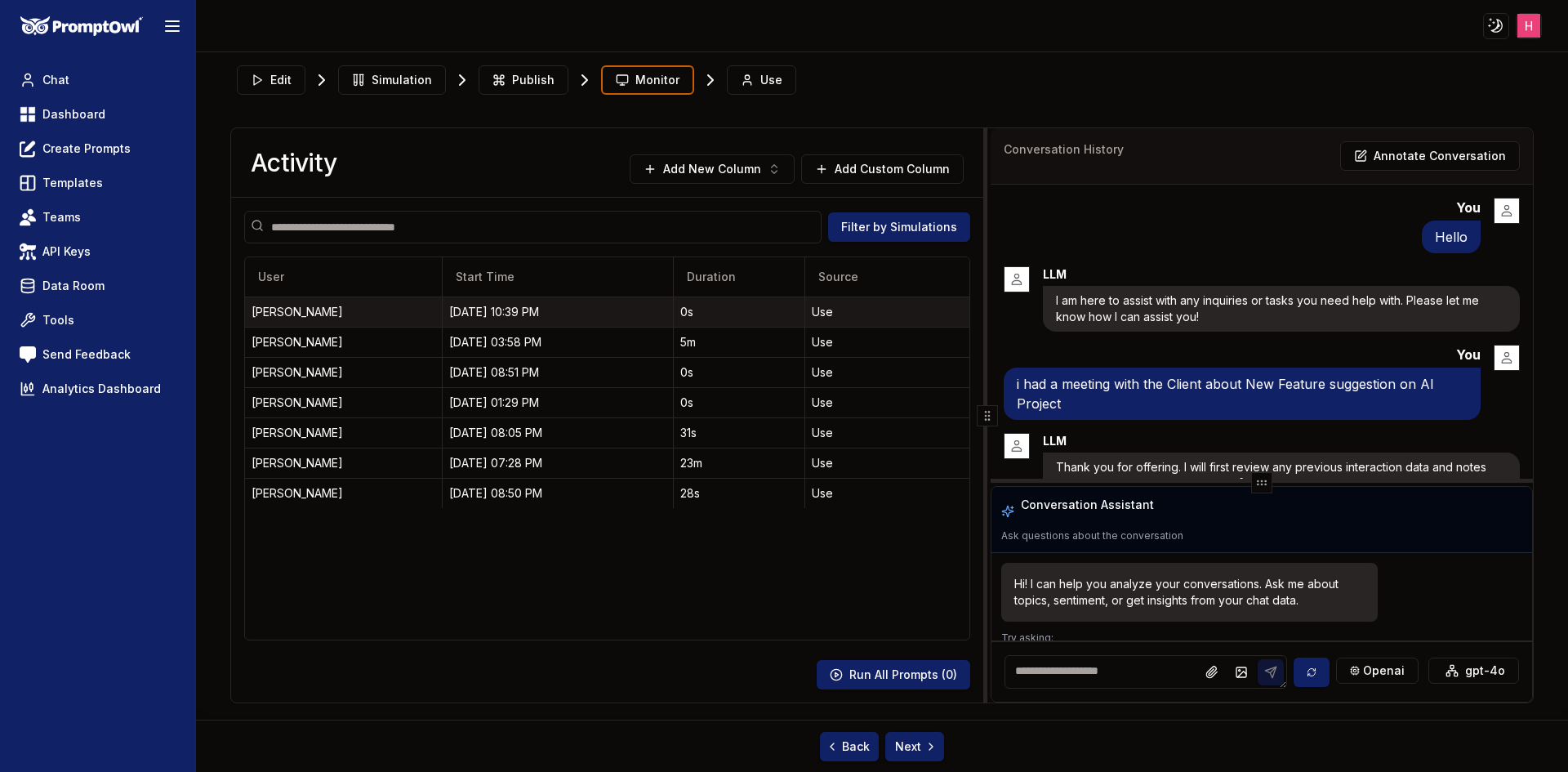
click at [555, 313] on div "[DATE] 10:39 PM" at bounding box center [557, 312] width 217 height 17
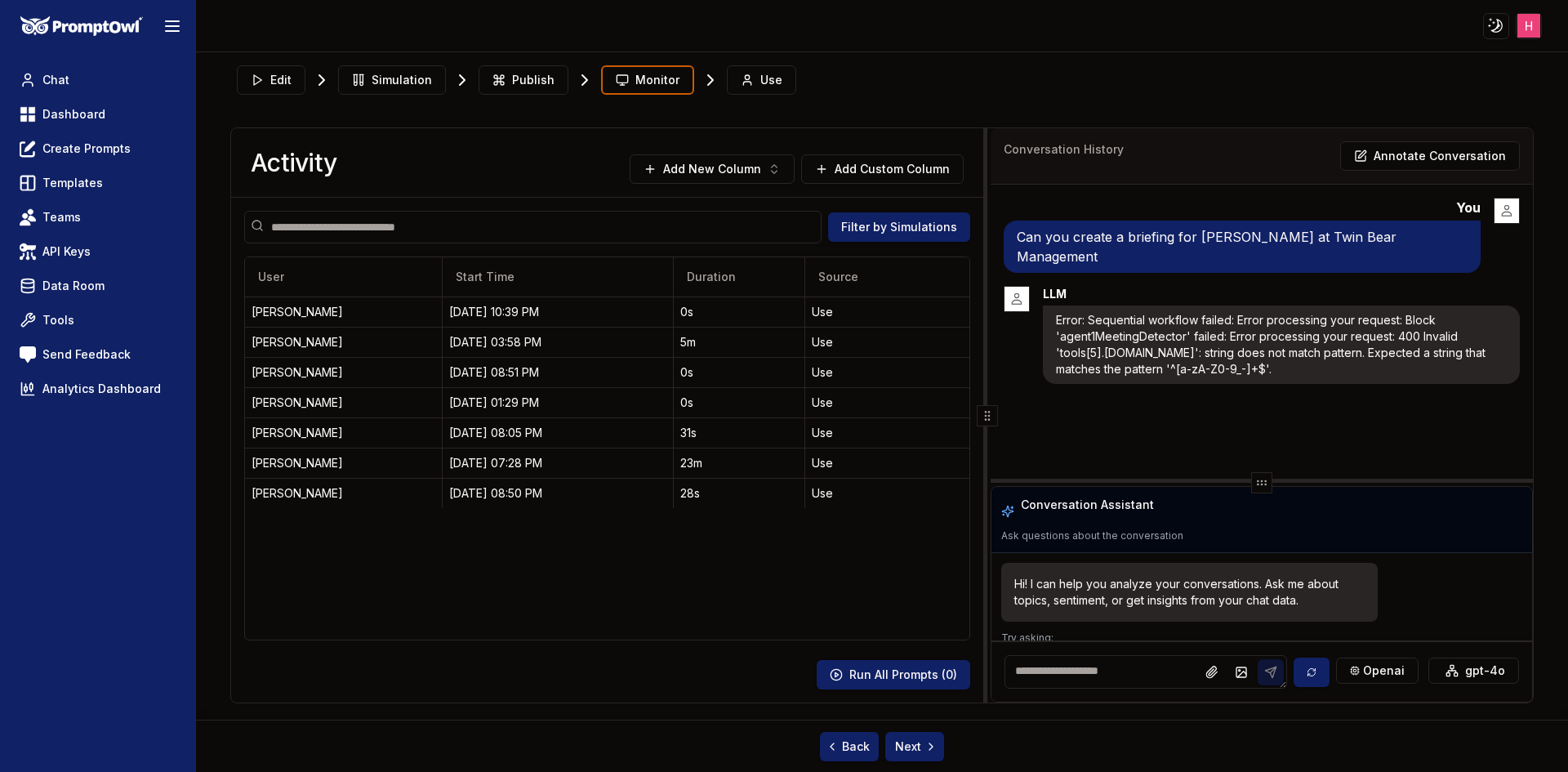
click at [1288, 232] on p "Can you create a briefing for [PERSON_NAME] at Twin Bear Management" at bounding box center [1242, 247] width 450 height 39
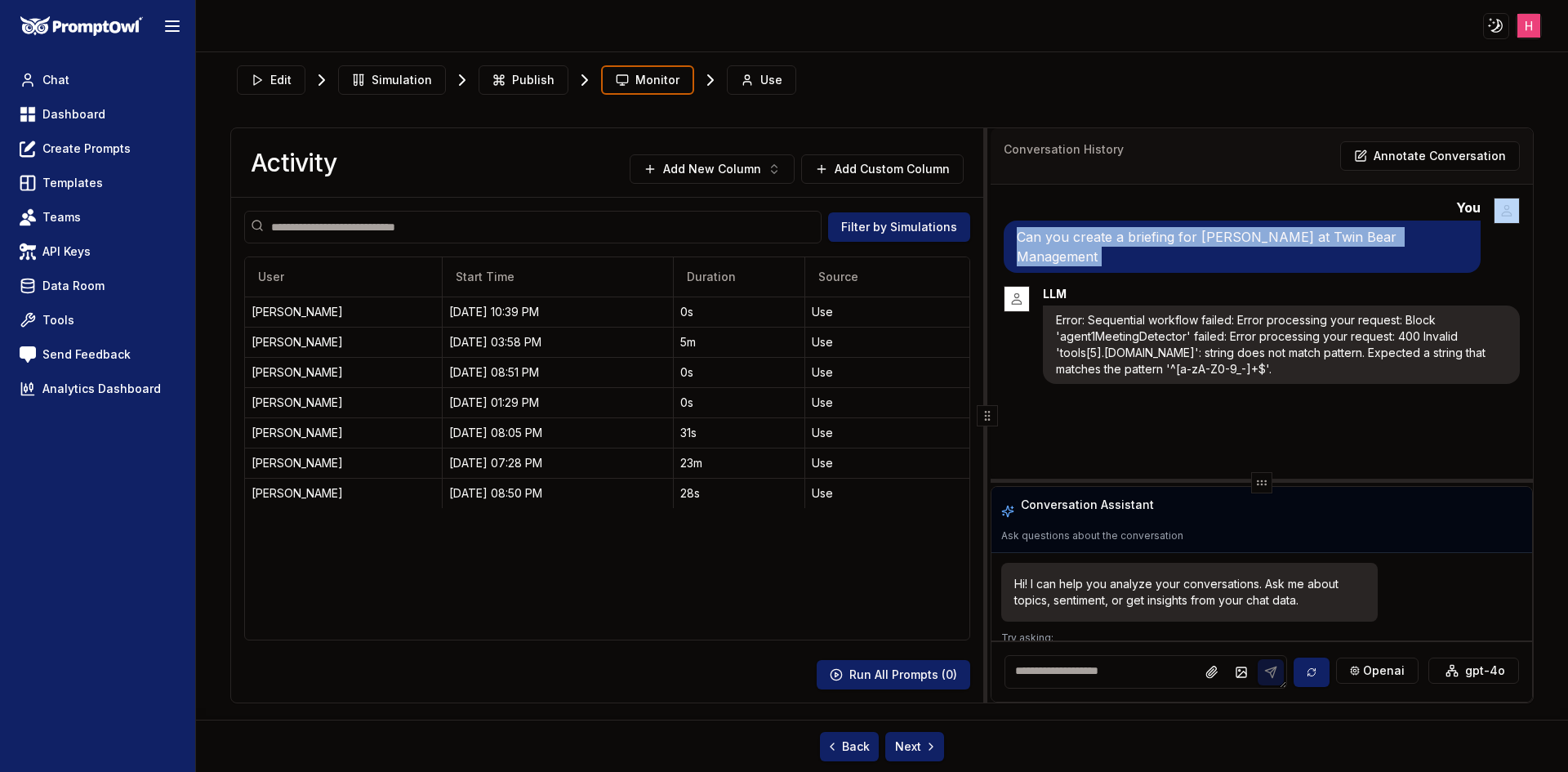
click at [1288, 232] on p "Can you create a briefing for [PERSON_NAME] at Twin Bear Management" at bounding box center [1242, 247] width 450 height 39
copy p "Can you create a briefing for [PERSON_NAME] at Twin Bear Management"
click at [1308, 252] on div "Can you create a briefing for [PERSON_NAME] at Twin Bear Management" at bounding box center [1242, 247] width 477 height 52
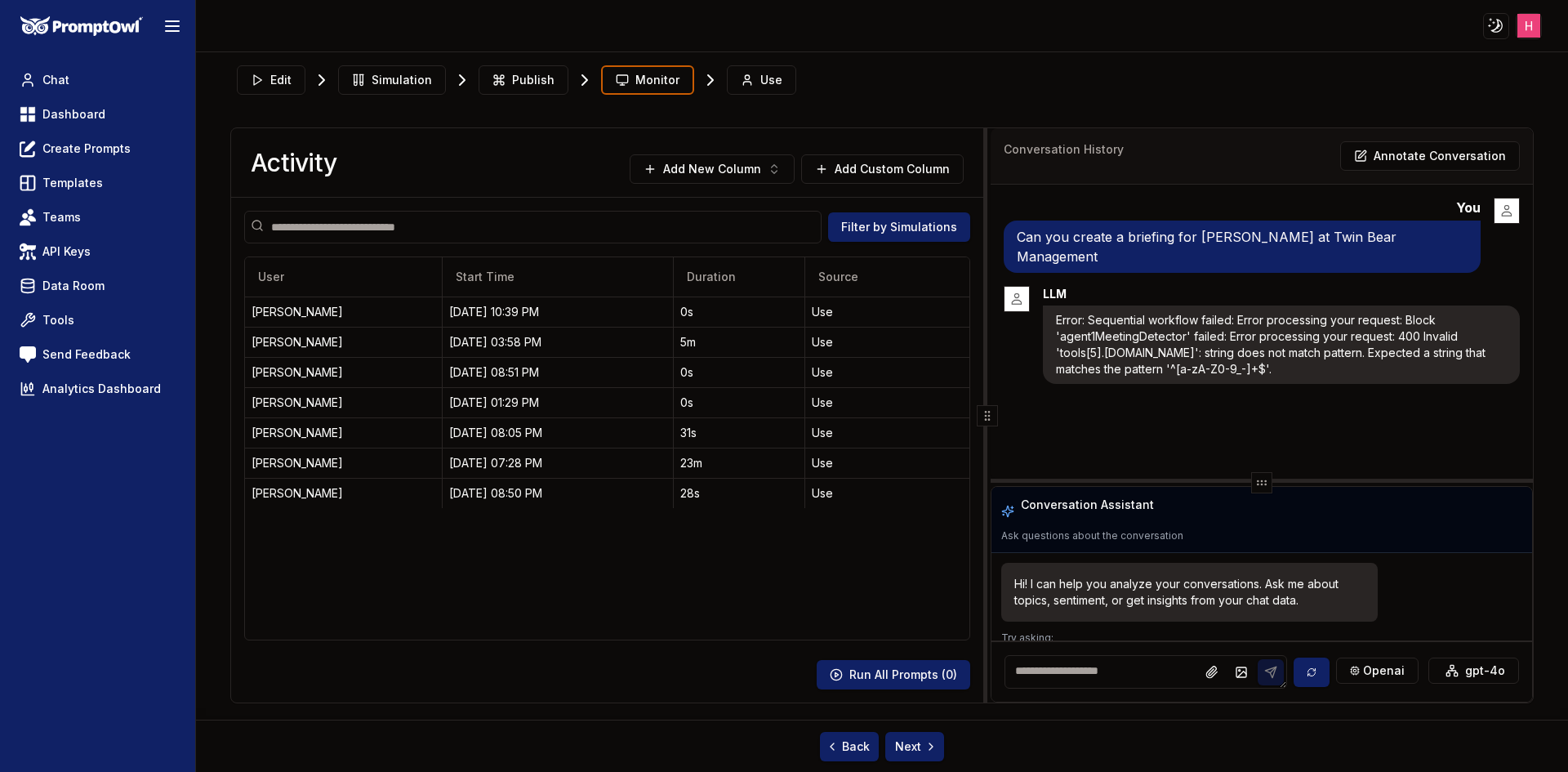
click at [1161, 240] on p "Can you create a briefing for [PERSON_NAME] at Twin Bear Management" at bounding box center [1242, 247] width 450 height 39
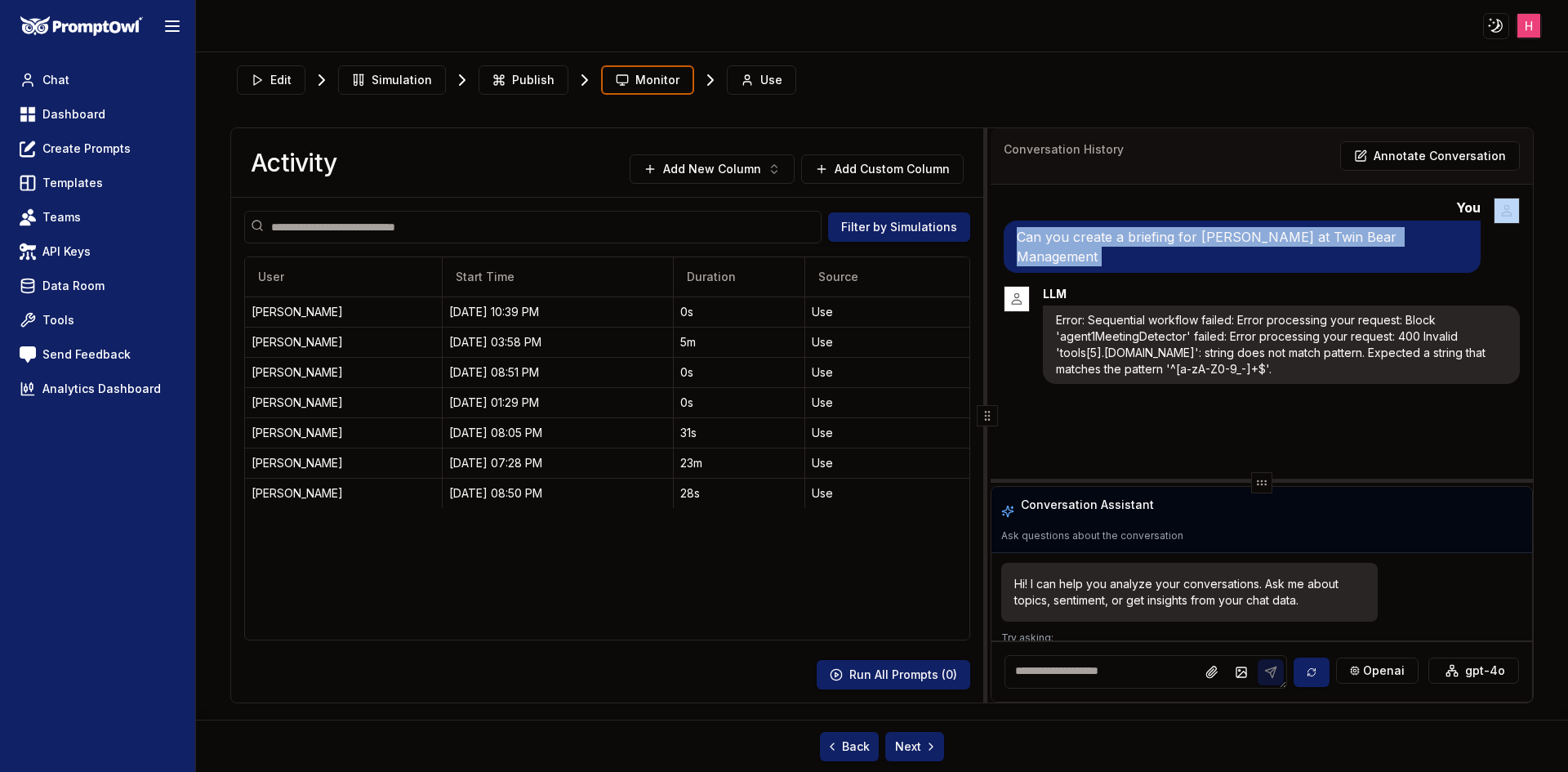
click at [1161, 240] on p "Can you create a briefing for [PERSON_NAME] at Twin Bear Management" at bounding box center [1242, 247] width 450 height 39
copy p "Can you create a briefing for [PERSON_NAME] at Twin Bear Management"
click at [1293, 241] on p "Can you create a briefing for [PERSON_NAME] at Twin Bear Management" at bounding box center [1242, 247] width 450 height 39
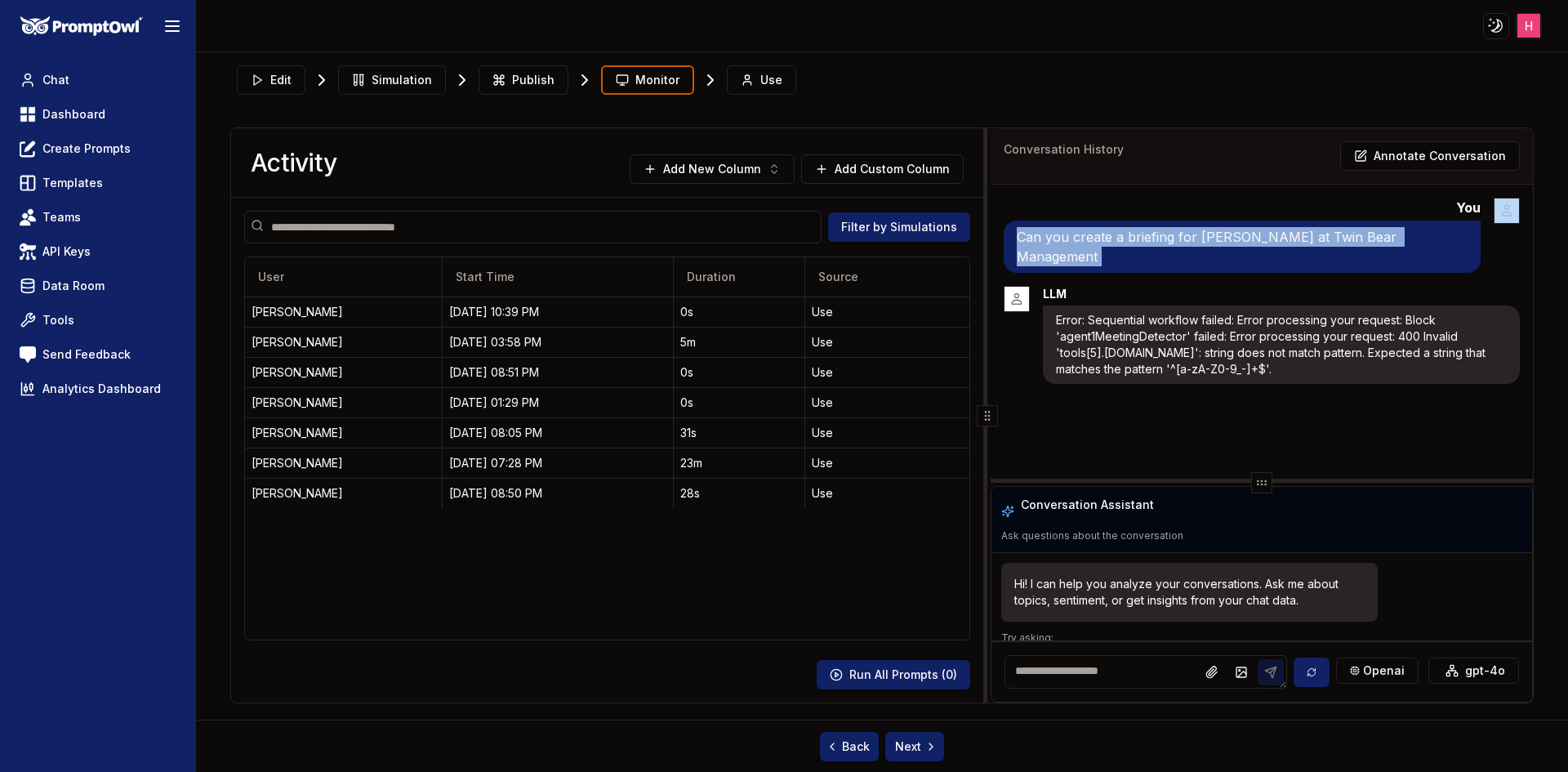
click at [1293, 241] on p "Can you create a briefing for [PERSON_NAME] at Twin Bear Management" at bounding box center [1242, 247] width 450 height 39
copy p "Can you create a briefing for [PERSON_NAME] at Twin Bear Management"
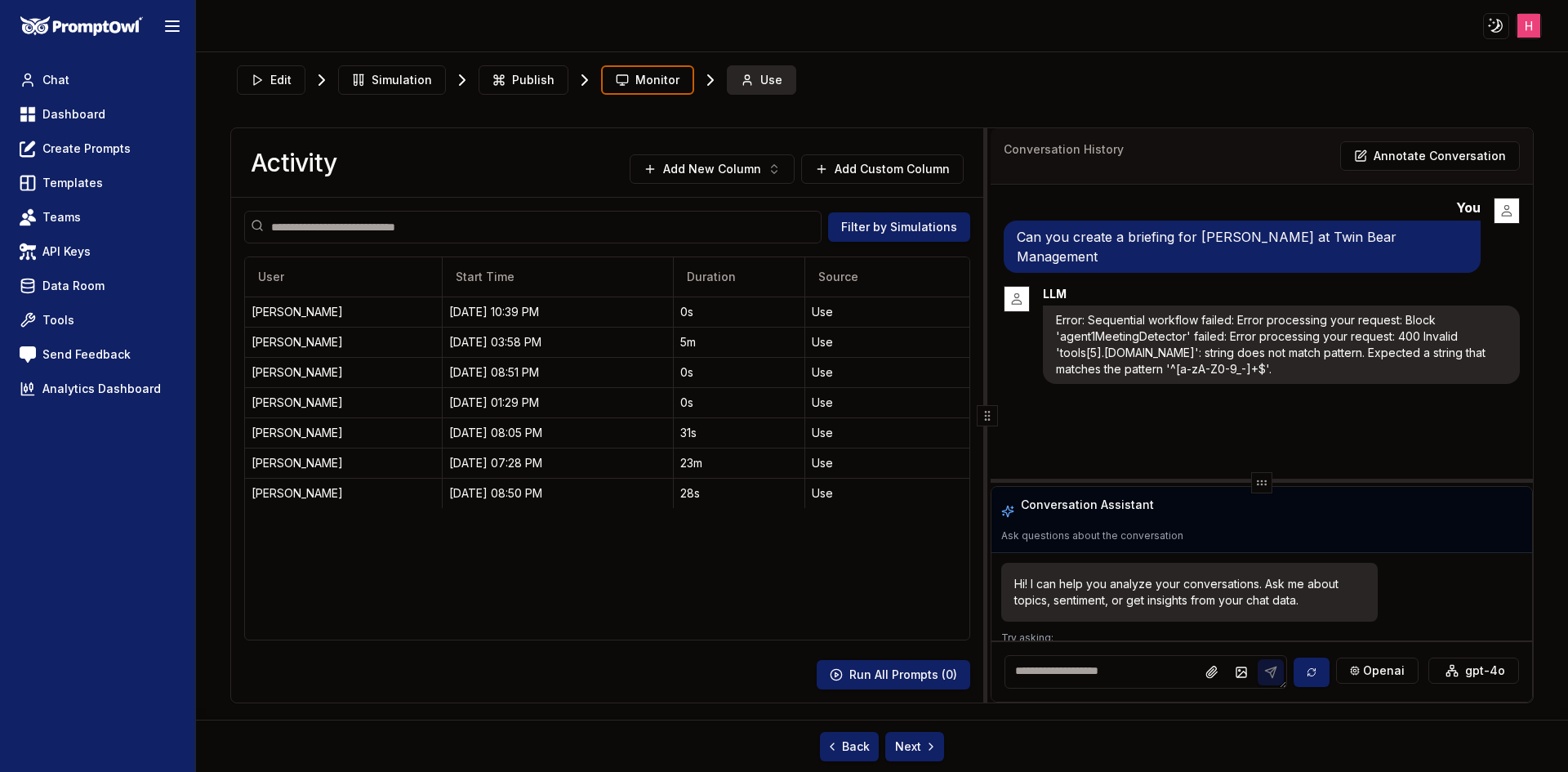
click at [741, 79] on icon at bounding box center [747, 81] width 13 height 13
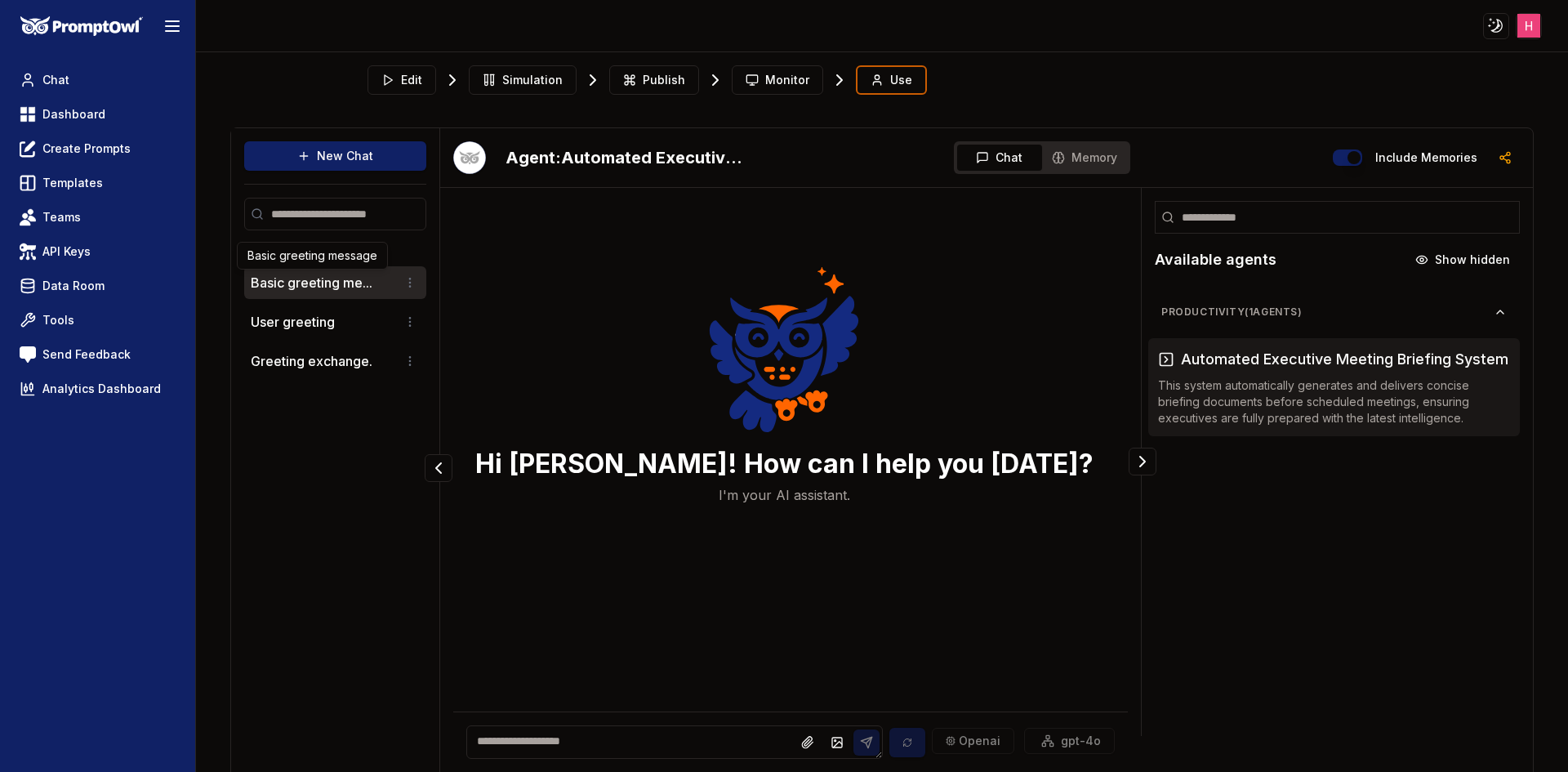
click at [334, 291] on button "Basic greeting me..." at bounding box center [311, 283] width 122 height 20
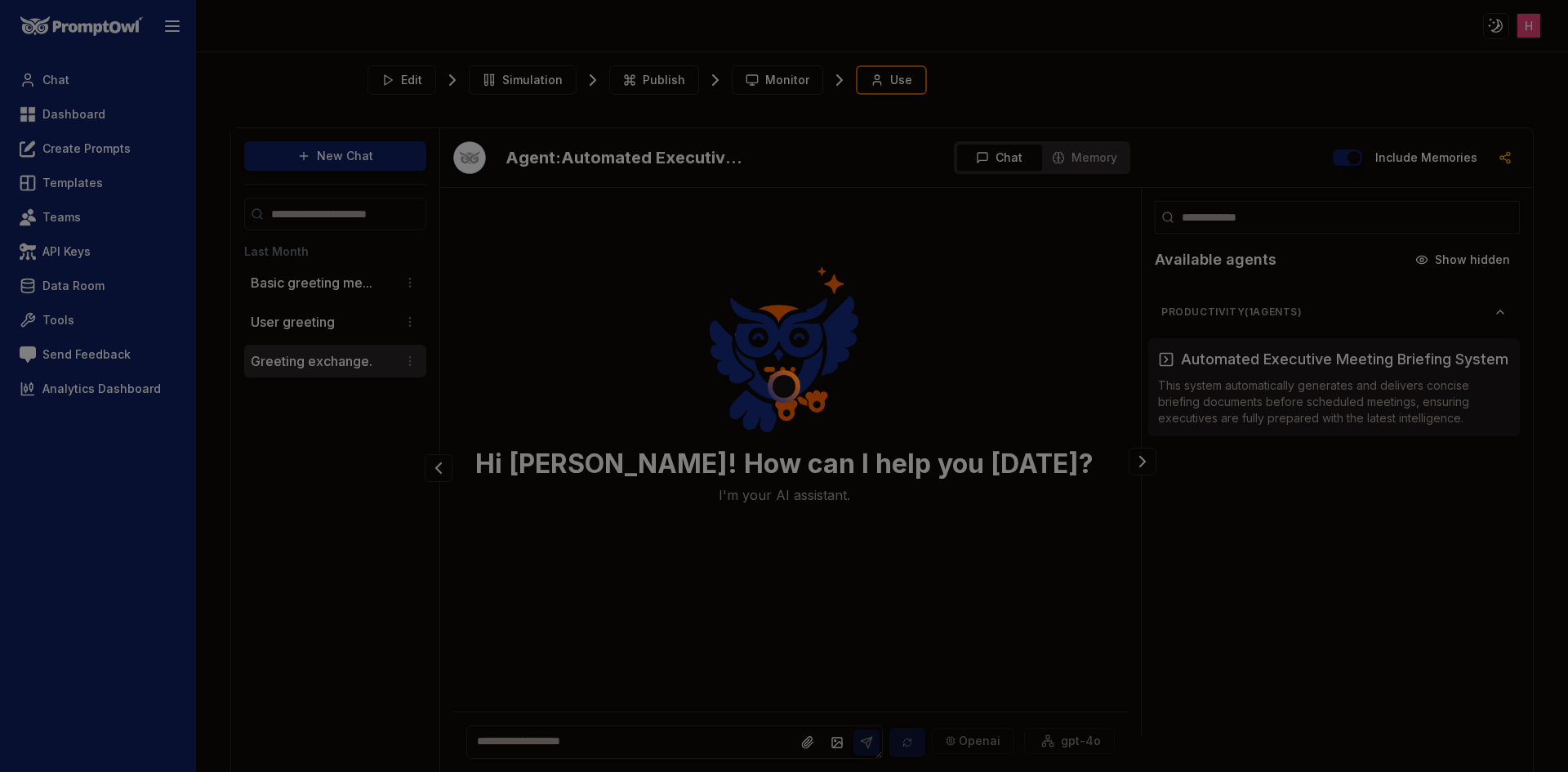
scroll to position [36, 0]
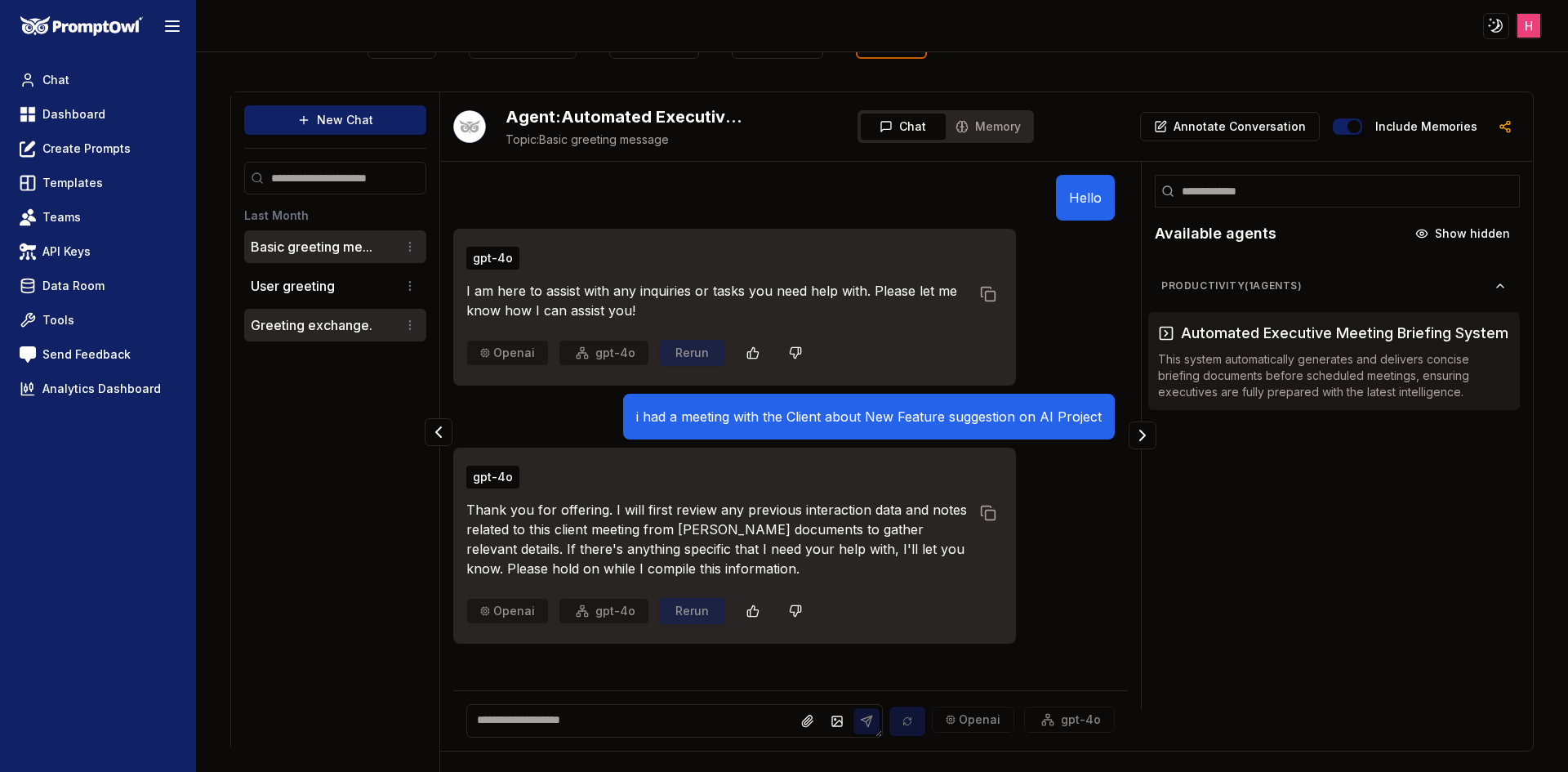
click at [325, 310] on li "Greeting exchange." at bounding box center [335, 325] width 183 height 32
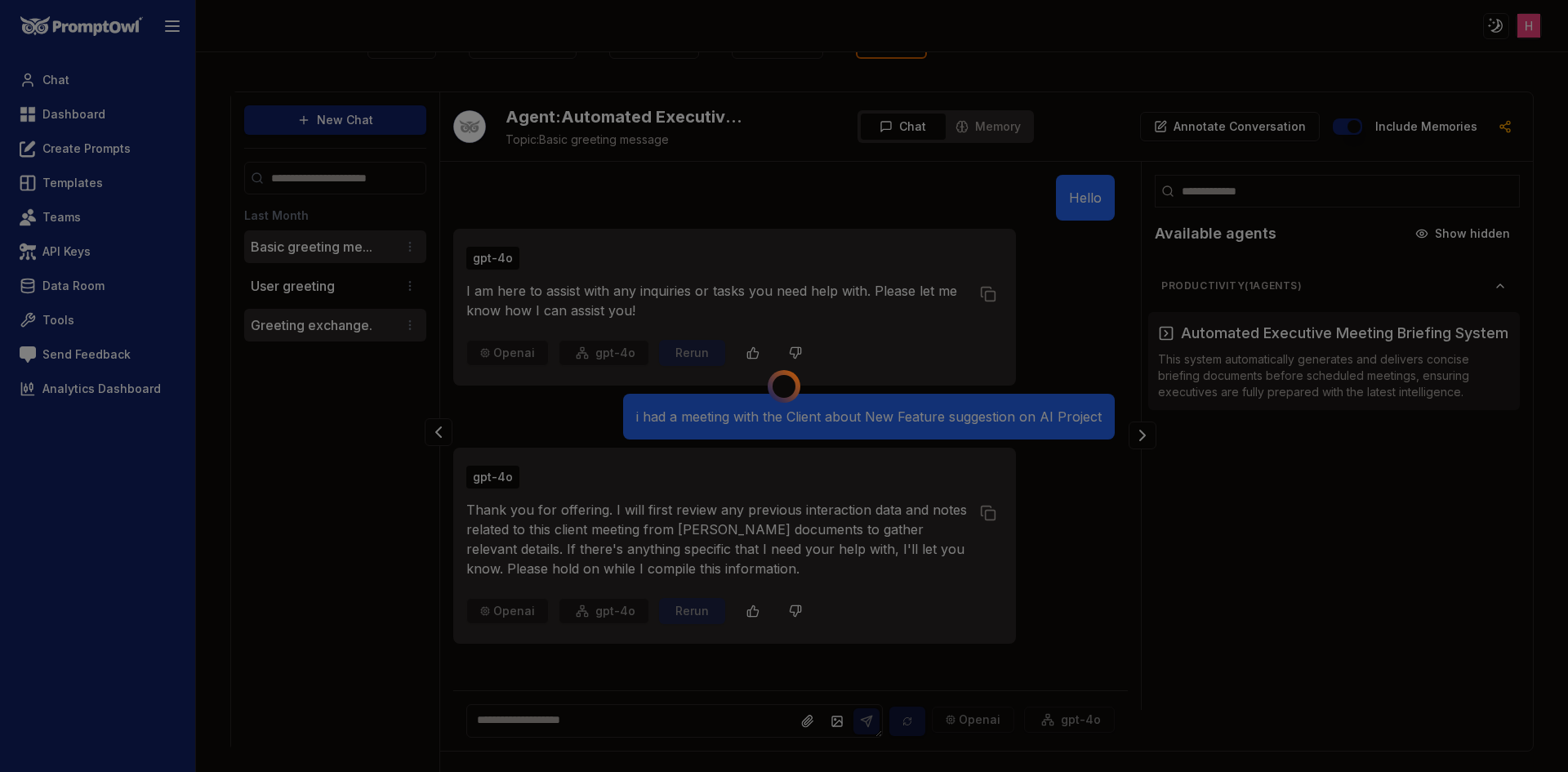
click at [325, 310] on div at bounding box center [784, 386] width 1568 height 772
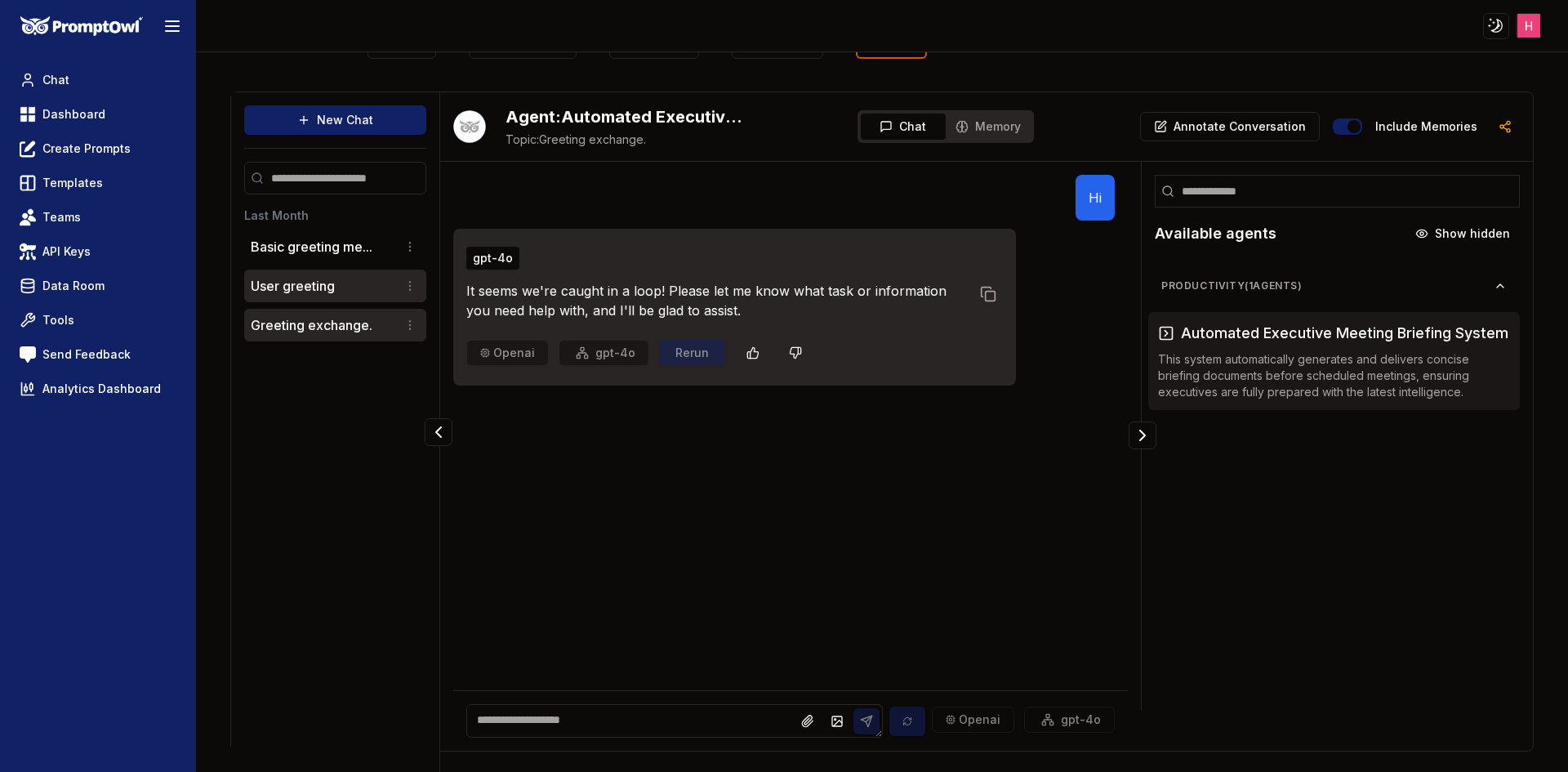
click at [334, 281] on p "User greeting" at bounding box center [292, 286] width 84 height 20
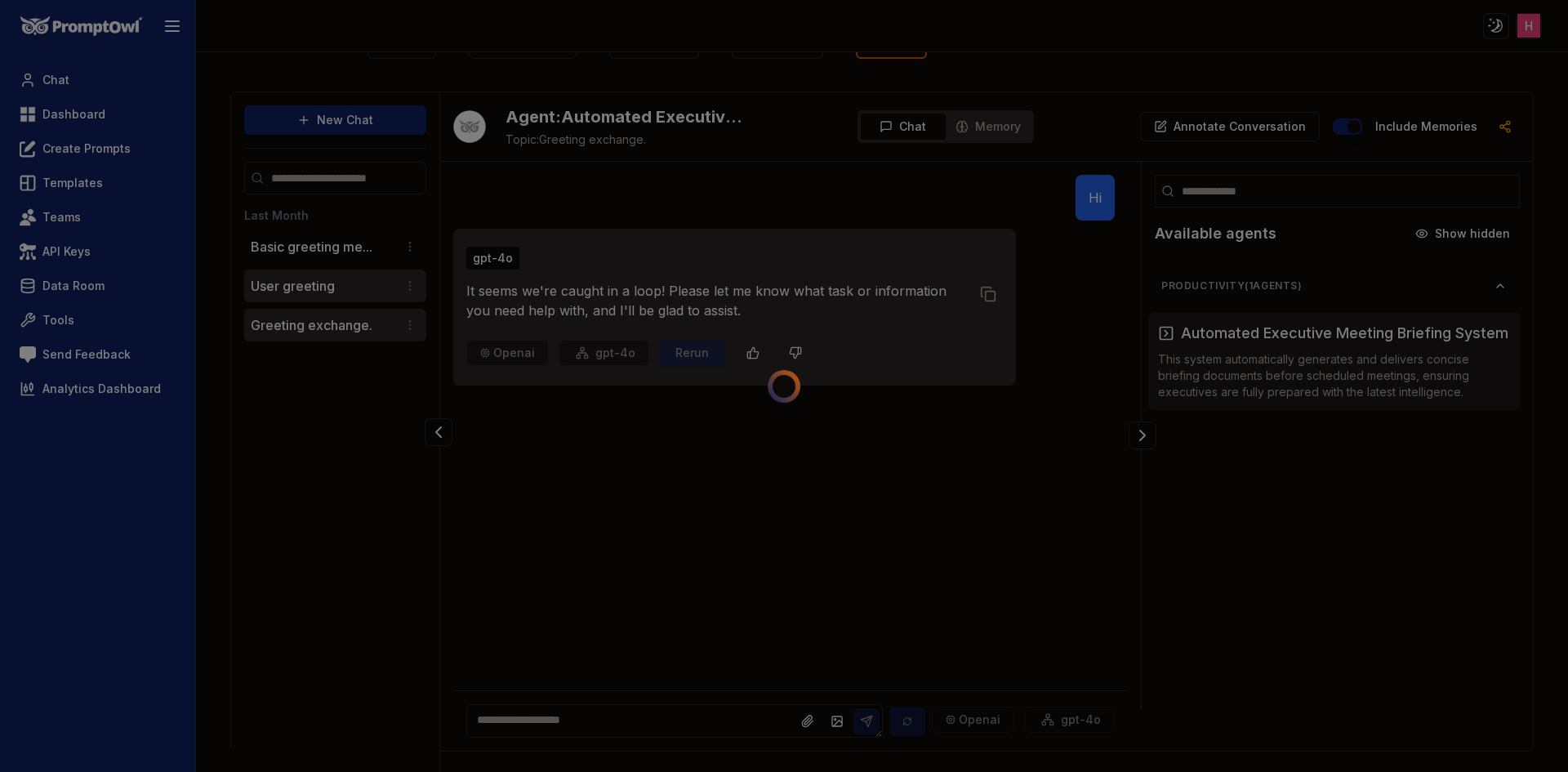
click at [334, 281] on div at bounding box center [784, 386] width 1568 height 772
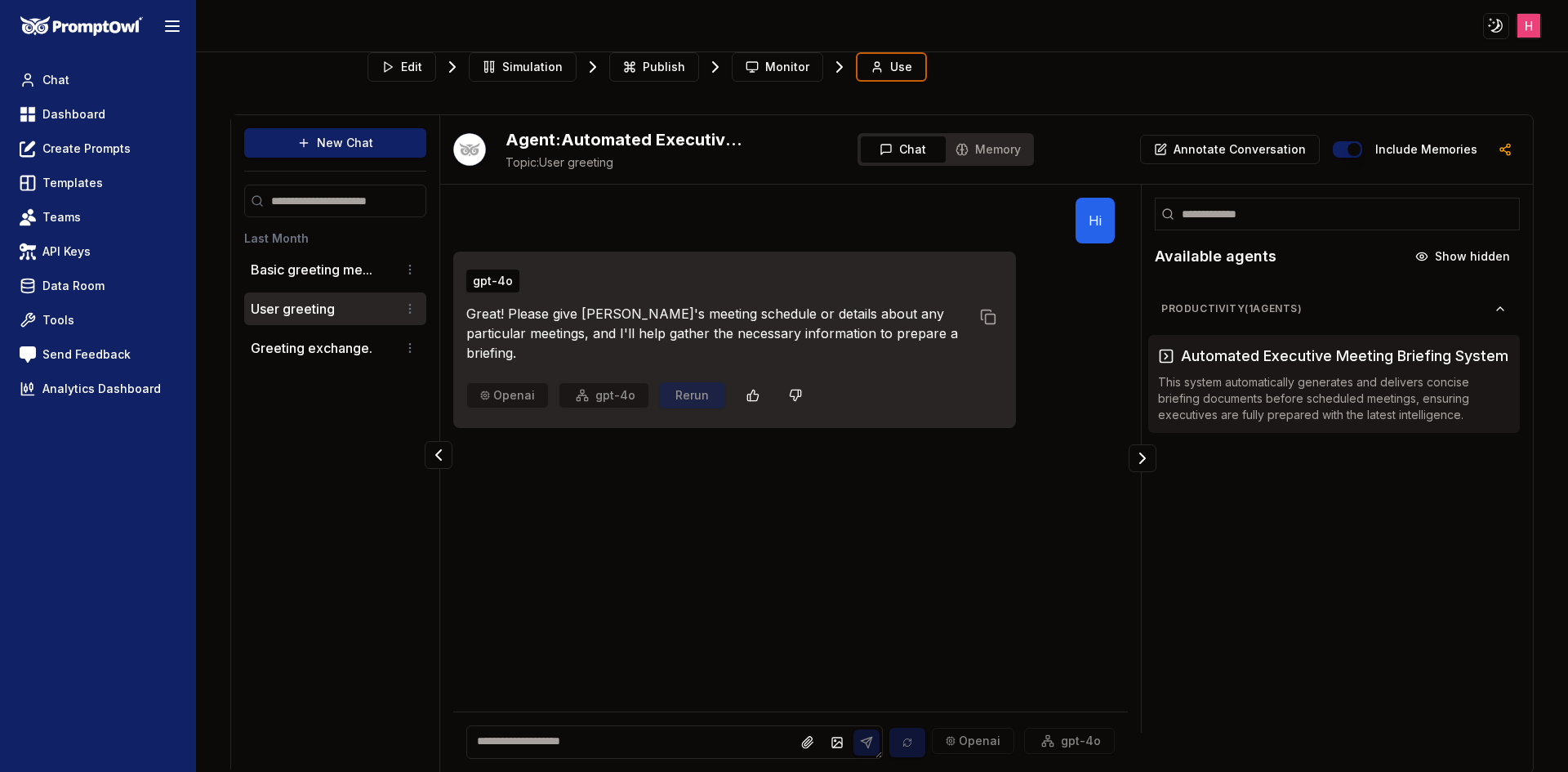
scroll to position [0, 0]
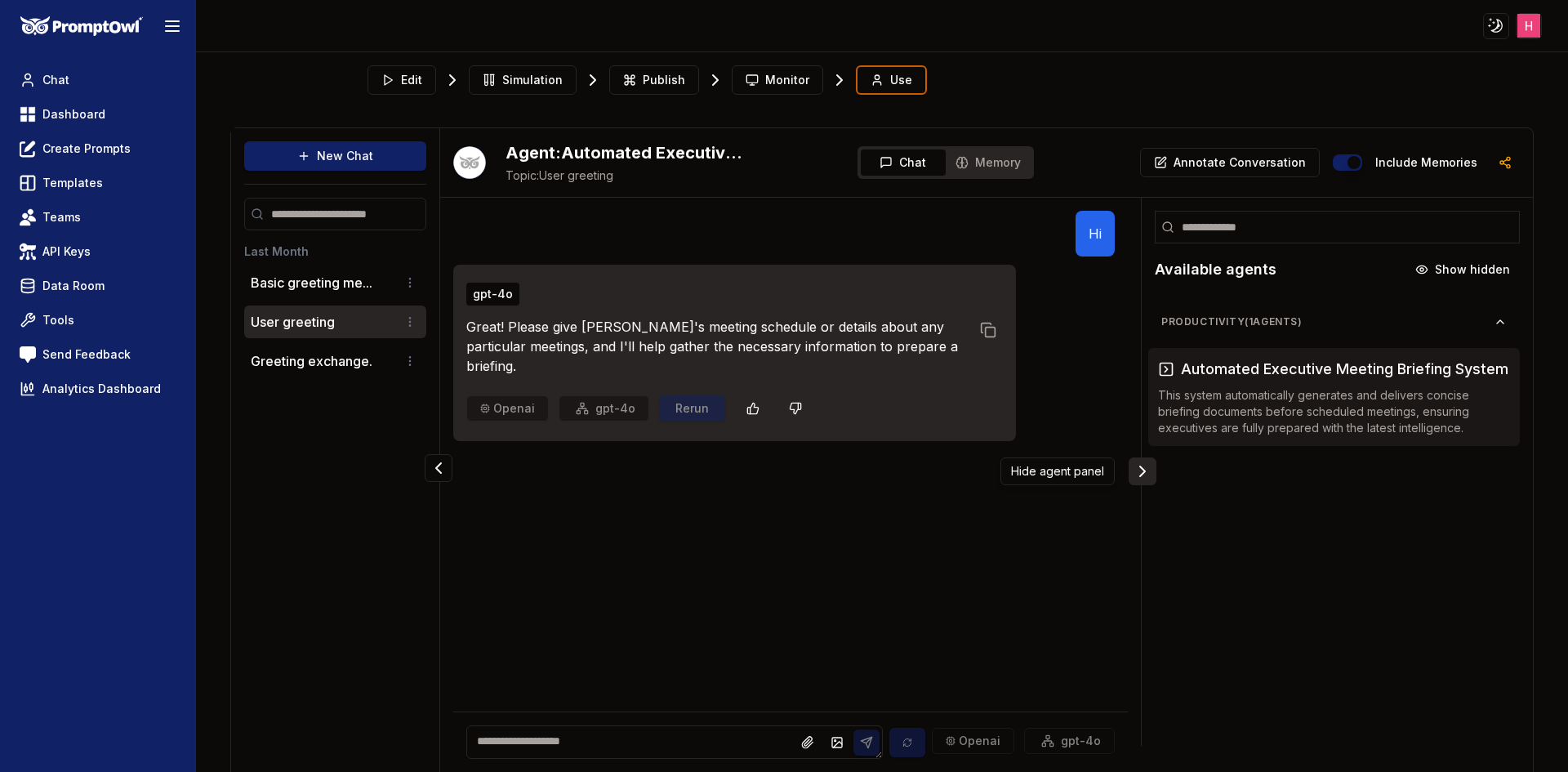
click at [1132, 466] on icon "Collapse panel" at bounding box center [1142, 472] width 20 height 20
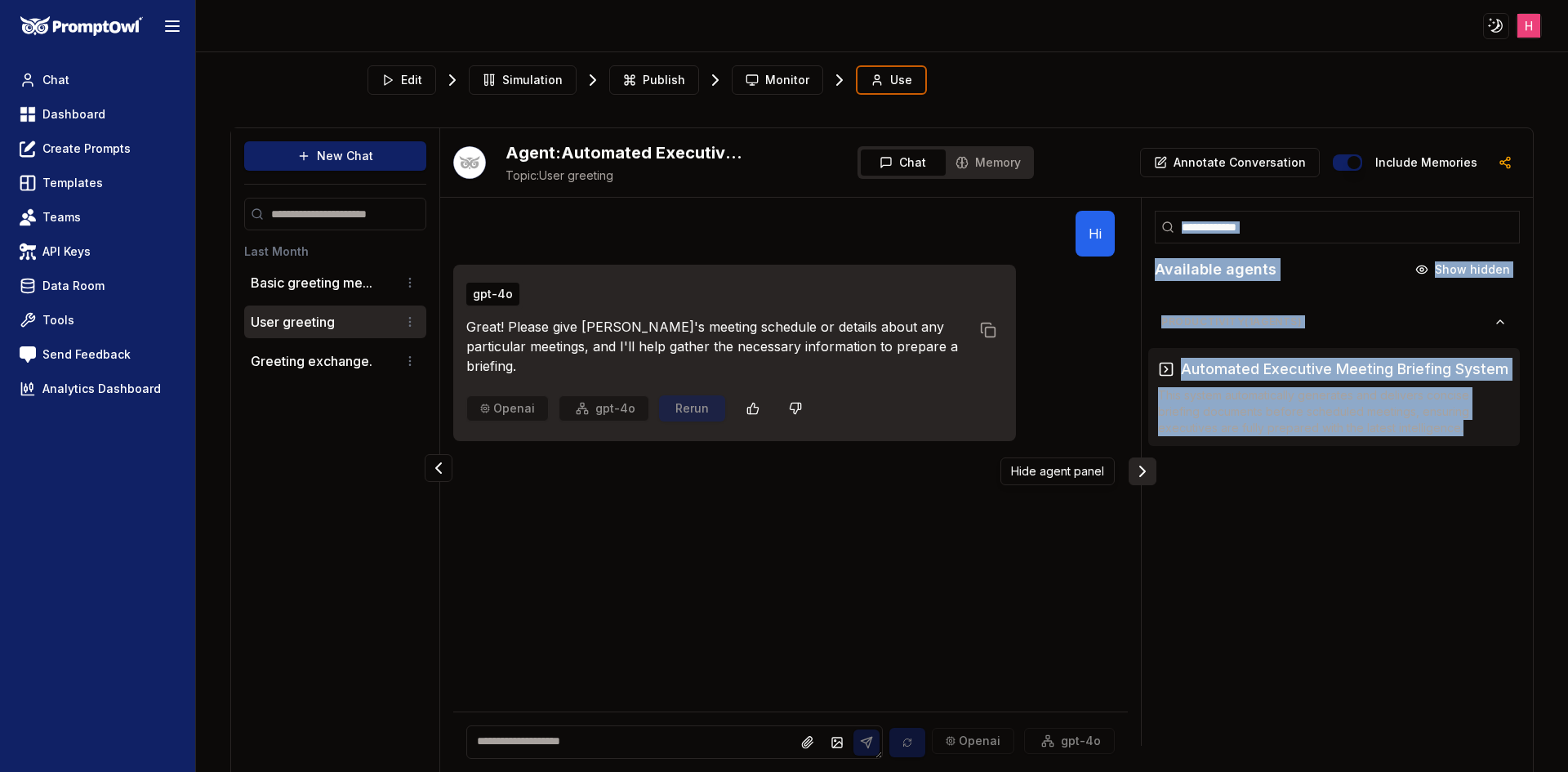
click at [1141, 466] on div "Available agents Show hidden Productivity ( 1 agents) Automated Executive Meeti…" at bounding box center [1337, 472] width 392 height 549
click at [1132, 466] on body "Toggle theme Toggle user menu Chat Dashboard Create Prompts Templates Teams API…" at bounding box center [784, 386] width 1568 height 772
